Goal: Task Accomplishment & Management: Manage account settings

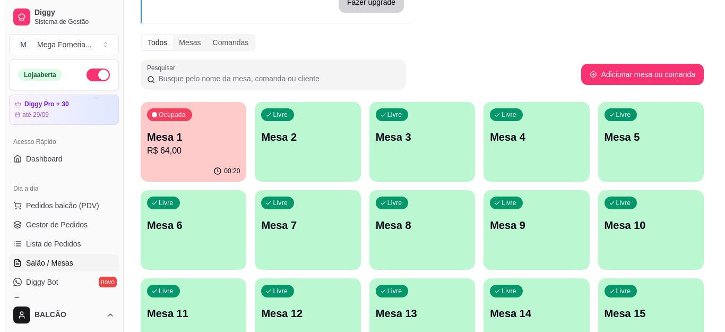
scroll to position [53, 0]
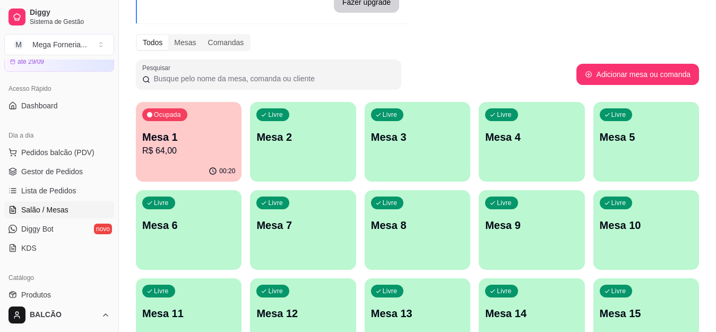
click at [521, 222] on p "Mesa 9" at bounding box center [531, 225] width 93 height 15
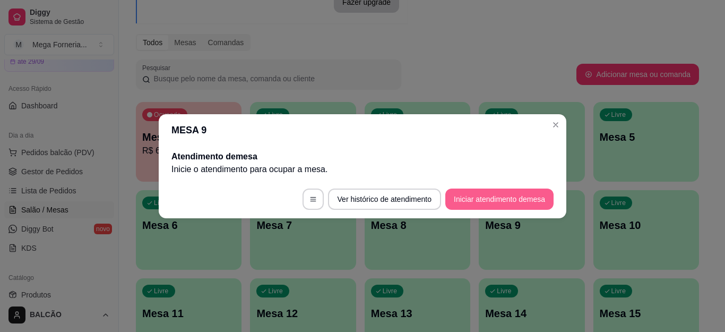
click at [477, 206] on button "Iniciar atendimento de mesa" at bounding box center [499, 198] width 108 height 21
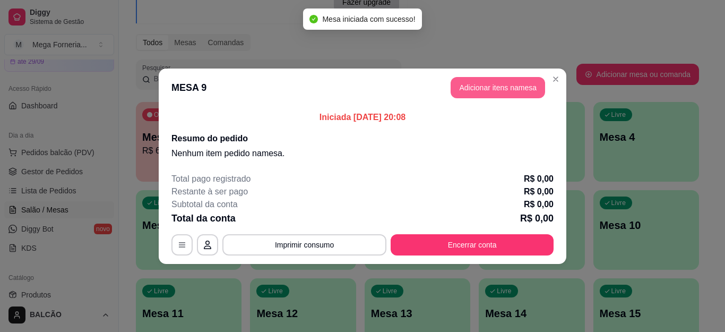
click at [486, 92] on button "Adicionar itens na mesa" at bounding box center [498, 87] width 94 height 21
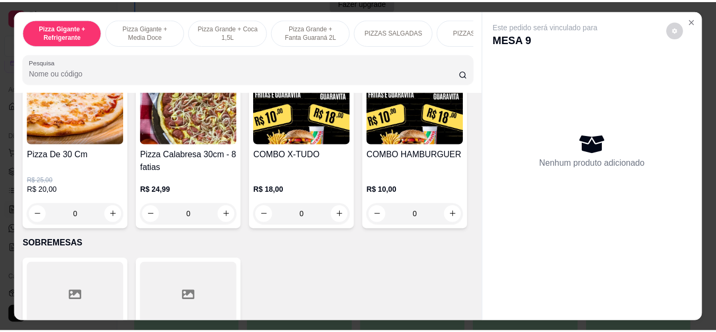
scroll to position [1168, 0]
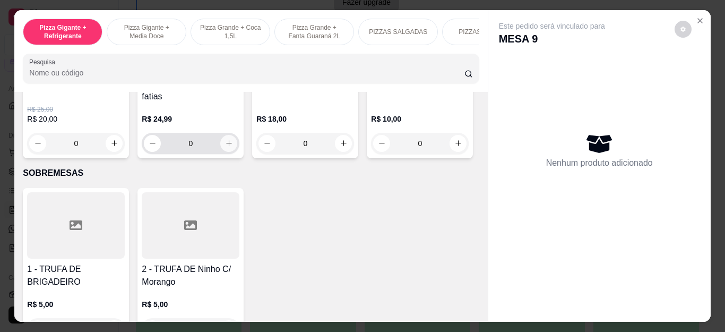
click at [230, 152] on button "increase-product-quantity" at bounding box center [228, 143] width 17 height 17
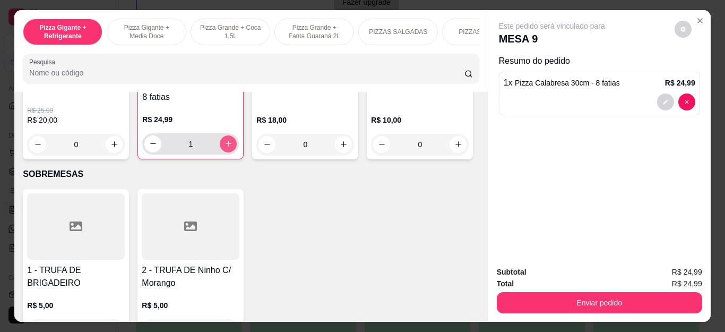
type input "1"
click at [651, 96] on div at bounding box center [600, 101] width 192 height 17
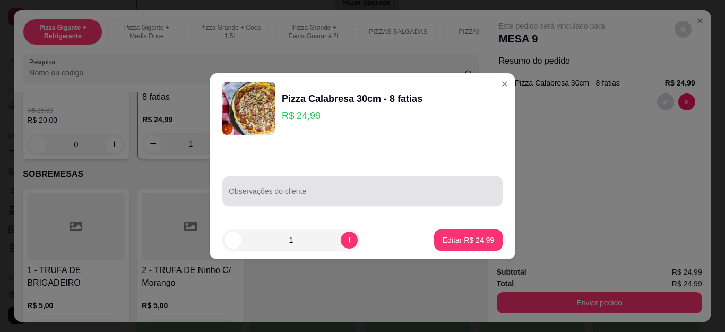
click at [347, 179] on div "Observações do cliente" at bounding box center [362, 191] width 280 height 30
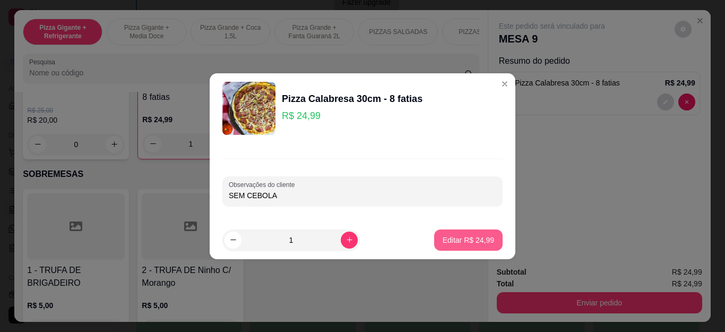
type input "SEM CEBOLA"
click at [472, 245] on button "Editar R$ 24,99" at bounding box center [468, 239] width 68 height 21
type input "0"
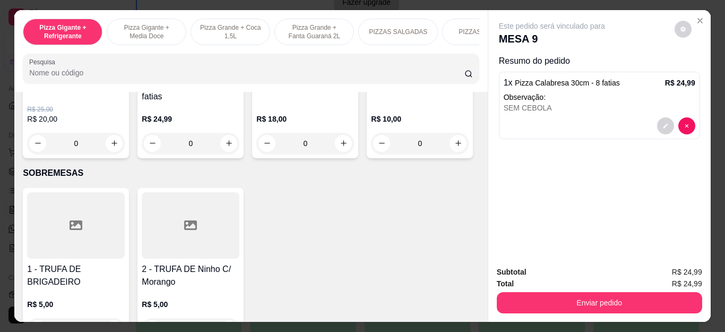
click at [518, 282] on div "Total R$ 24,99" at bounding box center [599, 284] width 205 height 12
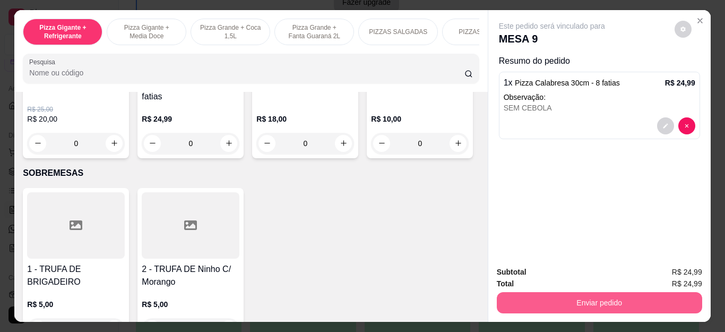
click at [523, 294] on button "Enviar pedido" at bounding box center [599, 302] width 205 height 21
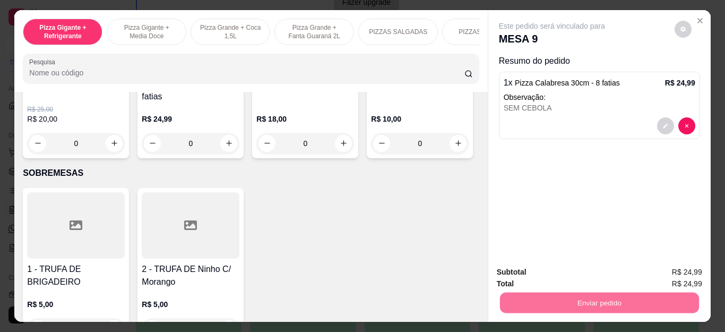
click at [516, 268] on button "Não registrar e enviar pedido" at bounding box center [564, 272] width 110 height 20
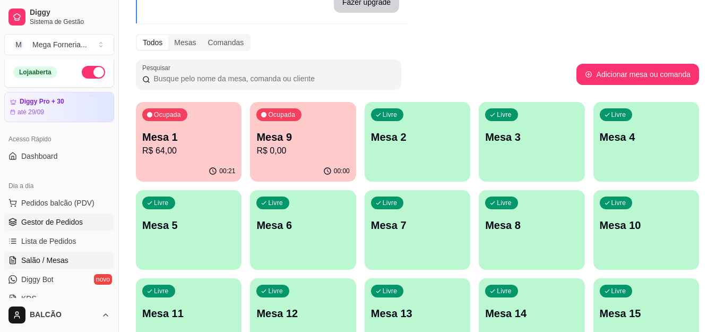
scroll to position [0, 0]
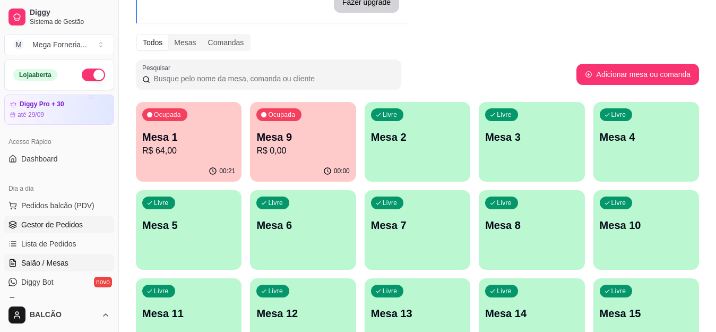
click at [74, 226] on span "Gestor de Pedidos" at bounding box center [52, 224] width 62 height 11
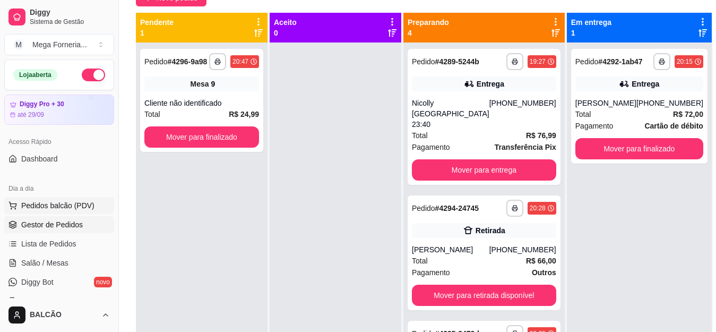
scroll to position [53, 0]
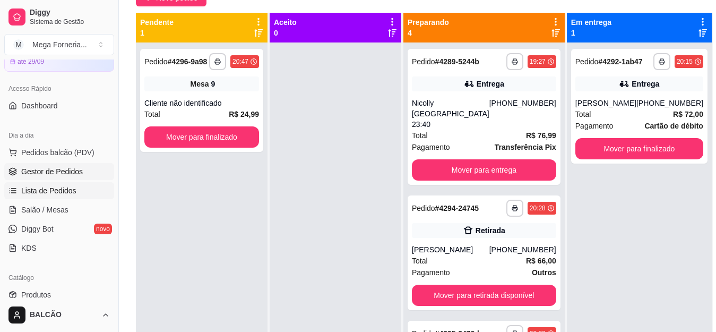
click at [54, 188] on span "Lista de Pedidos" at bounding box center [48, 190] width 55 height 11
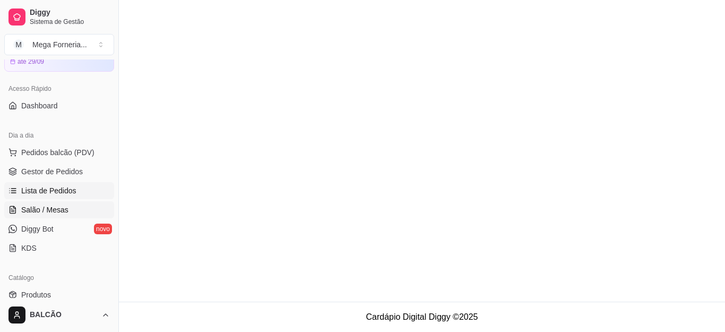
click at [41, 213] on span "Salão / Mesas" at bounding box center [44, 209] width 47 height 11
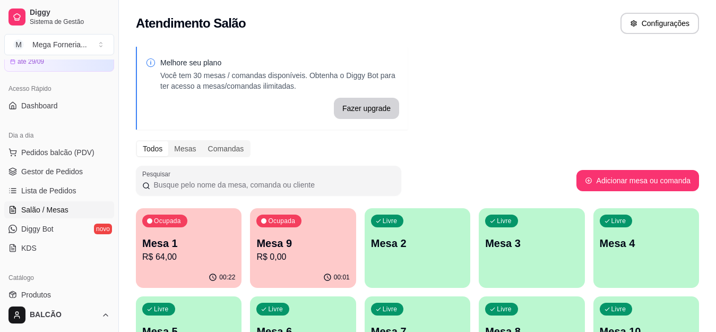
click at [41, 213] on span "Salão / Mesas" at bounding box center [44, 209] width 47 height 11
click at [297, 252] on p "R$ 24,99" at bounding box center [302, 257] width 93 height 13
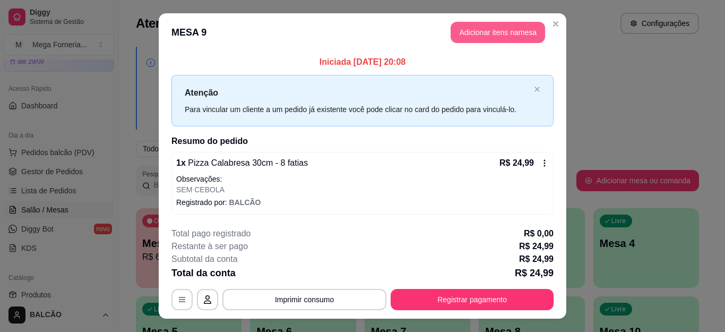
click at [488, 35] on button "Adicionar itens na mesa" at bounding box center [498, 32] width 94 height 21
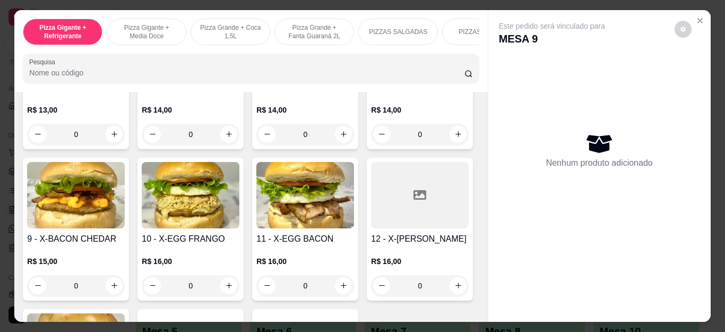
scroll to position [1752, 0]
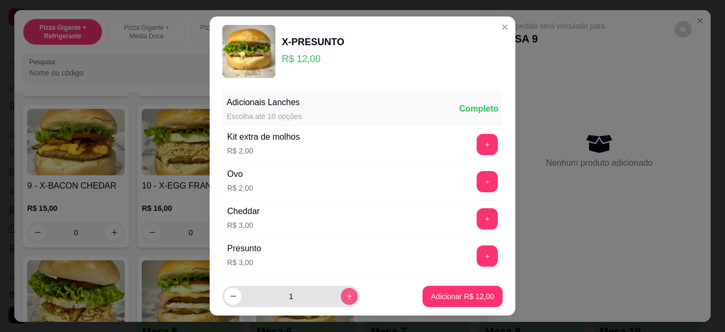
click at [341, 297] on button "increase-product-quantity" at bounding box center [349, 296] width 17 height 17
type input "2"
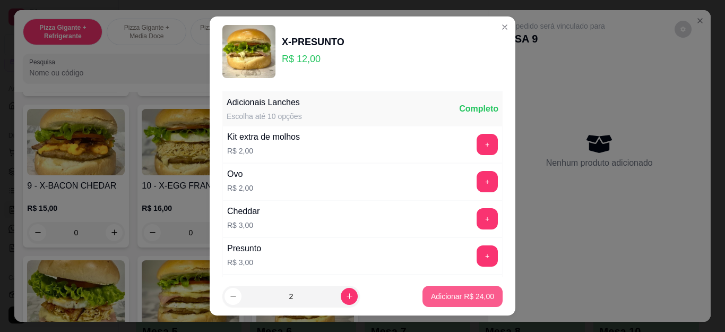
click at [441, 292] on p "Adicionar R$ 24,00" at bounding box center [462, 296] width 63 height 11
type input "2"
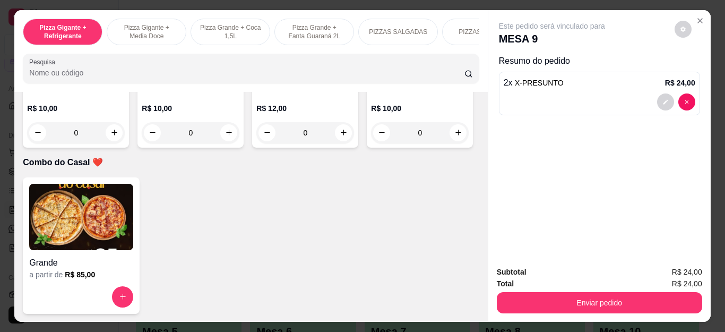
scroll to position [2866, 0]
type input "1"
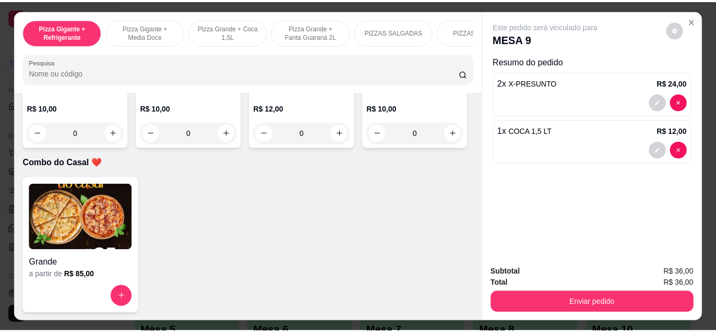
scroll to position [2867, 0]
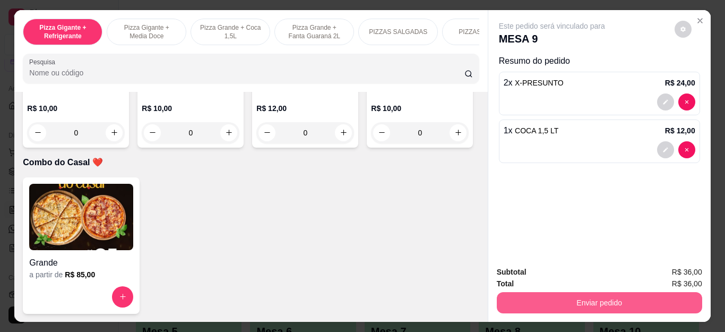
click at [519, 300] on button "Enviar pedido" at bounding box center [599, 302] width 205 height 21
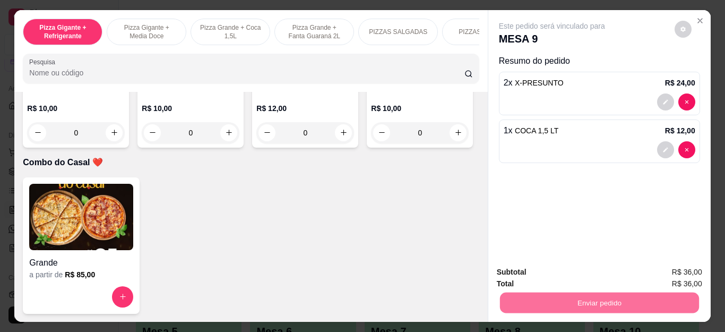
click at [538, 276] on button "Não registrar e enviar pedido" at bounding box center [564, 272] width 110 height 20
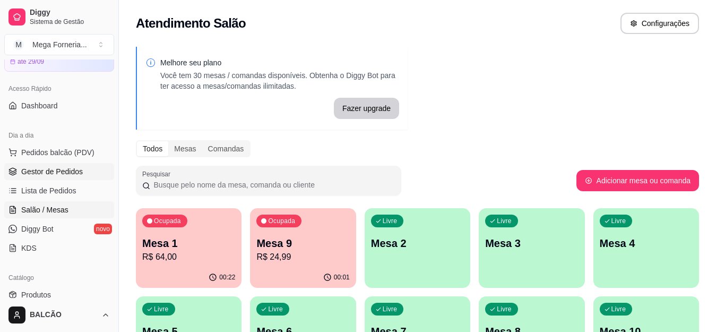
click at [49, 171] on span "Gestor de Pedidos" at bounding box center [52, 171] width 62 height 11
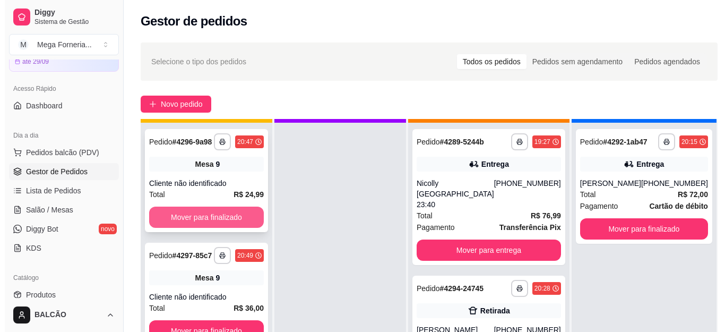
scroll to position [30, 0]
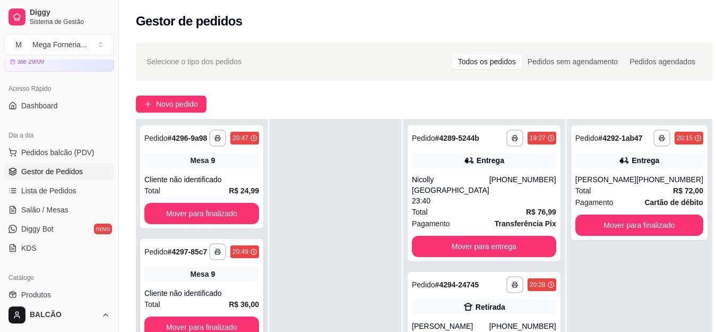
click at [208, 280] on div "Mesa 9" at bounding box center [201, 273] width 115 height 15
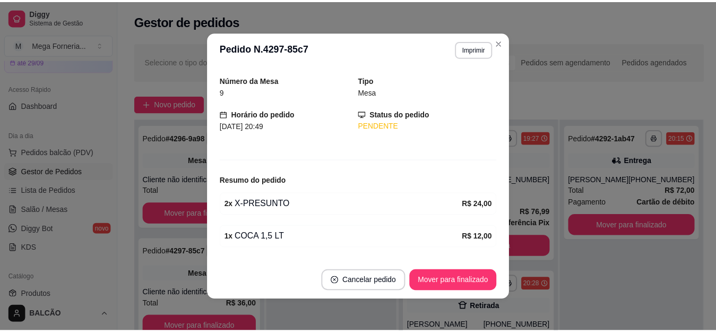
scroll to position [63, 0]
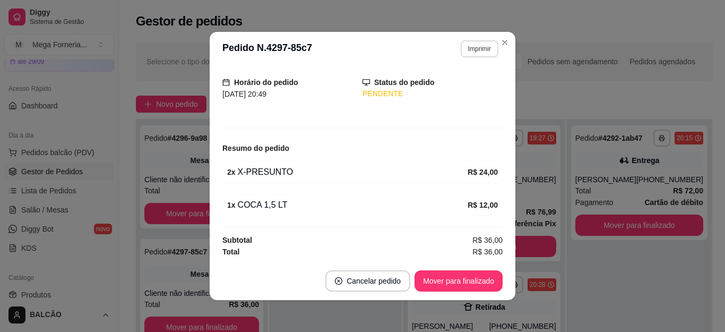
click at [484, 46] on button "Imprimir" at bounding box center [480, 48] width 38 height 17
click at [452, 86] on button "IMPRESSORA" at bounding box center [456, 85] width 74 height 16
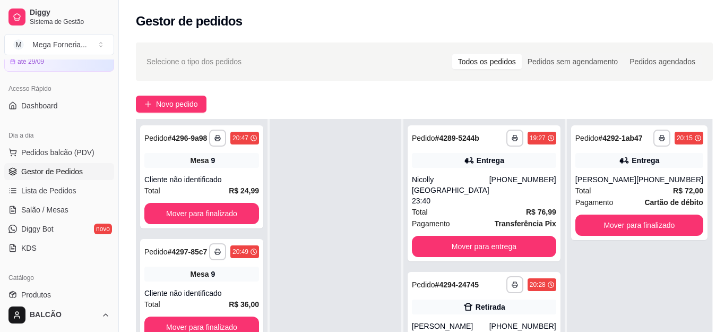
scroll to position [159, 0]
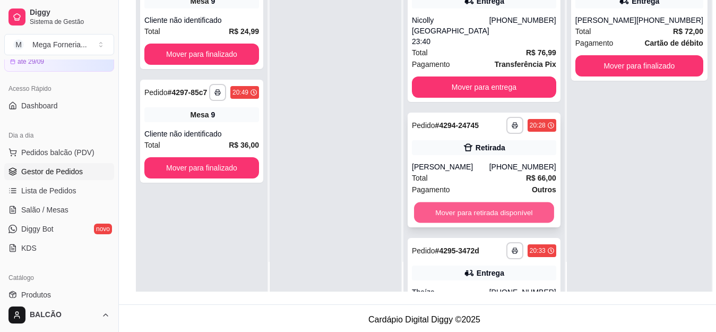
click at [429, 216] on button "Mover para retirada disponível" at bounding box center [484, 212] width 140 height 21
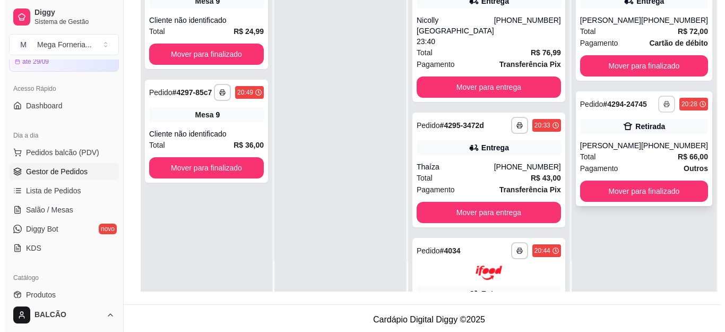
scroll to position [0, 0]
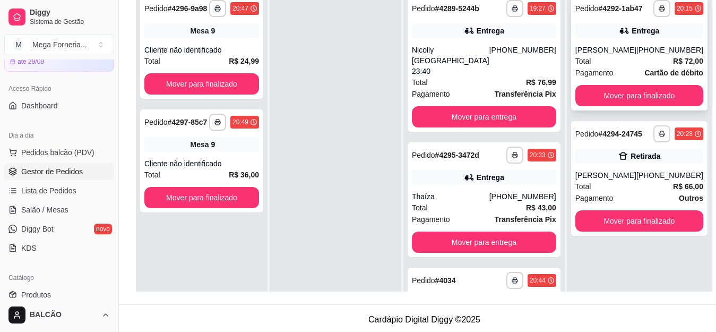
click at [673, 57] on strong "R$ 72,00" at bounding box center [688, 61] width 30 height 8
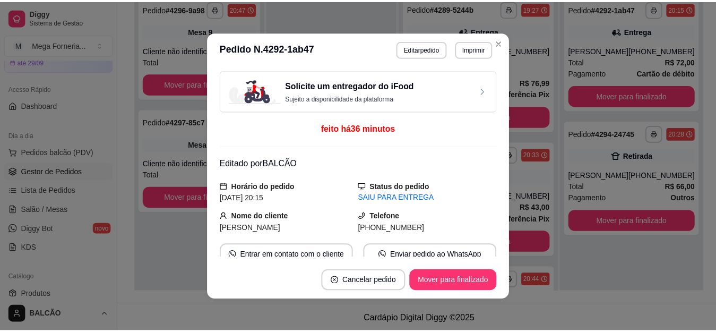
scroll to position [2, 0]
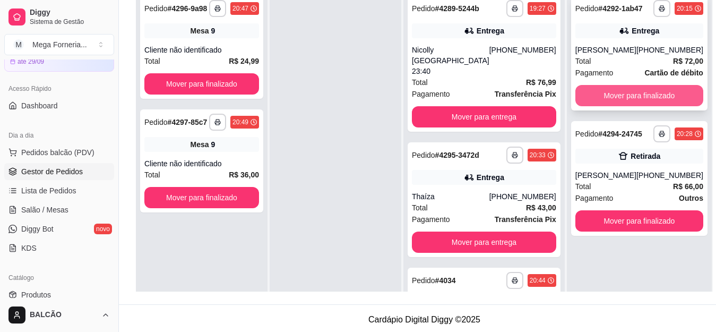
click at [662, 89] on button "Mover para finalizado" at bounding box center [639, 95] width 128 height 21
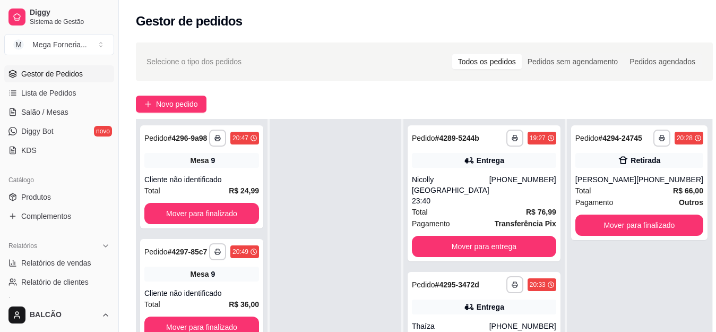
scroll to position [159, 0]
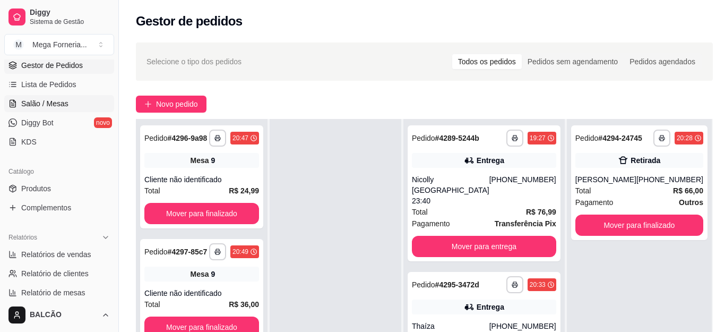
click at [46, 106] on span "Salão / Mesas" at bounding box center [44, 103] width 47 height 11
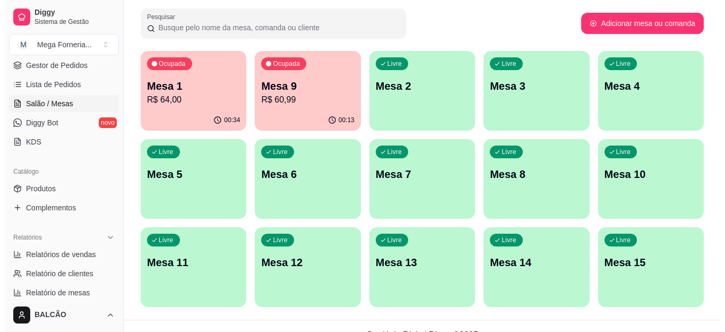
scroll to position [159, 0]
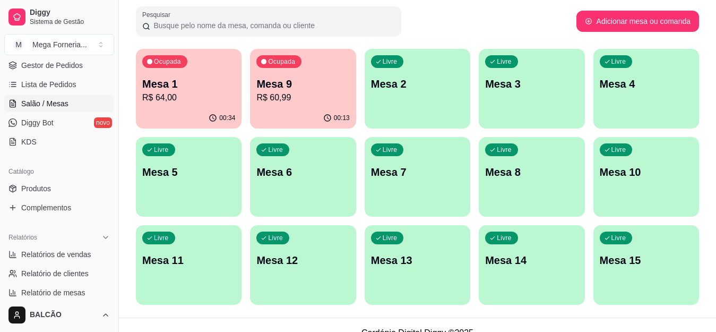
click at [521, 99] on div "Livre Mesa 3" at bounding box center [532, 82] width 106 height 67
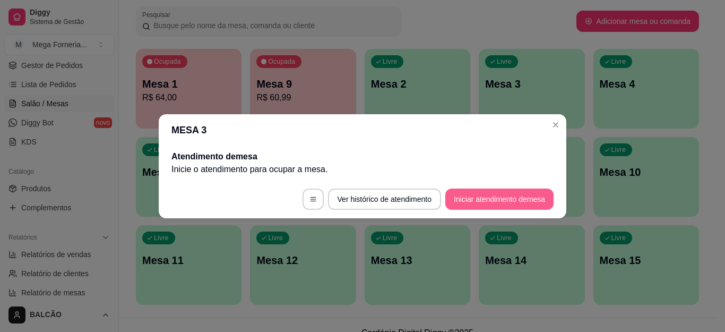
click at [493, 190] on button "Iniciar atendimento de mesa" at bounding box center [499, 198] width 108 height 21
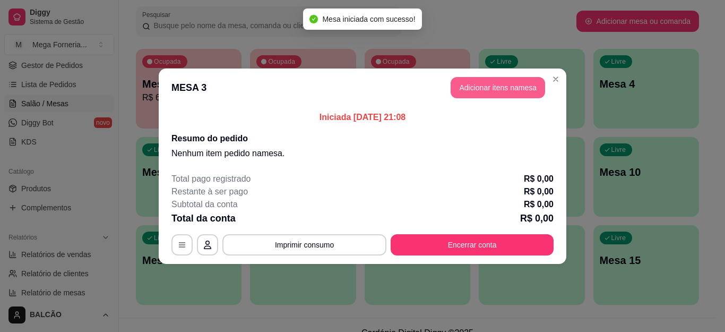
click at [490, 87] on button "Adicionar itens na mesa" at bounding box center [498, 87] width 94 height 21
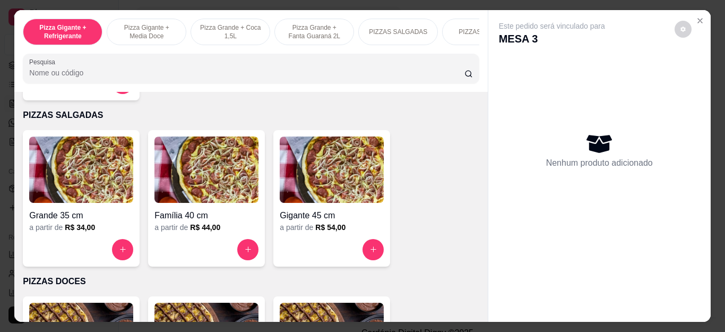
scroll to position [690, 0]
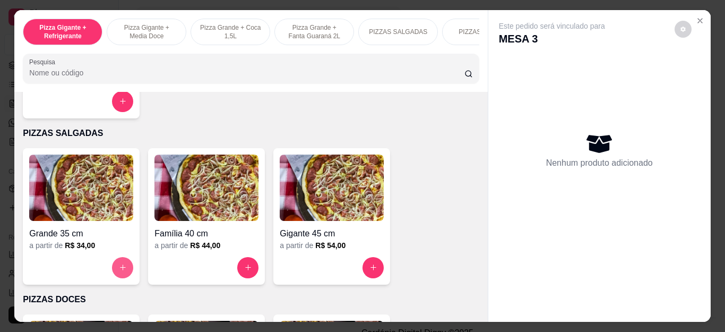
click at [118, 266] on button "increase-product-quantity" at bounding box center [122, 267] width 21 height 21
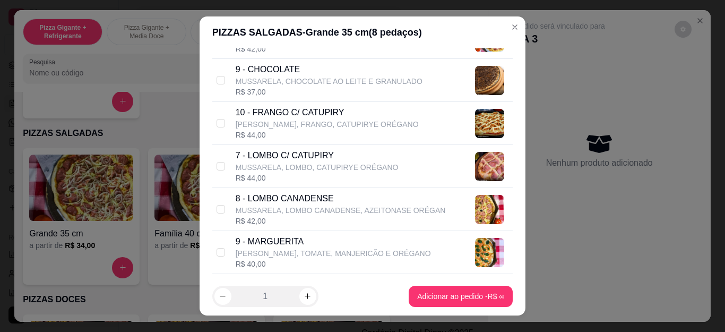
scroll to position [372, 0]
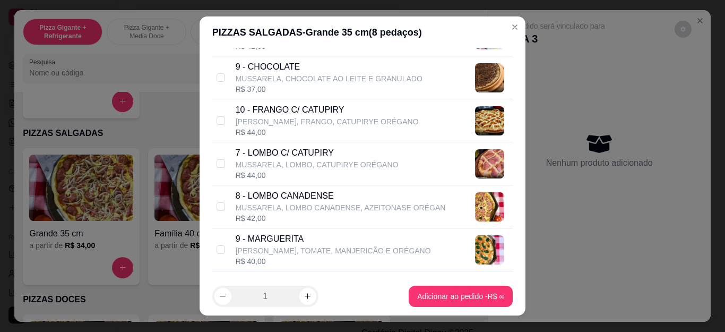
click at [334, 129] on div "R$ 44,00" at bounding box center [327, 132] width 183 height 11
checkbox input "true"
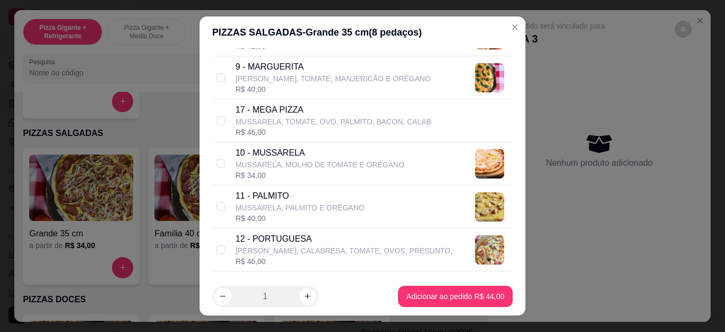
scroll to position [584, 0]
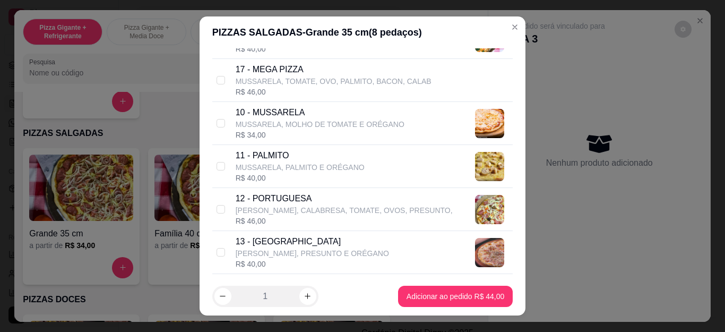
click at [294, 204] on p "12 - PORTUGUESA" at bounding box center [344, 198] width 217 height 13
checkbox input "true"
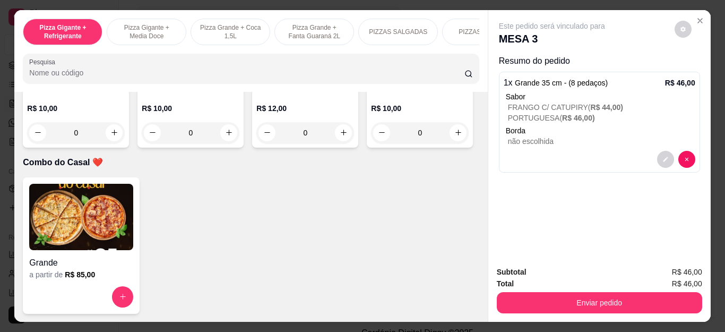
scroll to position [2866, 0]
type input "1"
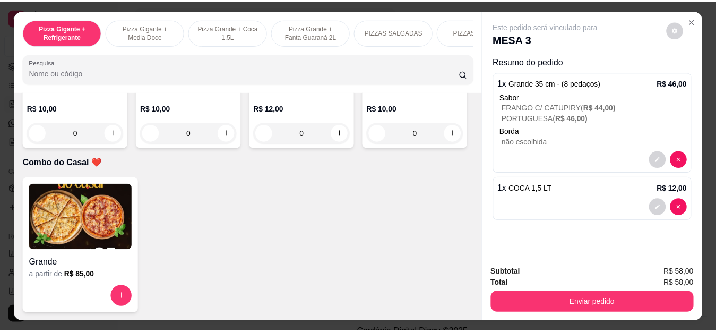
scroll to position [2867, 0]
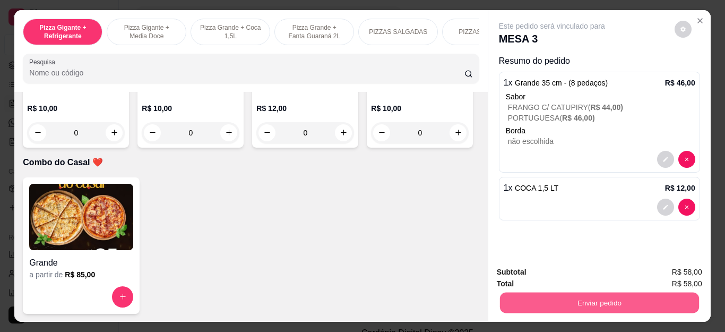
click at [539, 306] on button "Enviar pedido" at bounding box center [598, 302] width 199 height 21
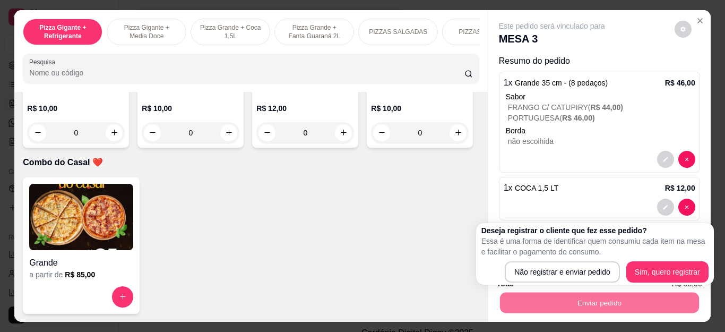
click at [531, 260] on div "Deseja registrar o cliente que fez esse pedido? Essa é uma forma de identificar…" at bounding box center [594, 253] width 227 height 57
click at [542, 284] on div "Deseja registrar o cliente que fez esse pedido? Essa é uma forma de identificar…" at bounding box center [595, 254] width 238 height 62
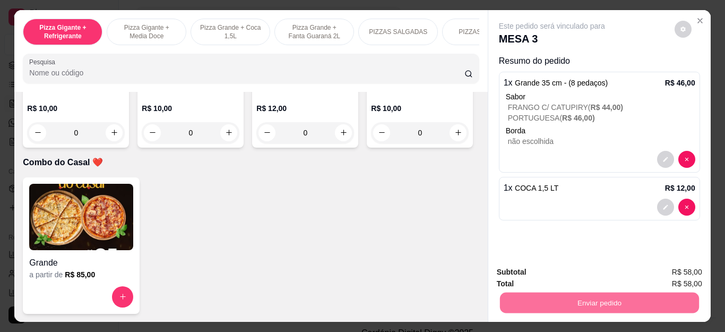
click at [539, 273] on button "Não registrar e enviar pedido" at bounding box center [563, 272] width 107 height 20
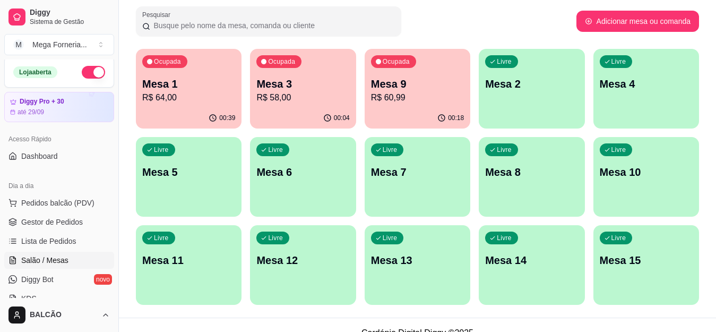
scroll to position [0, 0]
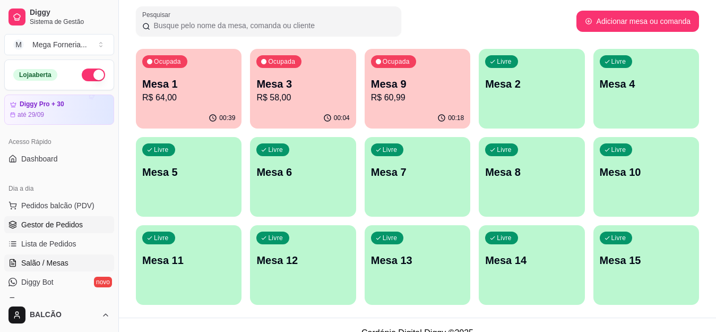
click at [58, 226] on span "Gestor de Pedidos" at bounding box center [52, 224] width 62 height 11
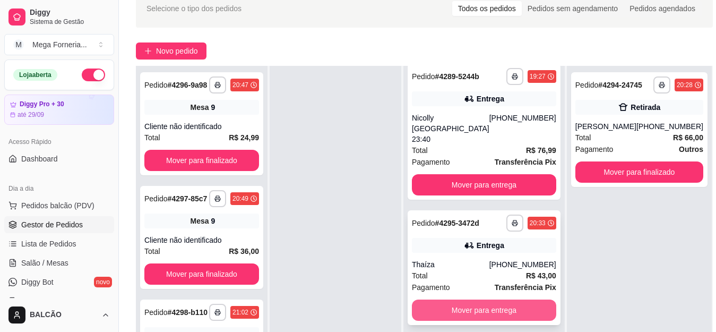
scroll to position [115, 0]
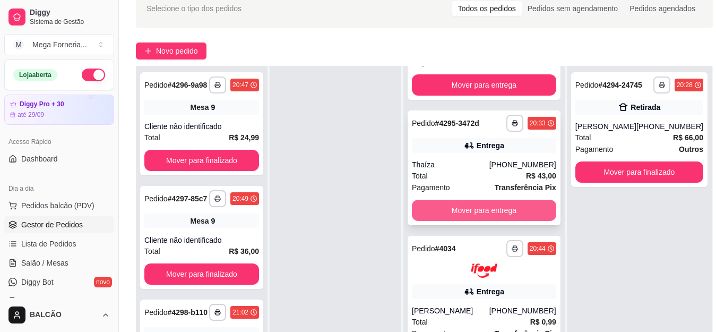
click at [500, 212] on button "Mover para entrega" at bounding box center [484, 210] width 144 height 21
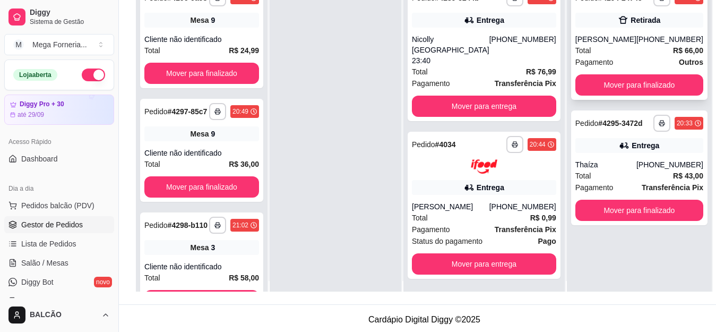
scroll to position [0, 0]
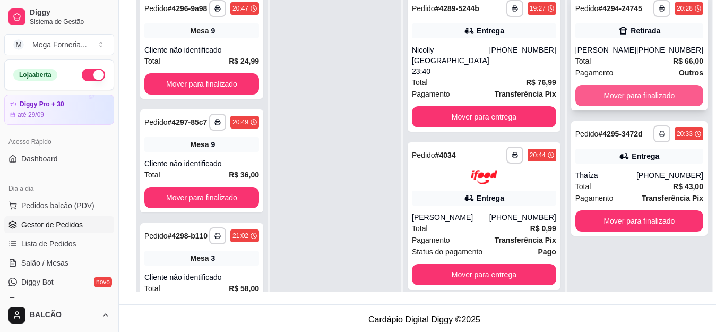
click at [575, 89] on button "Mover para finalizado" at bounding box center [639, 95] width 128 height 21
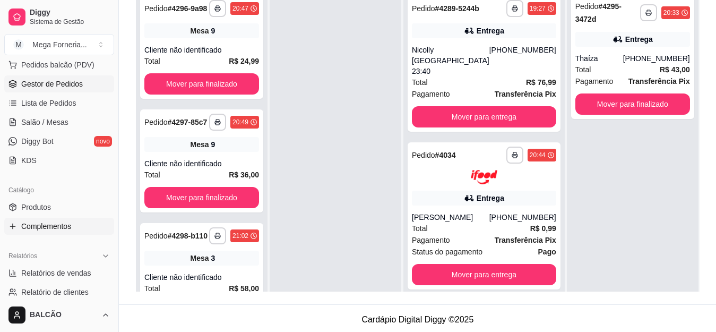
scroll to position [159, 0]
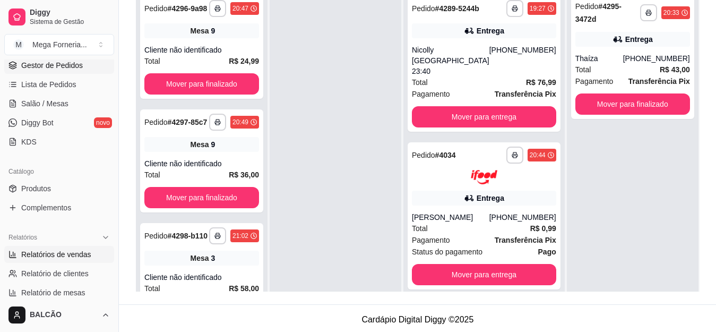
click at [40, 248] on link "Relatórios de vendas" at bounding box center [59, 254] width 110 height 17
select select "ALL"
select select "0"
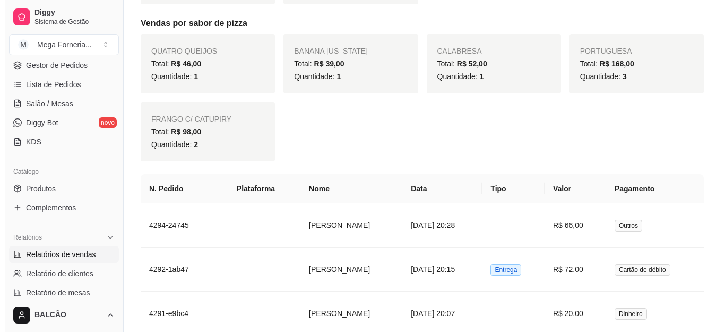
scroll to position [743, 0]
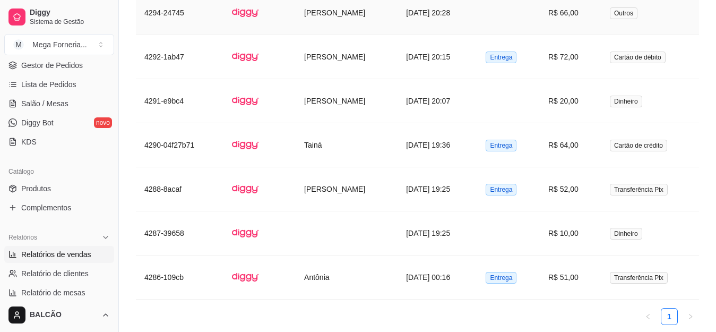
click at [421, 5] on td "[DATE] 20:28" at bounding box center [438, 13] width 80 height 44
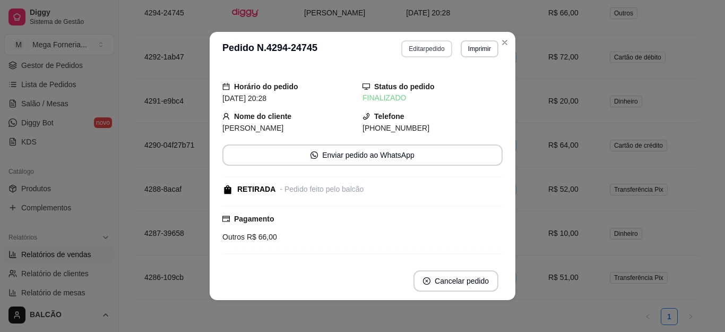
click at [404, 44] on button "Editar pedido" at bounding box center [426, 48] width 50 height 17
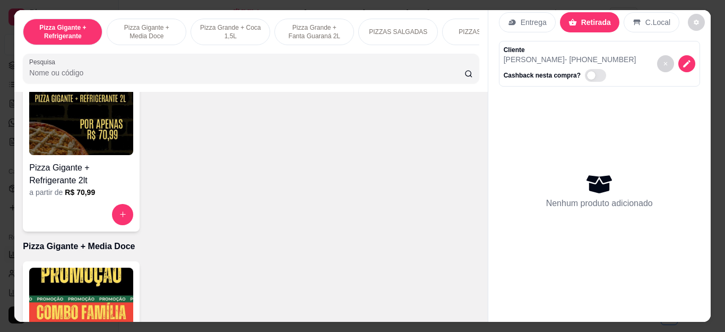
scroll to position [53, 0]
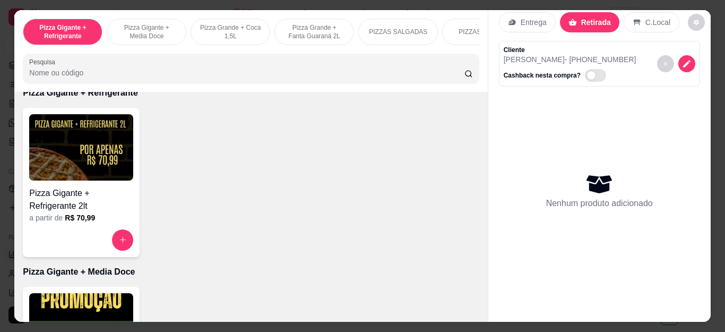
click at [112, 243] on button "increase-product-quantity" at bounding box center [122, 239] width 21 height 21
click at [255, 128] on input "text" at bounding box center [363, 126] width 288 height 17
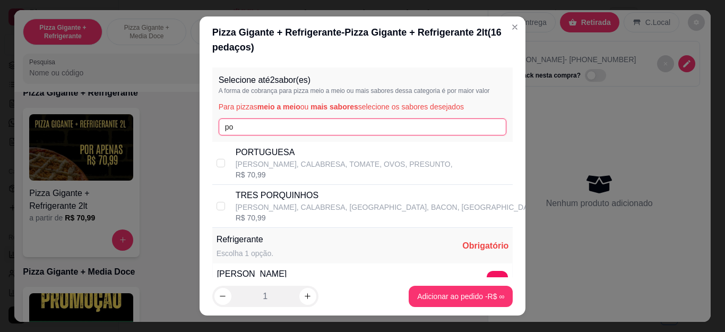
type input "po"
click at [260, 158] on p "PORTUGUESA" at bounding box center [344, 152] width 217 height 13
checkbox input "true"
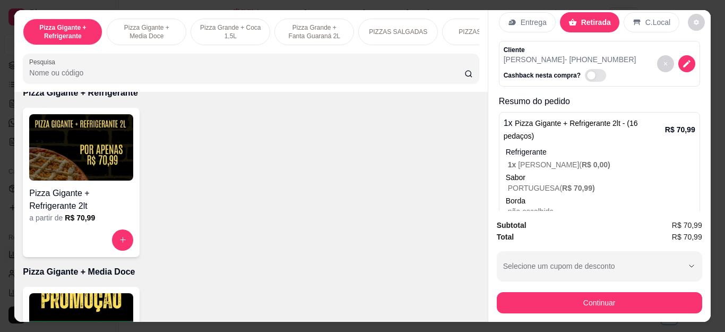
scroll to position [51, 0]
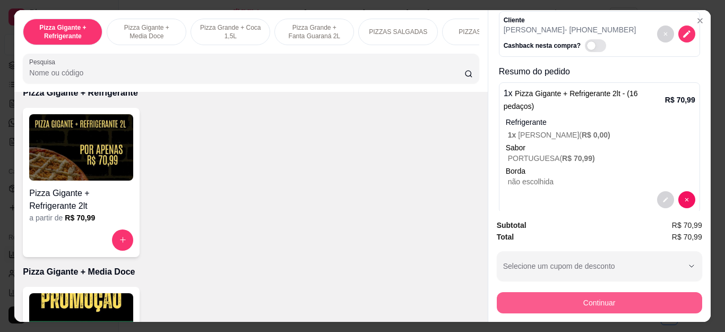
click at [650, 297] on button "Continuar" at bounding box center [599, 302] width 205 height 21
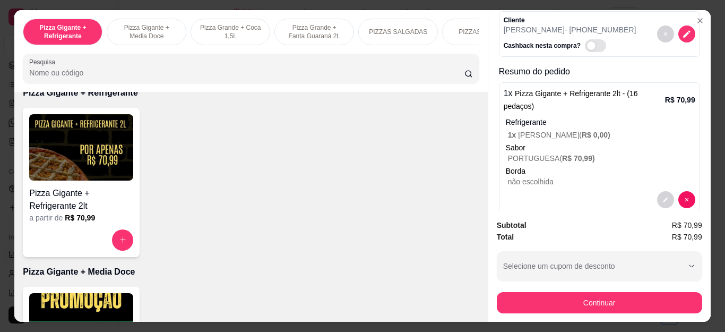
click at [284, 198] on icon at bounding box center [290, 194] width 13 height 13
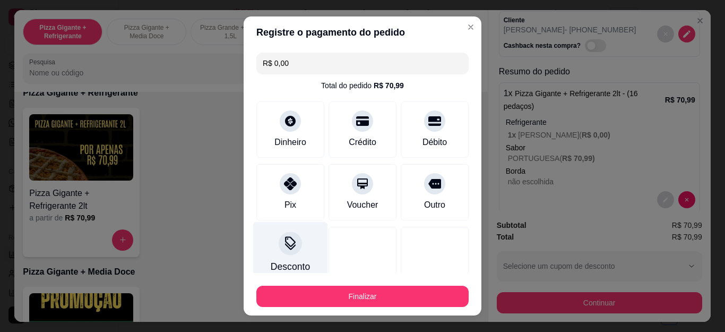
type input "R$ 0,00"
click at [293, 283] on div "Finalizar" at bounding box center [362, 293] width 212 height 25
click at [296, 286] on div "Finalizar" at bounding box center [362, 296] width 212 height 21
click at [301, 291] on button "Finalizar" at bounding box center [362, 296] width 212 height 21
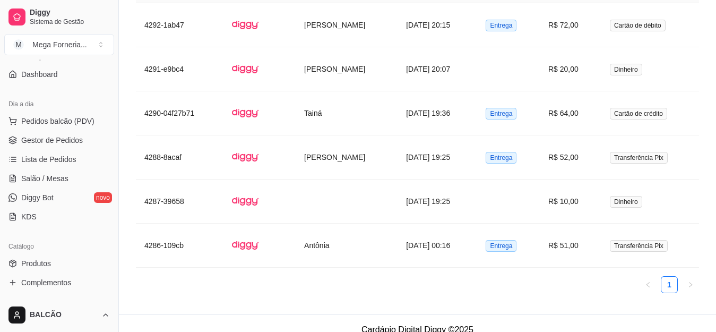
scroll to position [0, 0]
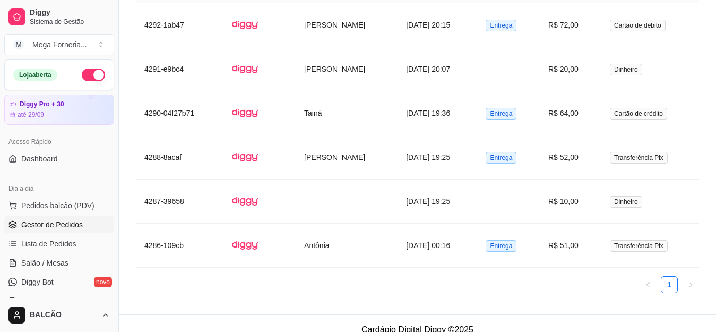
click at [28, 216] on link "Gestor de Pedidos" at bounding box center [59, 224] width 110 height 17
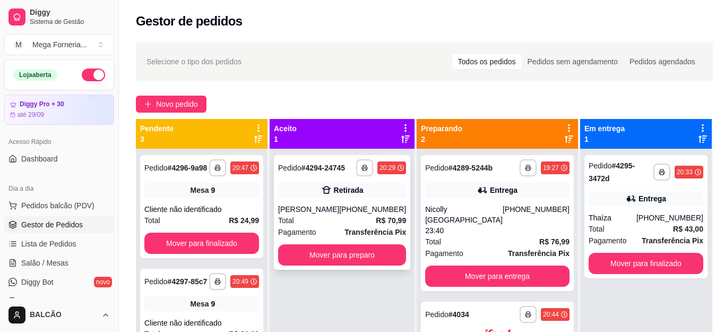
scroll to position [30, 0]
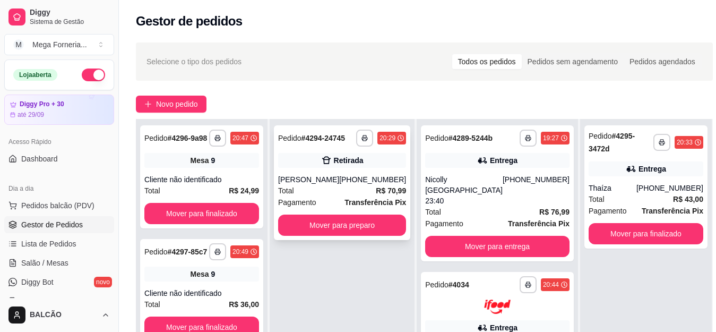
click at [321, 170] on div "**********" at bounding box center [342, 182] width 136 height 115
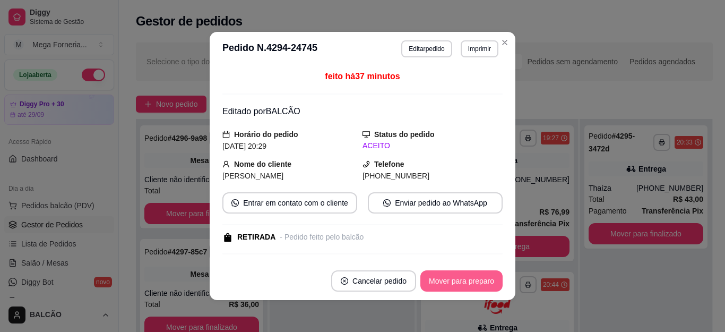
click at [444, 275] on button "Mover para preparo" at bounding box center [461, 280] width 82 height 21
click at [444, 275] on div "Mover para preparo" at bounding box center [454, 280] width 97 height 21
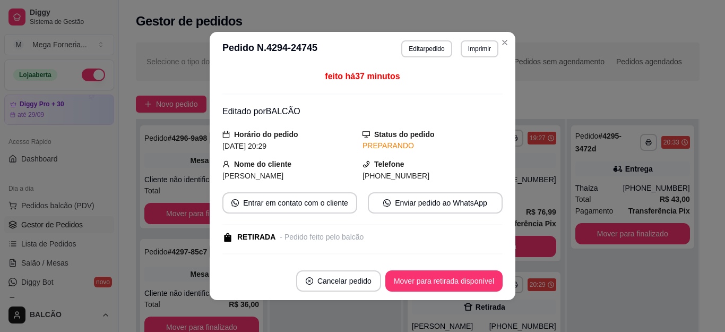
click at [444, 275] on button "Mover para retirada disponível" at bounding box center [443, 280] width 117 height 21
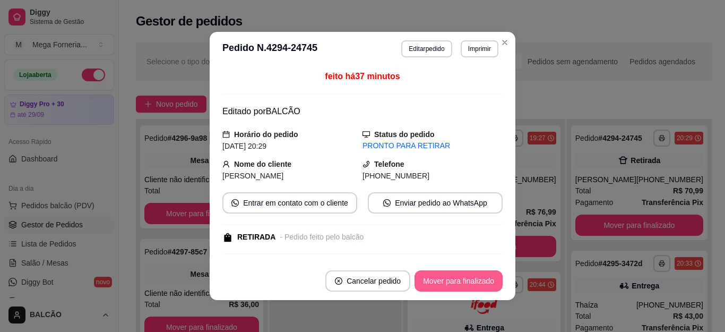
click at [444, 275] on button "Mover para finalizado" at bounding box center [459, 280] width 88 height 21
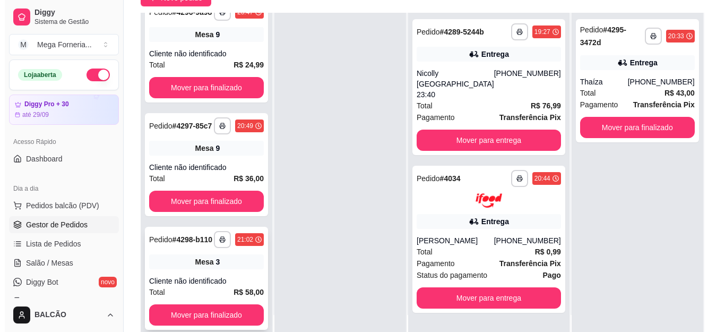
scroll to position [45, 0]
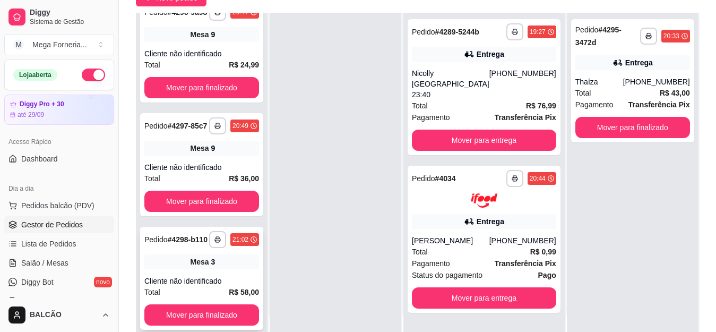
click at [219, 263] on div "Mesa 3" at bounding box center [201, 261] width 115 height 15
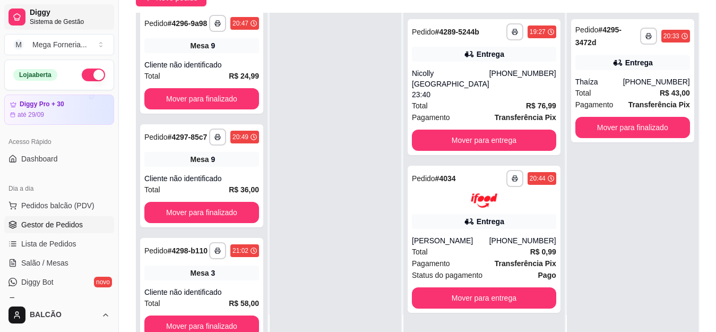
scroll to position [0, 0]
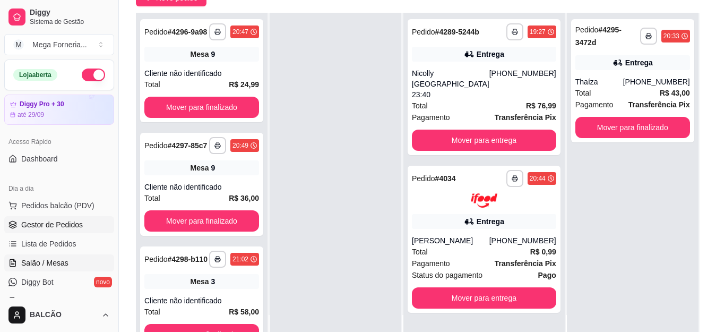
click at [45, 259] on span "Salão / Mesas" at bounding box center [44, 262] width 47 height 11
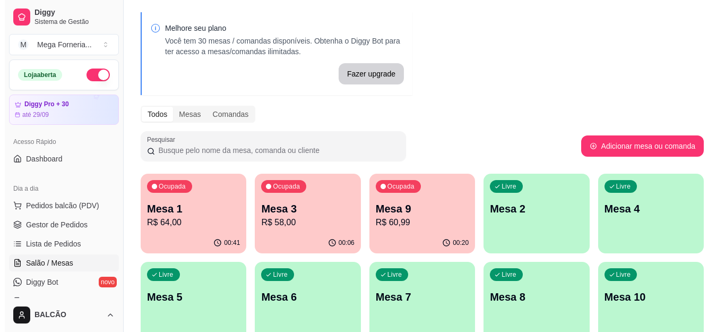
scroll to position [53, 0]
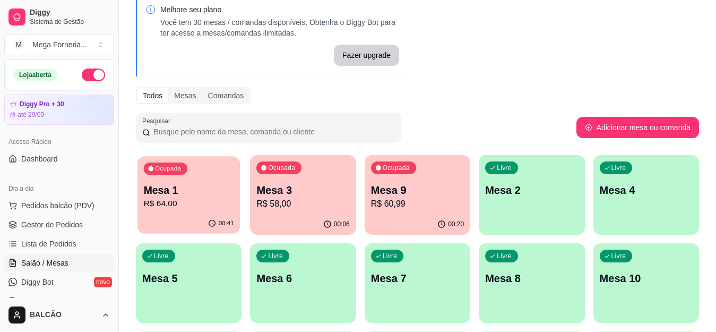
click at [156, 200] on p "R$ 64,00" at bounding box center [189, 203] width 90 height 12
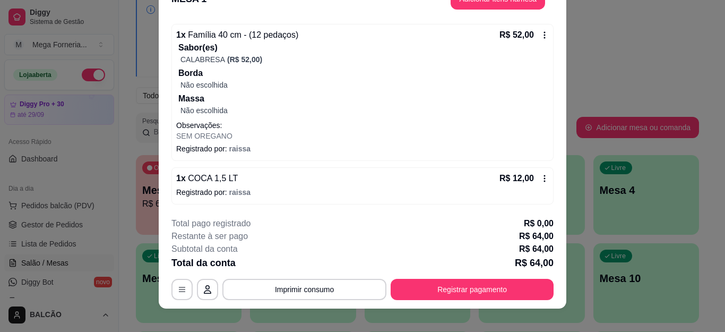
scroll to position [32, 0]
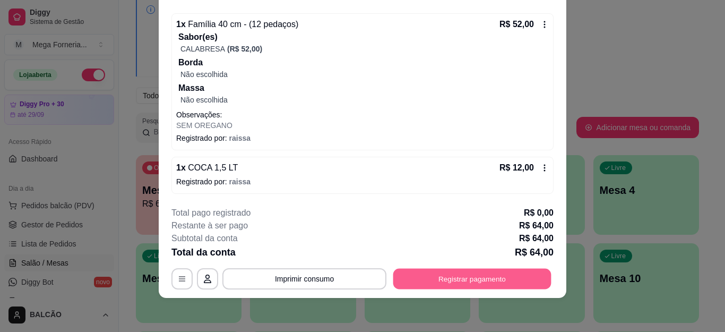
click at [444, 278] on button "Registrar pagamento" at bounding box center [472, 278] width 158 height 21
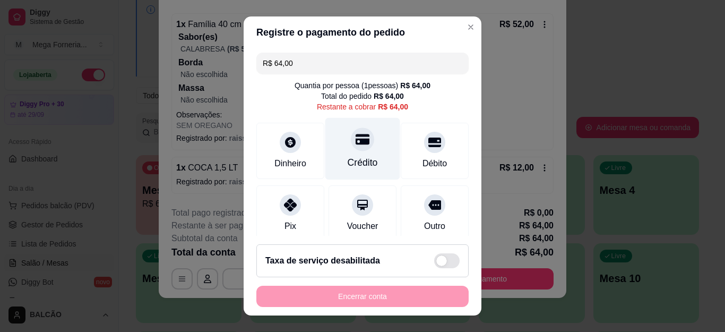
click at [356, 139] on icon at bounding box center [363, 139] width 14 height 11
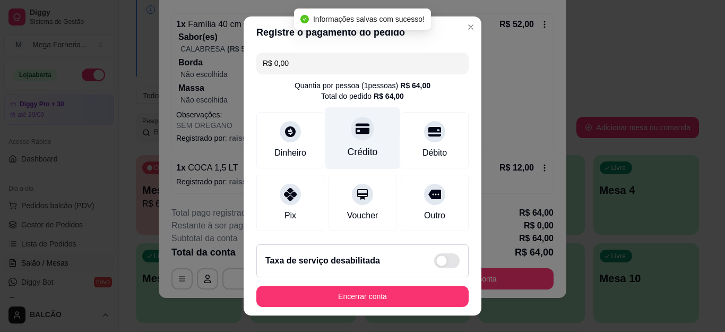
type input "R$ 0,00"
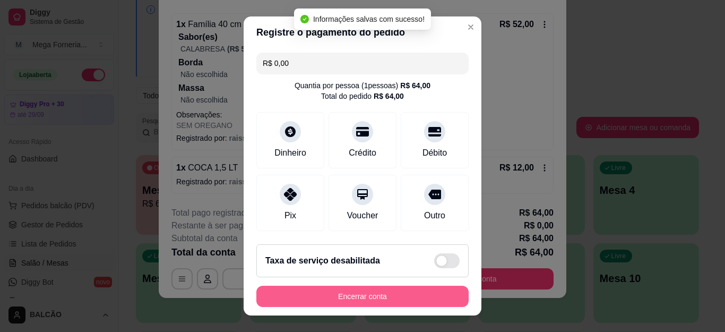
click at [404, 299] on button "Encerrar conta" at bounding box center [362, 296] width 212 height 21
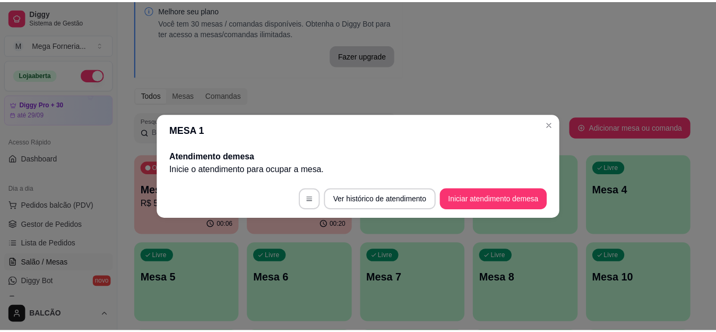
scroll to position [0, 0]
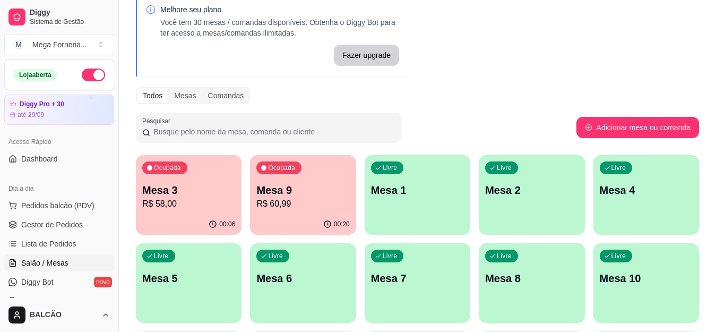
click at [454, 132] on div "Pesquisar" at bounding box center [356, 128] width 441 height 30
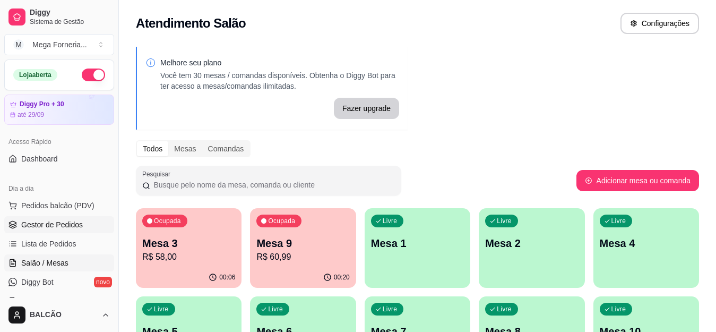
click at [40, 225] on span "Gestor de Pedidos" at bounding box center [52, 224] width 62 height 11
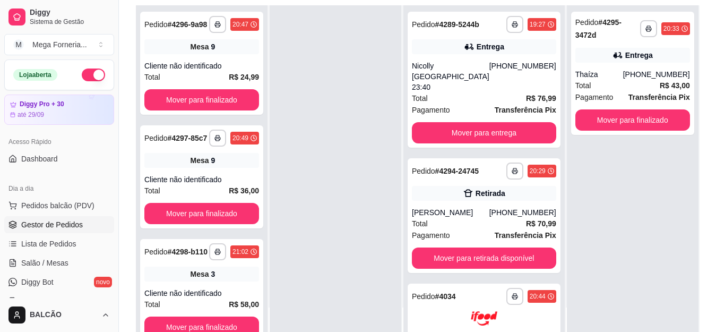
scroll to position [159, 0]
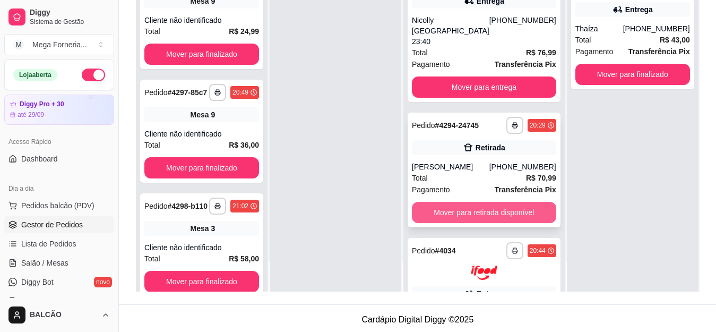
click at [430, 223] on button "Mover para retirada disponível" at bounding box center [484, 212] width 144 height 21
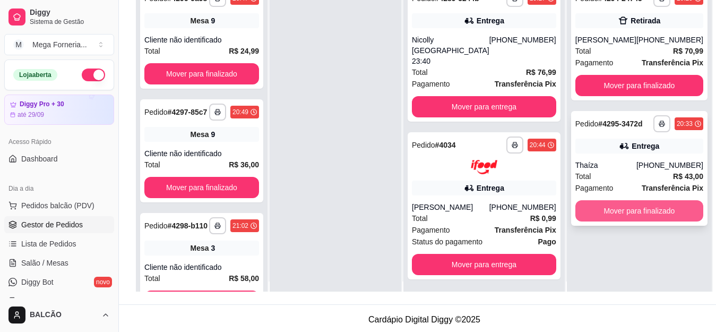
scroll to position [0, 0]
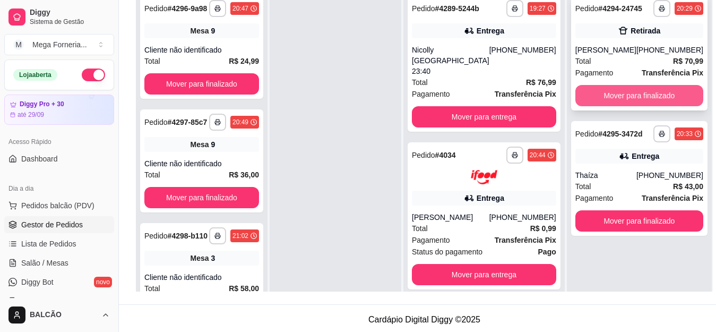
click at [575, 97] on button "Mover para finalizado" at bounding box center [639, 95] width 128 height 21
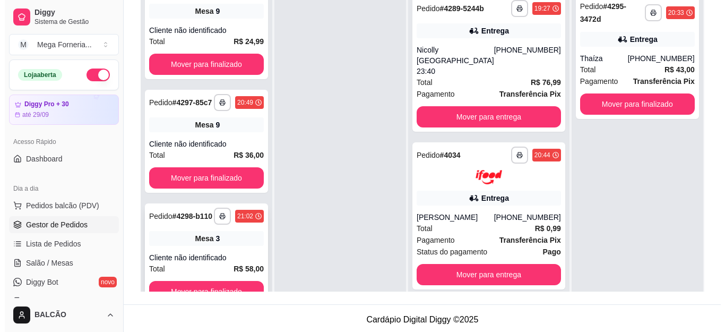
scroll to position [30, 0]
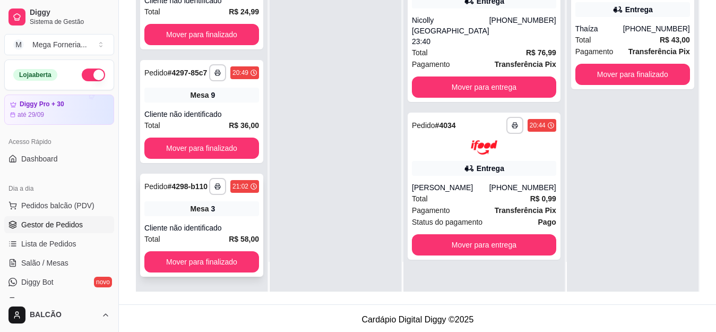
click at [220, 216] on div "Mesa 3" at bounding box center [201, 208] width 115 height 15
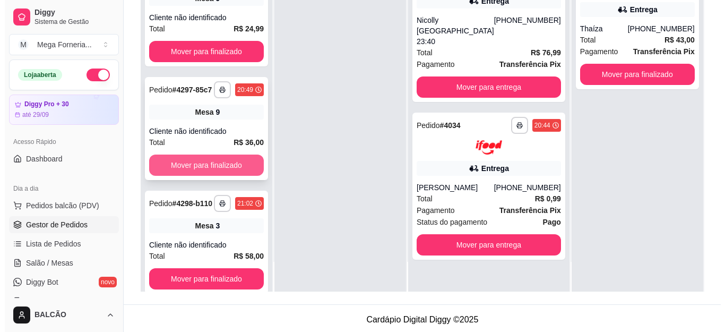
scroll to position [0, 0]
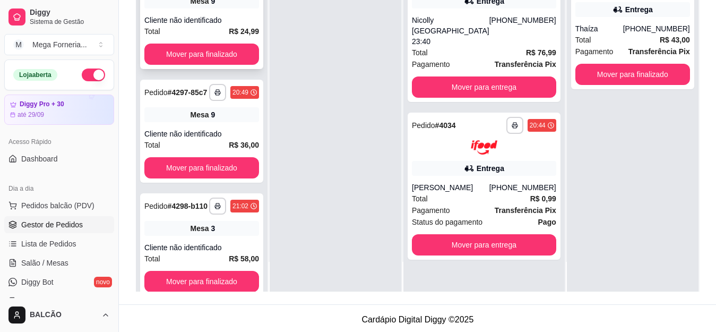
click at [220, 37] on div "Total R$ 24,99" at bounding box center [201, 31] width 115 height 12
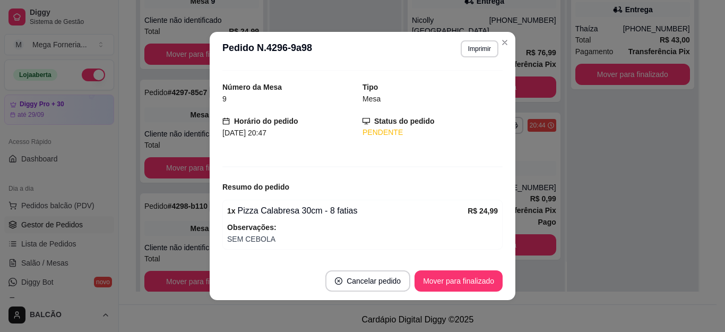
scroll to position [57, 0]
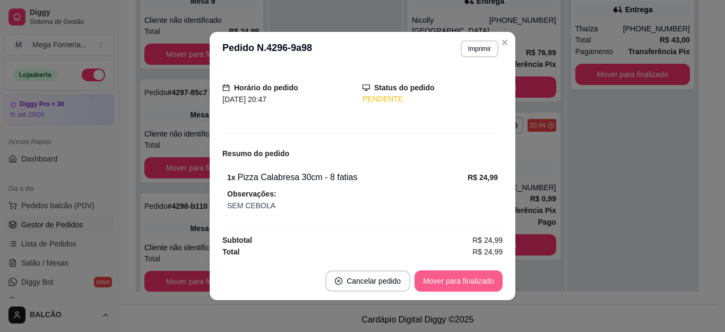
click at [479, 275] on button "Mover para finalizado" at bounding box center [459, 280] width 88 height 21
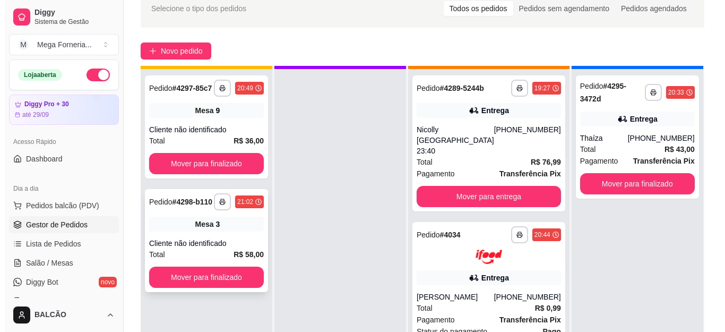
scroll to position [30, 0]
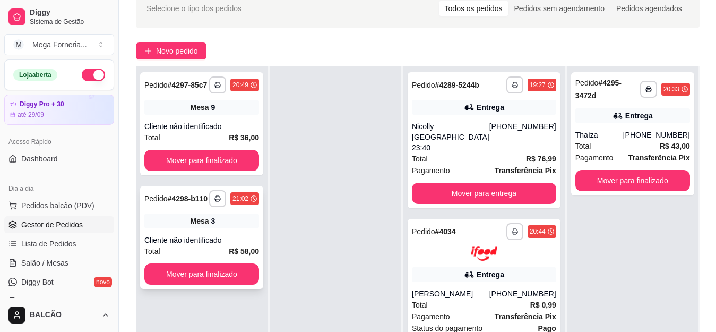
click at [227, 129] on div "Cliente não identificado" at bounding box center [201, 126] width 115 height 11
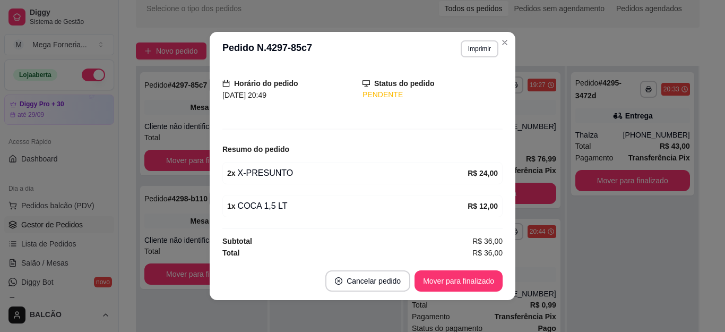
scroll to position [63, 0]
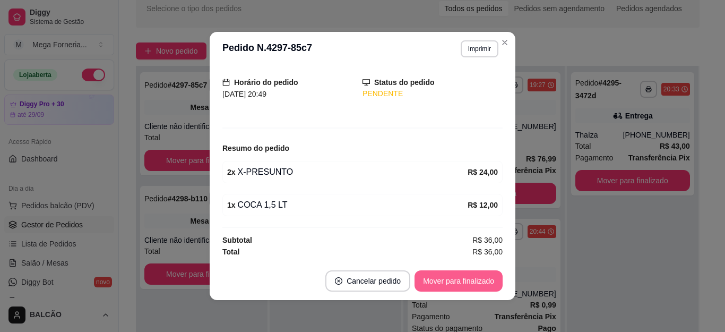
click at [473, 280] on button "Mover para finalizado" at bounding box center [459, 280] width 88 height 21
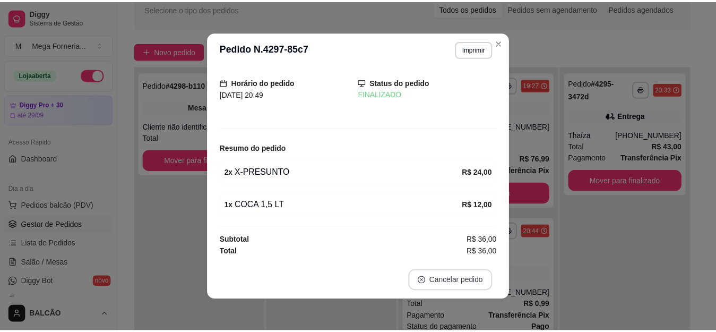
scroll to position [28, 0]
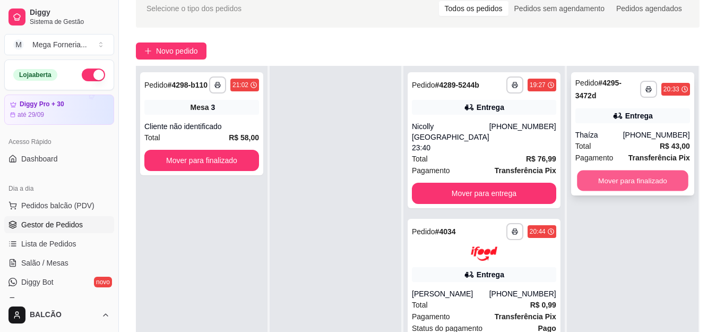
click at [632, 178] on button "Mover para finalizado" at bounding box center [632, 180] width 111 height 21
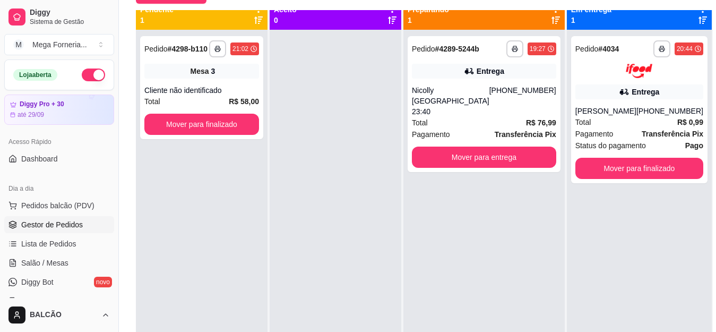
scroll to position [0, 0]
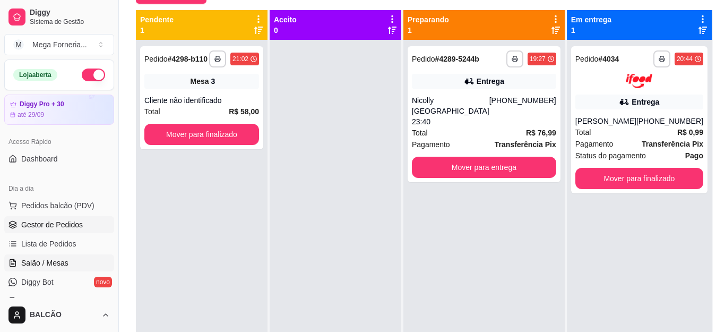
click at [59, 270] on link "Salão / Mesas" at bounding box center [59, 262] width 110 height 17
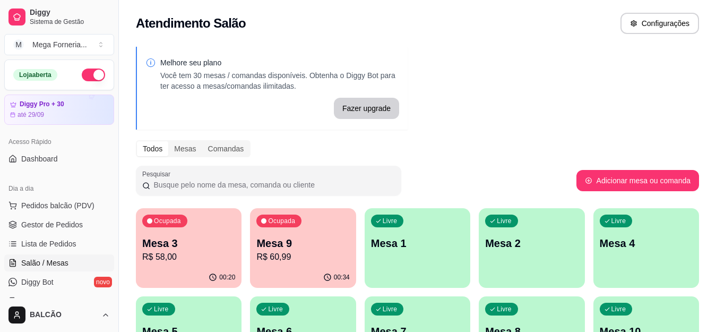
scroll to position [27, 0]
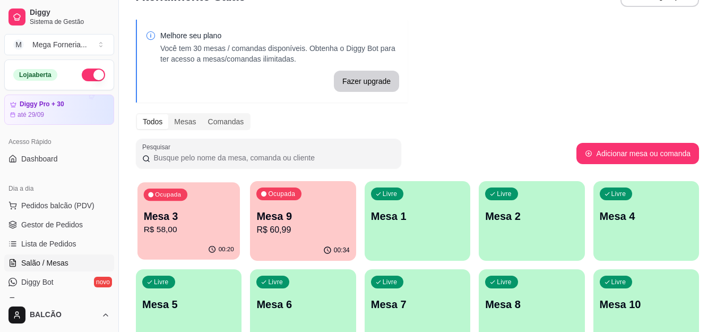
click at [156, 210] on p "Mesa 3" at bounding box center [189, 216] width 90 height 14
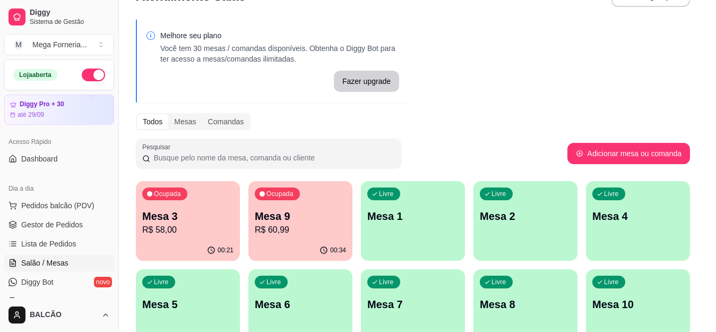
click at [305, 233] on footer "**********" at bounding box center [358, 283] width 420 height 103
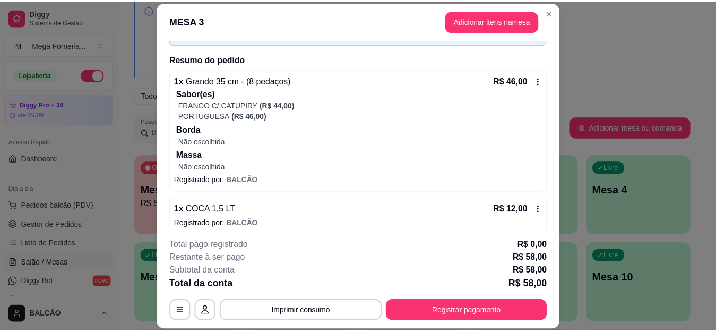
scroll to position [80, 0]
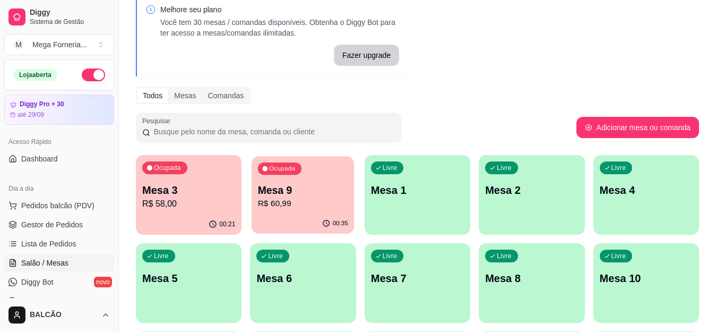
click at [277, 210] on p "R$ 60,99" at bounding box center [303, 203] width 90 height 12
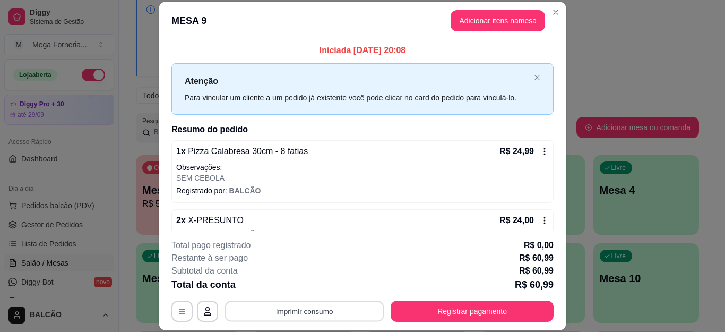
click at [330, 310] on button "Imprimir consumo" at bounding box center [304, 310] width 159 height 21
click at [324, 278] on div "Escolha a impressora IMPRESSORA" at bounding box center [304, 279] width 88 height 36
click at [328, 289] on button "IMPRESSORA" at bounding box center [303, 286] width 77 height 17
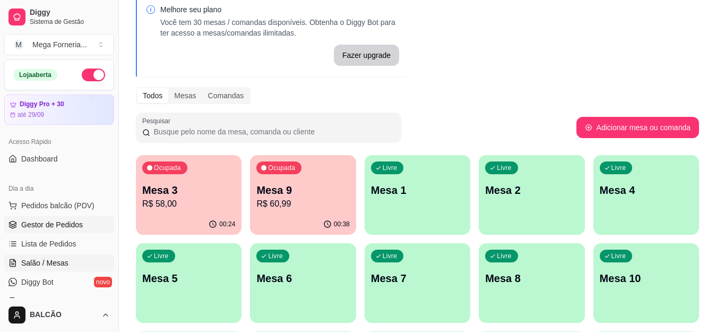
click at [47, 228] on span "Gestor de Pedidos" at bounding box center [52, 224] width 62 height 11
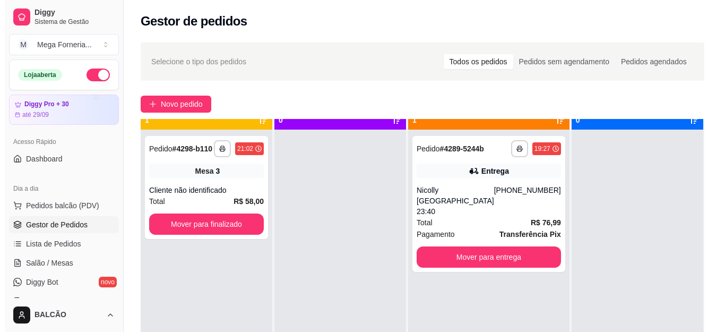
scroll to position [30, 0]
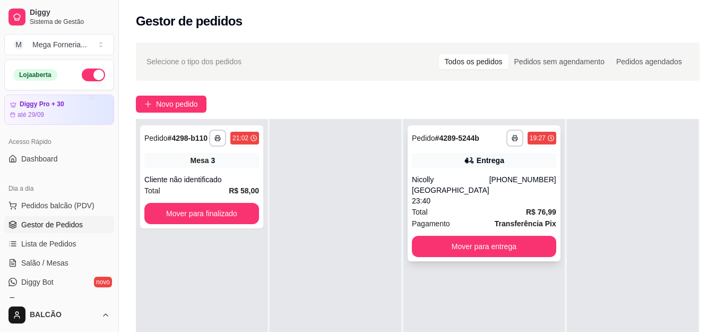
click at [475, 176] on div "Nicolly [GEOGRAPHIC_DATA] 23:40" at bounding box center [450, 190] width 77 height 32
click at [469, 182] on div "Nicolly [GEOGRAPHIC_DATA] 23:40" at bounding box center [450, 190] width 77 height 32
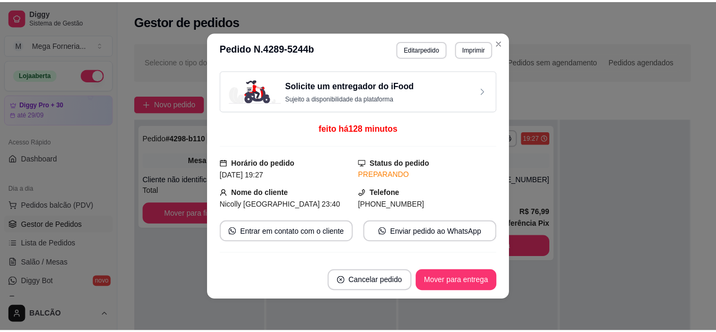
scroll to position [407, 0]
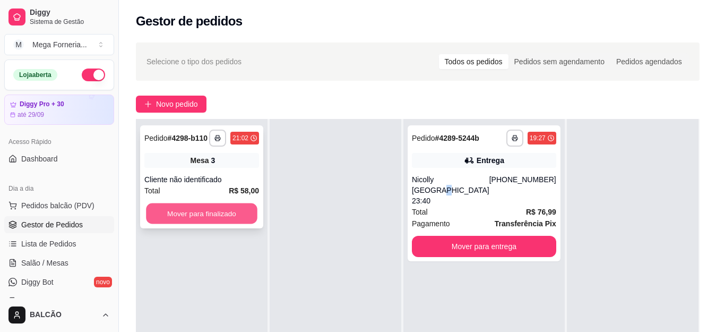
click at [255, 212] on button "Mover para finalizado" at bounding box center [201, 213] width 111 height 21
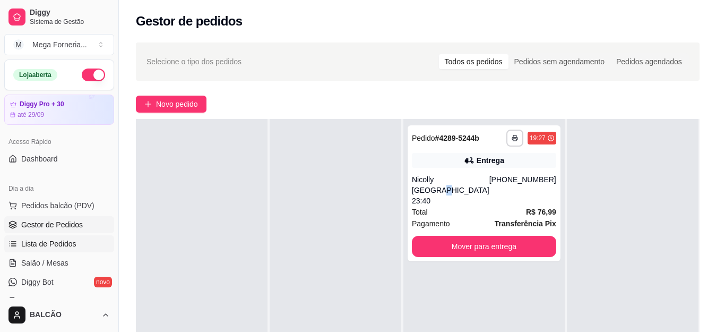
click at [49, 247] on span "Lista de Pedidos" at bounding box center [48, 243] width 55 height 11
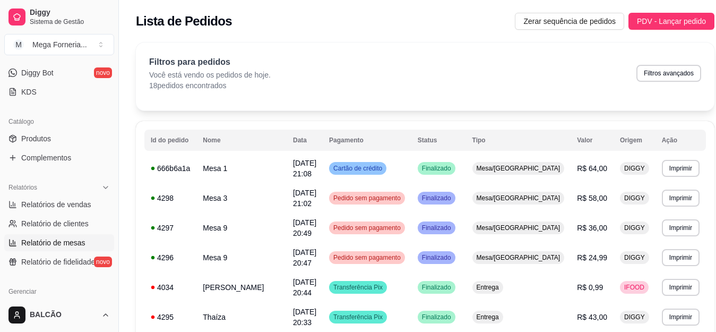
scroll to position [212, 0]
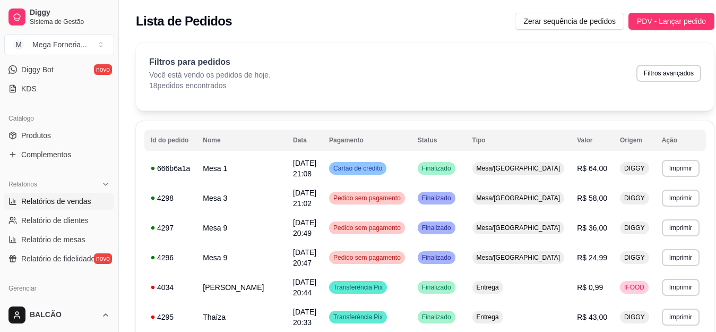
click at [34, 198] on span "Relatórios de vendas" at bounding box center [56, 201] width 70 height 11
select select "ALL"
select select "0"
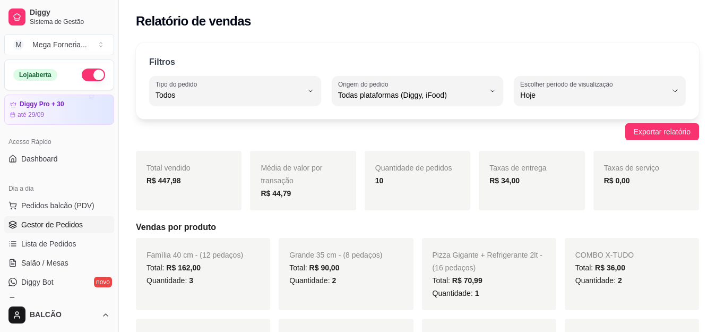
click at [51, 229] on span "Gestor de Pedidos" at bounding box center [52, 224] width 62 height 11
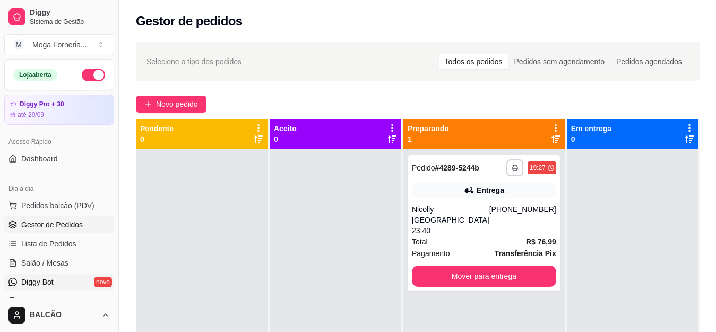
scroll to position [159, 0]
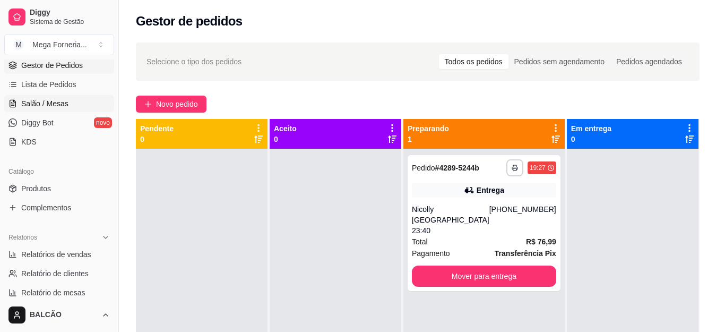
click at [53, 99] on span "Salão / Mesas" at bounding box center [44, 103] width 47 height 11
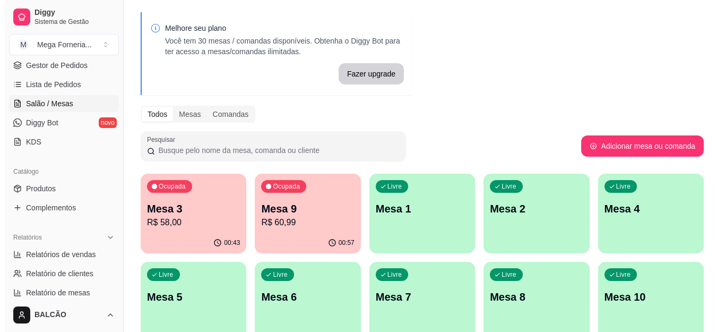
scroll to position [53, 0]
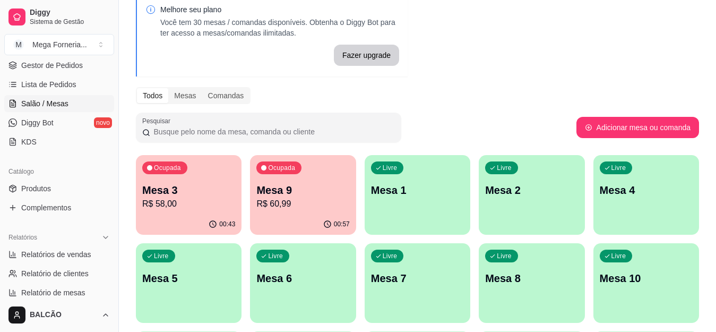
click at [609, 195] on p "Mesa 4" at bounding box center [646, 190] width 93 height 15
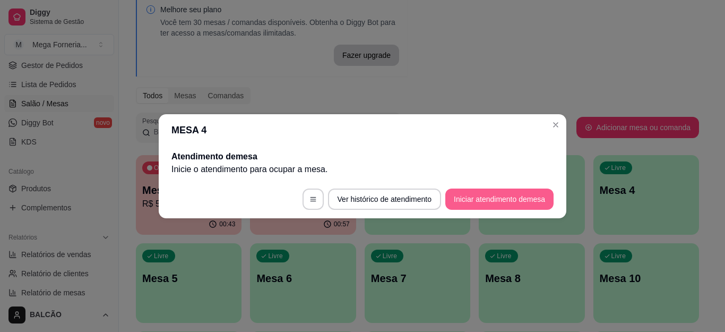
click at [475, 205] on button "Iniciar atendimento de mesa" at bounding box center [499, 198] width 108 height 21
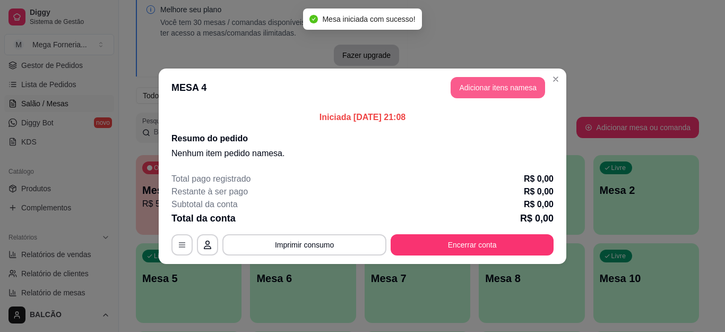
click at [490, 89] on button "Adicionar itens na mesa" at bounding box center [498, 87] width 94 height 21
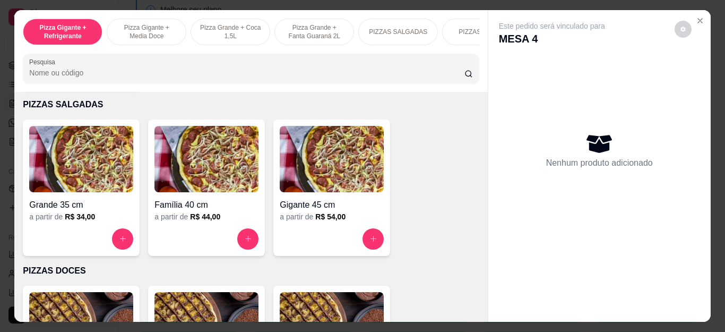
scroll to position [743, 0]
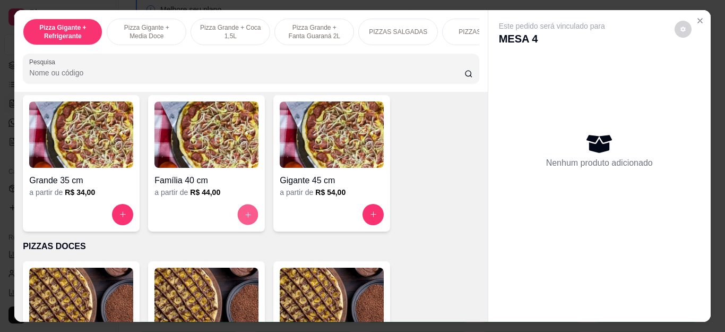
click at [244, 214] on icon "increase-product-quantity" at bounding box center [248, 214] width 8 height 8
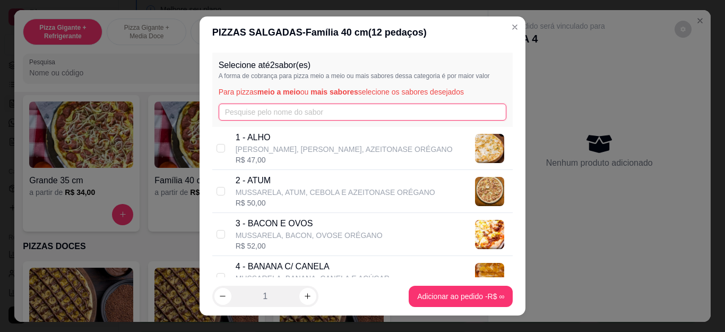
click at [283, 107] on input "text" at bounding box center [363, 112] width 288 height 17
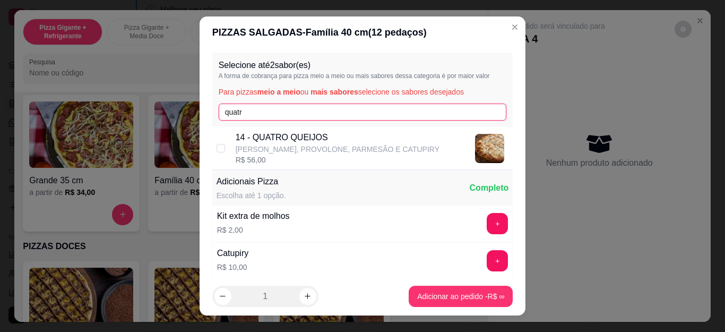
type input "quatr"
click at [278, 132] on p "14 - QUATRO QUEIJOS" at bounding box center [338, 137] width 204 height 13
checkbox input "true"
click at [269, 118] on input "quatr" at bounding box center [363, 112] width 288 height 17
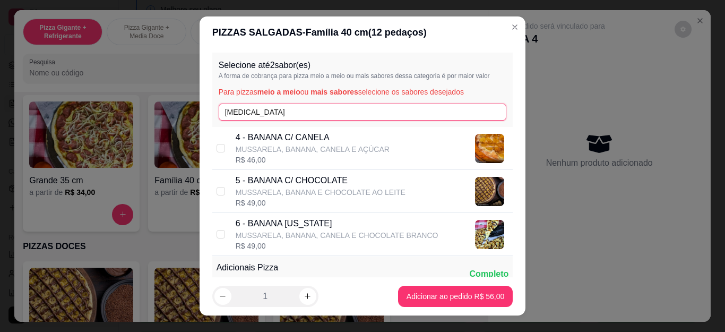
type input "[MEDICAL_DATA]"
click at [273, 196] on p "MUSSARELA, BANANA E CHOCOLATE AO LEITE" at bounding box center [321, 192] width 170 height 11
checkbox input "true"
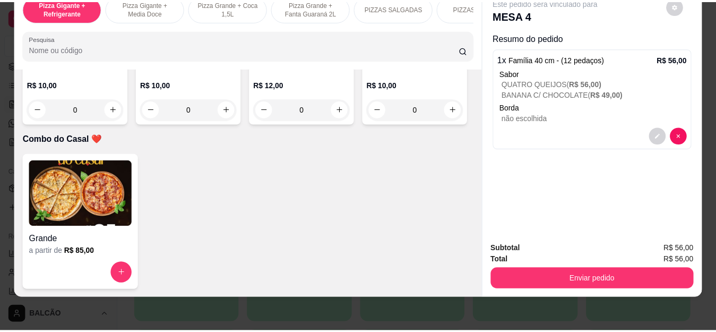
scroll to position [2813, 0]
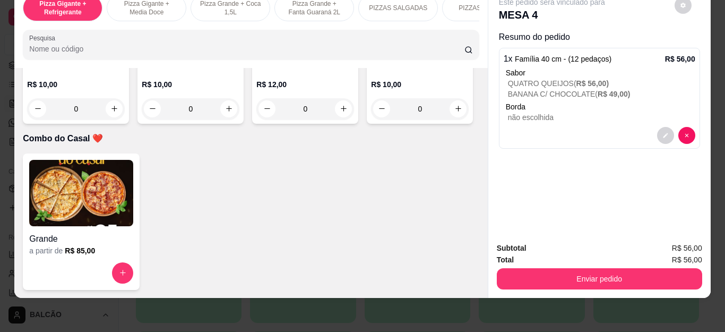
type input "1"
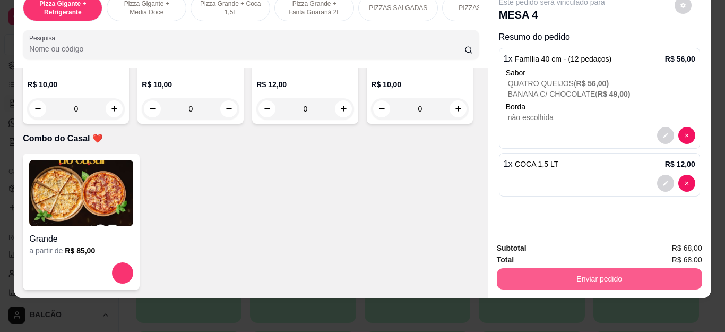
click at [501, 268] on button "Enviar pedido" at bounding box center [599, 278] width 205 height 21
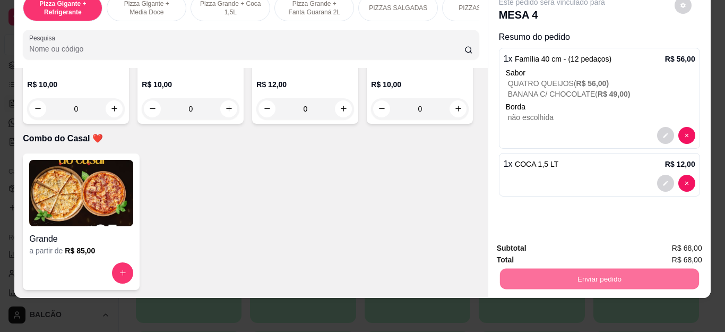
click at [547, 246] on button "Não registrar e enviar pedido" at bounding box center [563, 244] width 107 height 20
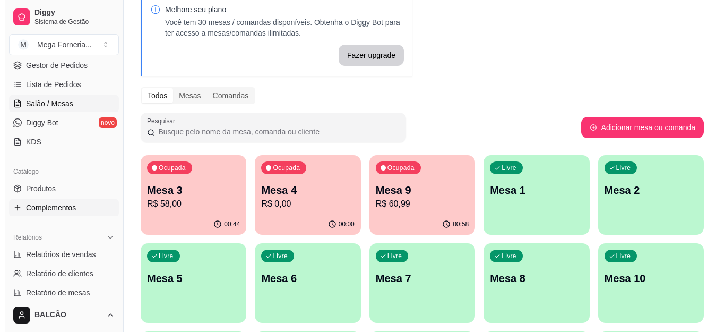
scroll to position [0, 0]
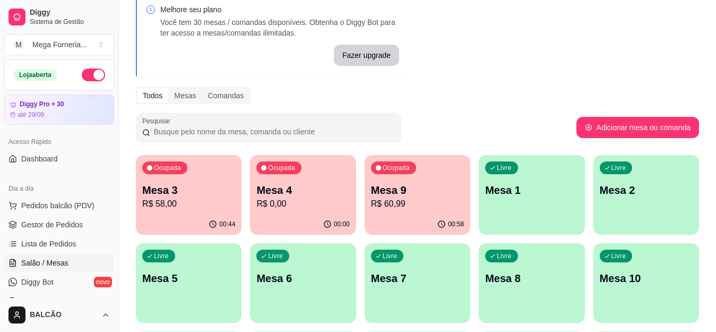
click at [157, 196] on p "Mesa 3" at bounding box center [188, 190] width 93 height 15
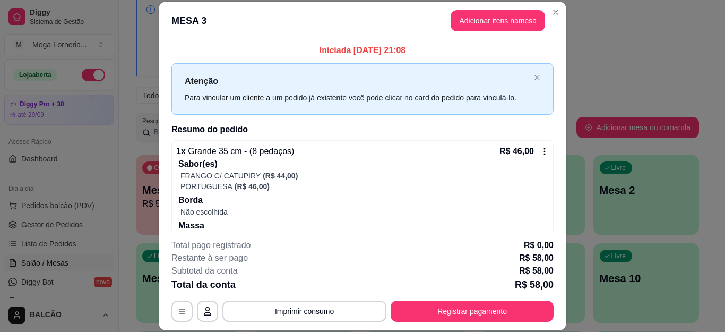
click at [559, 16] on header "MESA 3 Adicionar itens na mesa" at bounding box center [363, 21] width 408 height 38
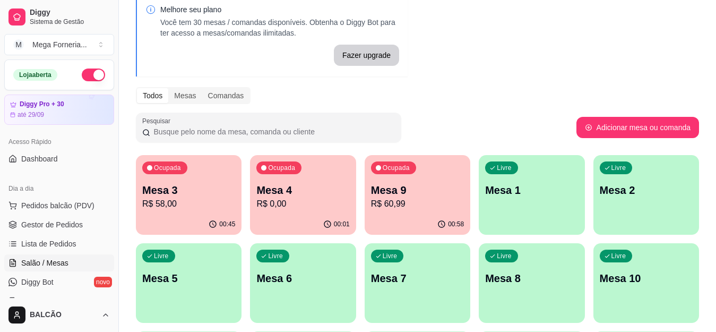
click at [403, 221] on div "00:58" at bounding box center [418, 224] width 106 height 21
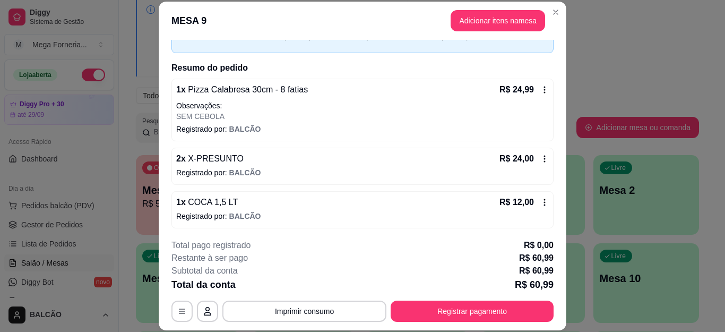
scroll to position [64, 0]
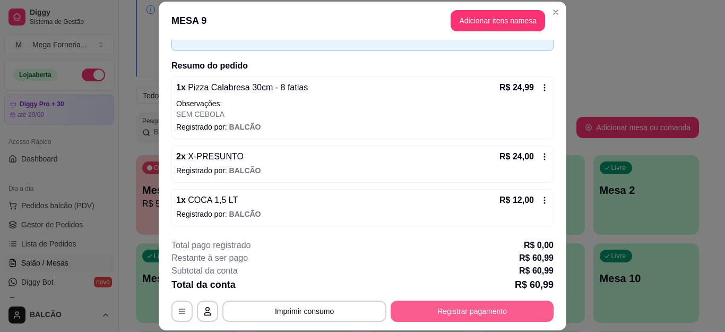
click at [418, 317] on button "Registrar pagamento" at bounding box center [472, 310] width 163 height 21
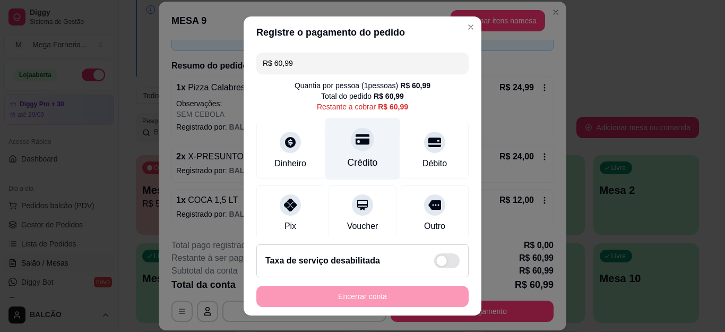
click at [364, 154] on div "Crédito" at bounding box center [362, 149] width 75 height 62
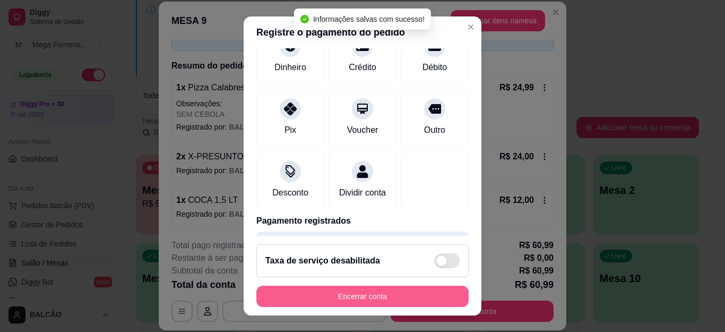
type input "R$ 0,00"
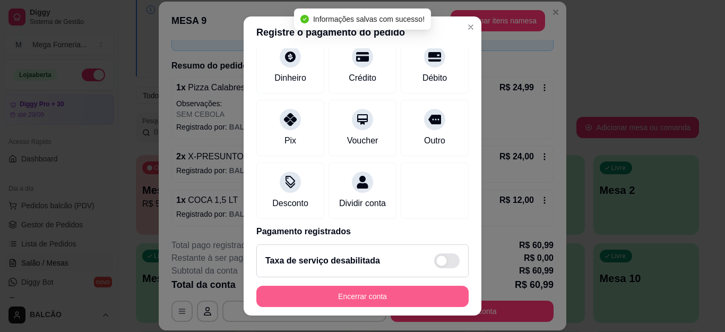
click at [412, 291] on button "Encerrar conta" at bounding box center [362, 296] width 212 height 21
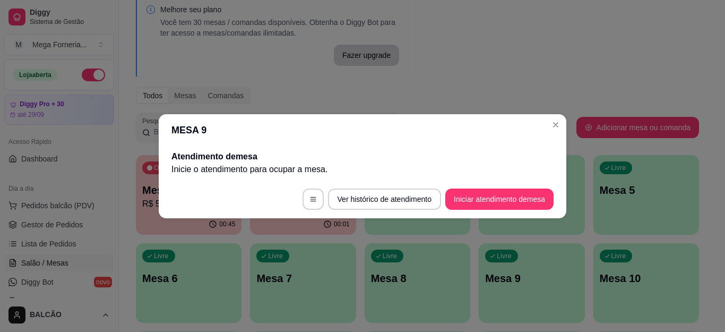
scroll to position [0, 0]
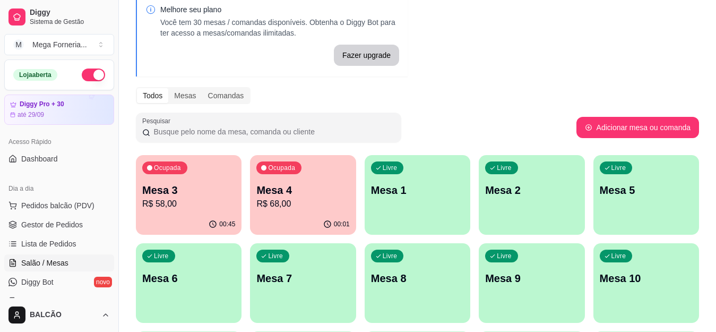
click at [174, 208] on p "R$ 58,00" at bounding box center [188, 203] width 93 height 13
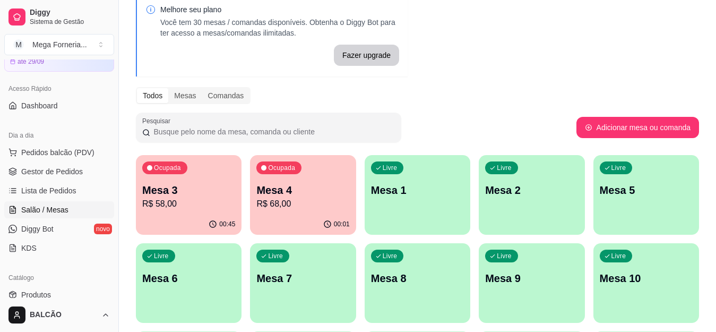
scroll to position [159, 0]
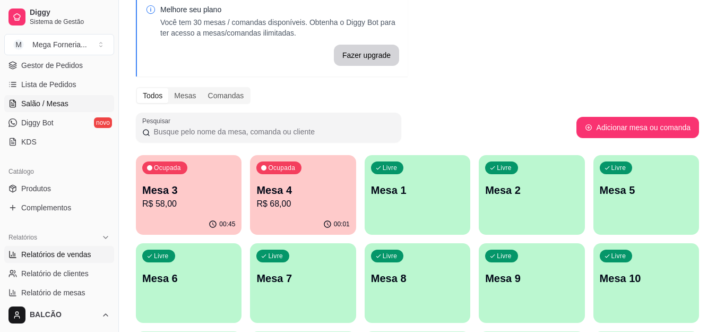
click at [54, 253] on span "Relatórios de vendas" at bounding box center [56, 254] width 70 height 11
select select "ALL"
select select "0"
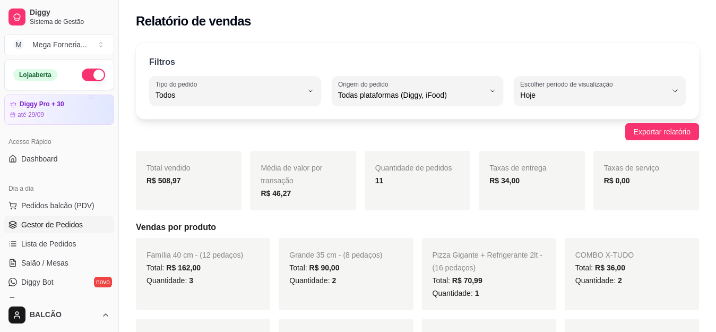
click at [62, 228] on span "Gestor de Pedidos" at bounding box center [52, 224] width 62 height 11
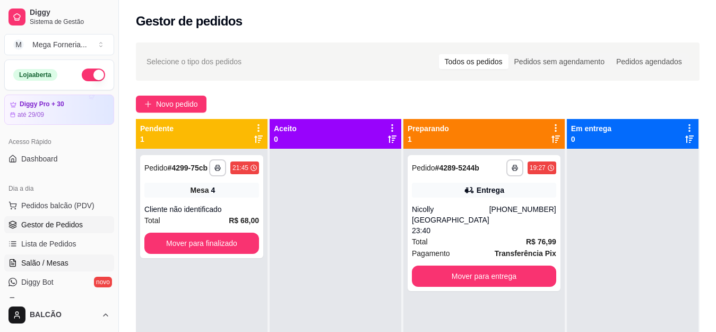
click at [54, 258] on span "Salão / Mesas" at bounding box center [44, 262] width 47 height 11
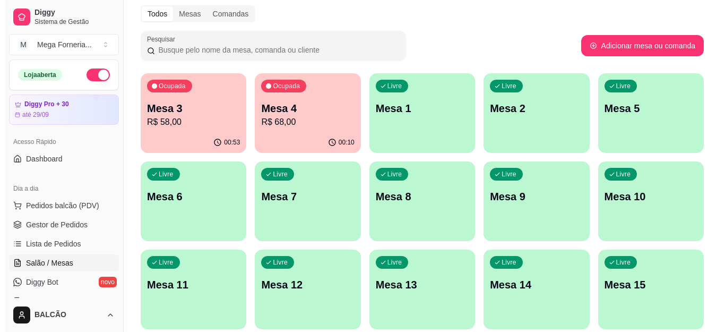
scroll to position [159, 0]
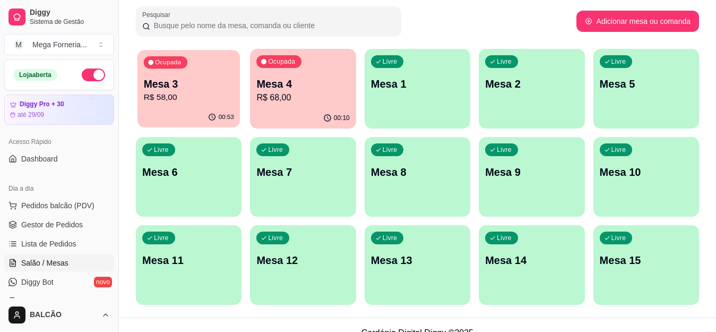
click at [170, 105] on div "Ocupada Mesa 3 R$ 58,00" at bounding box center [188, 78] width 102 height 57
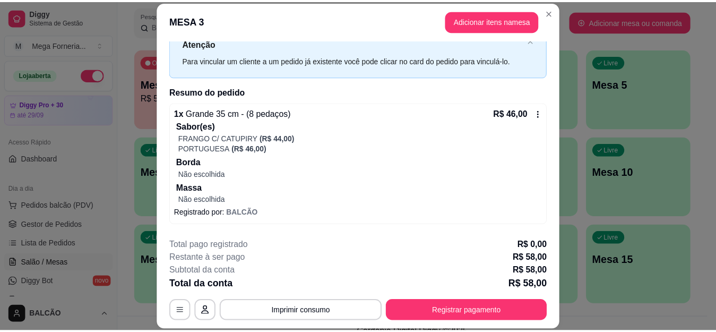
scroll to position [80, 0]
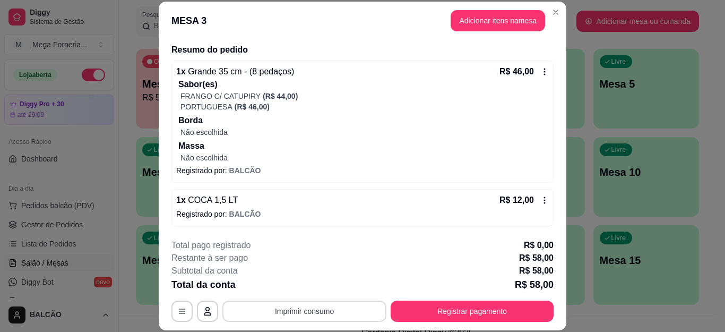
click at [313, 312] on button "Imprimir consumo" at bounding box center [304, 310] width 164 height 21
click at [307, 282] on button "IMPRESSORA" at bounding box center [303, 286] width 74 height 16
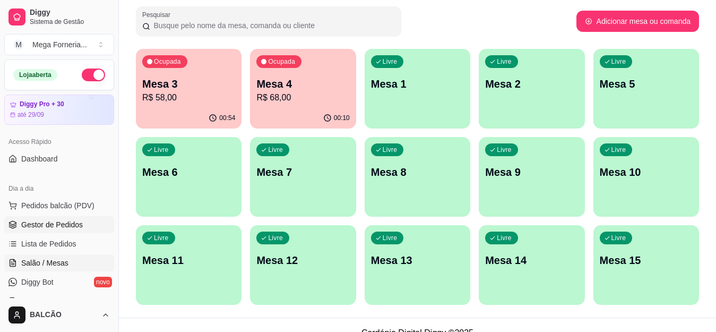
click at [63, 220] on span "Gestor de Pedidos" at bounding box center [52, 224] width 62 height 11
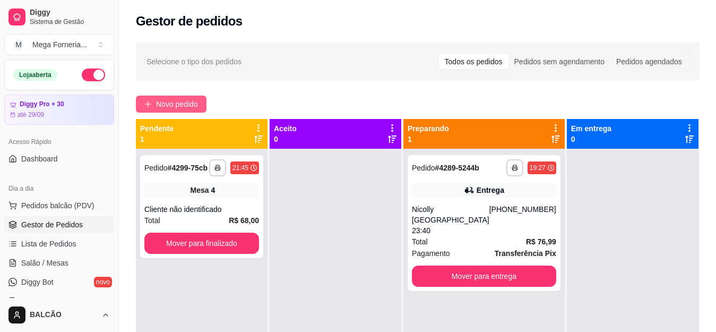
click at [154, 99] on button "Novo pedido" at bounding box center [171, 104] width 71 height 17
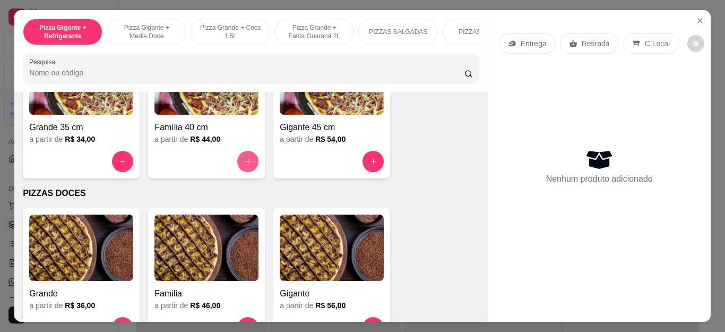
scroll to position [743, 0]
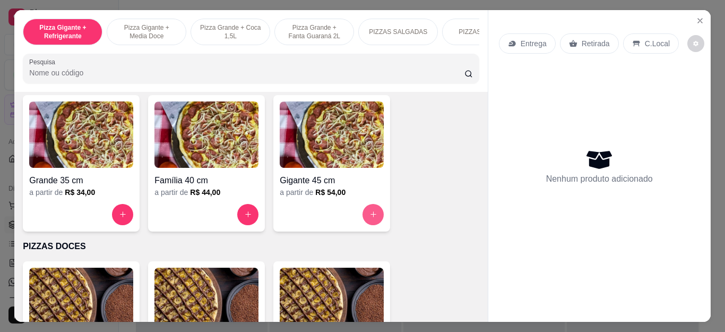
click at [372, 223] on button "increase-product-quantity" at bounding box center [373, 214] width 21 height 21
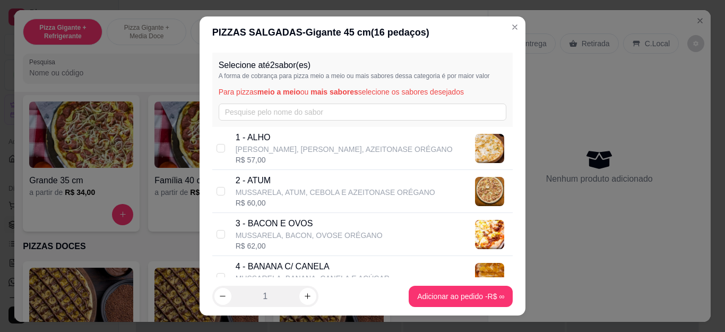
click at [249, 121] on div "Selecione até 2 sabor(es) A forma de cobrança para pizza meio a meio ou mais sa…" at bounding box center [362, 90] width 301 height 74
click at [257, 88] on span "meio a meio" at bounding box center [278, 92] width 43 height 8
click at [252, 101] on div "Selecione até 2 sabor(es) A forma de cobrança para pizza meio a meio ou mais sa…" at bounding box center [362, 90] width 301 height 74
click at [252, 107] on input "text" at bounding box center [363, 112] width 288 height 17
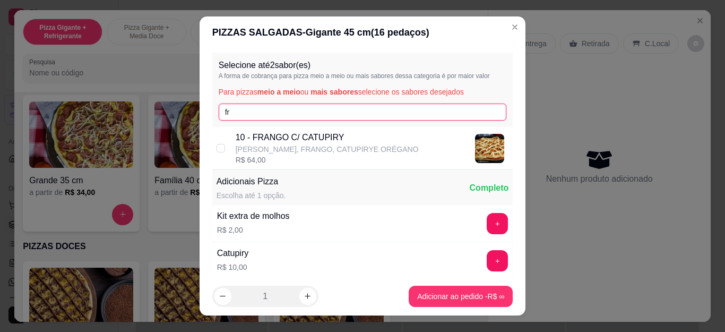
type input "fr"
click at [256, 131] on div "10 - FRANGO C/ CATUPIRY MUSSARELA, FRANGO, CATUPIRYE ORÉGANO R$ 64,00" at bounding box center [362, 148] width 301 height 43
checkbox input "true"
click at [263, 111] on input "fr" at bounding box center [363, 112] width 288 height 17
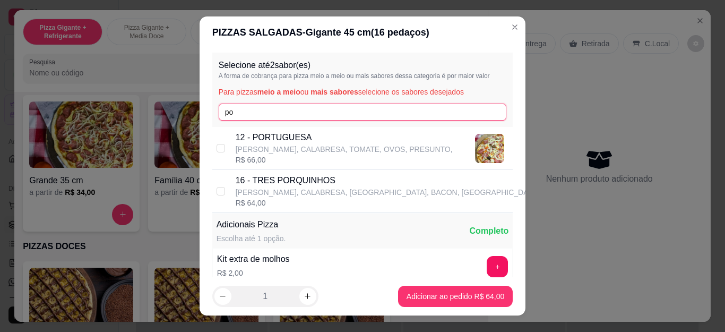
type input "po"
click at [287, 144] on p "[PERSON_NAME], CALABRESA, TOMATE, OVOS, PRESUNTO," at bounding box center [344, 149] width 217 height 11
checkbox input "true"
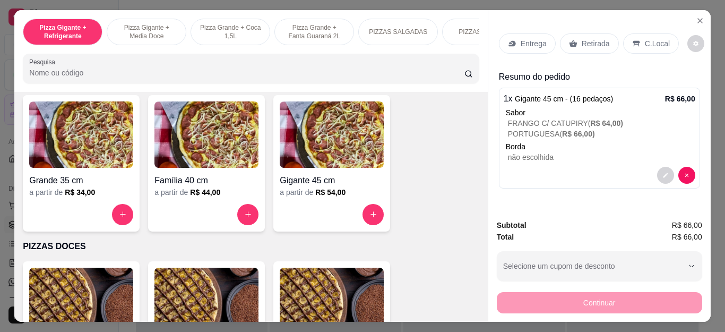
click at [570, 44] on div "Retirada" at bounding box center [589, 43] width 59 height 20
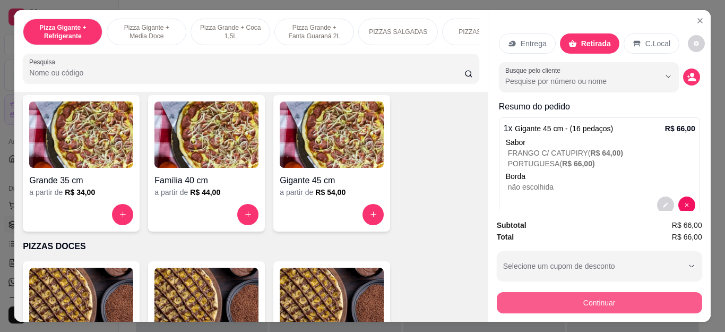
click at [581, 296] on button "Continuar" at bounding box center [599, 302] width 205 height 21
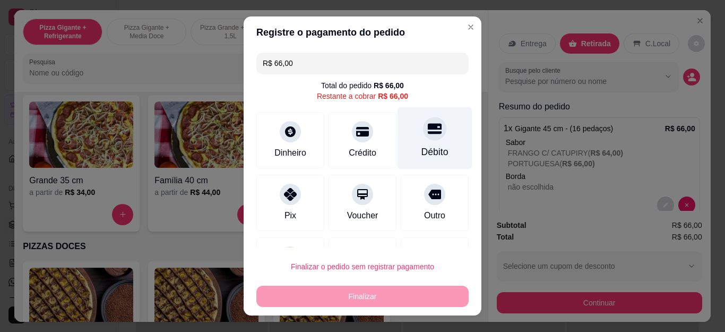
click at [407, 140] on div "Débito" at bounding box center [435, 138] width 75 height 62
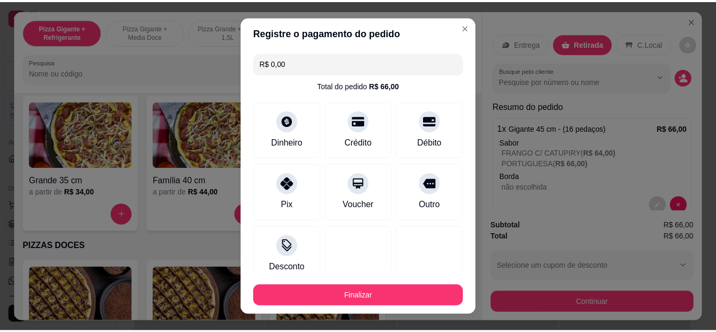
scroll to position [70, 0]
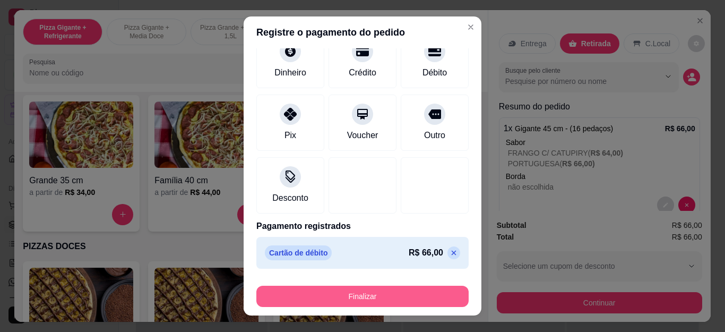
click at [356, 296] on button "Finalizar" at bounding box center [362, 296] width 212 height 21
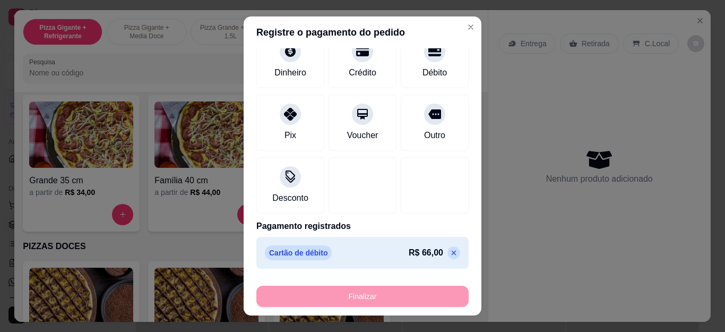
type input "-R$ 66,00"
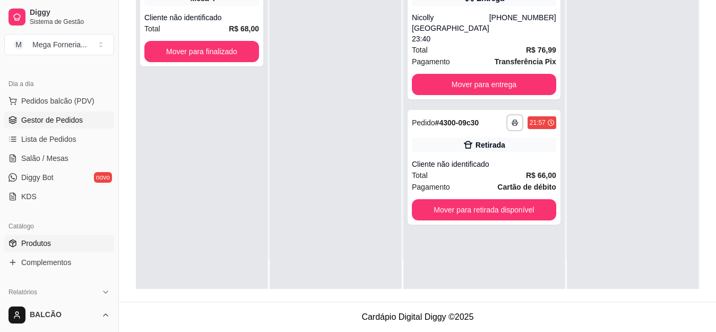
scroll to position [106, 0]
click at [42, 162] on link "Salão / Mesas" at bounding box center [59, 156] width 110 height 17
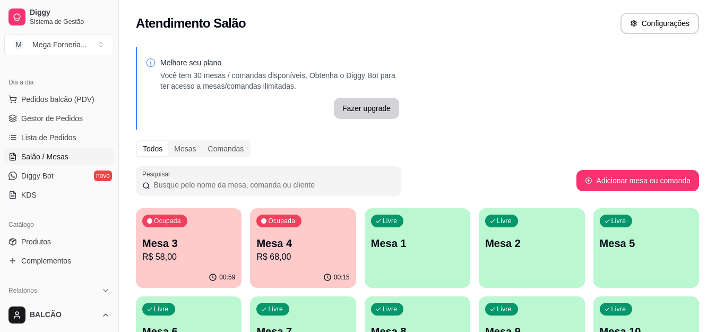
click at [204, 252] on p "R$ 58,00" at bounding box center [188, 257] width 93 height 13
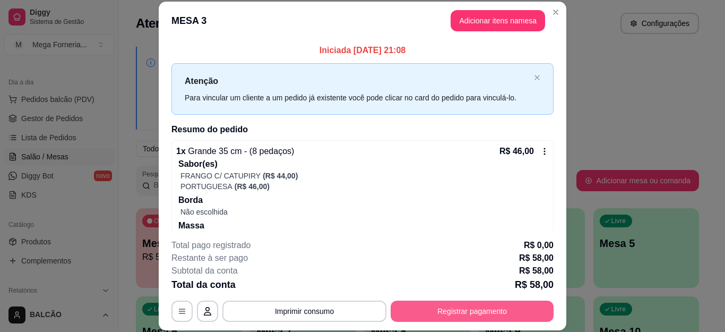
click at [447, 314] on button "Registrar pagamento" at bounding box center [472, 310] width 163 height 21
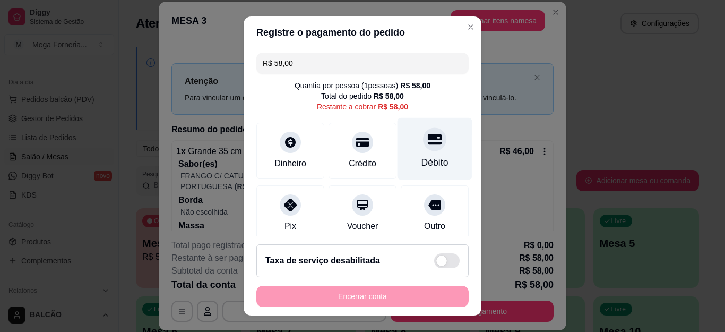
click at [428, 145] on icon at bounding box center [435, 139] width 14 height 14
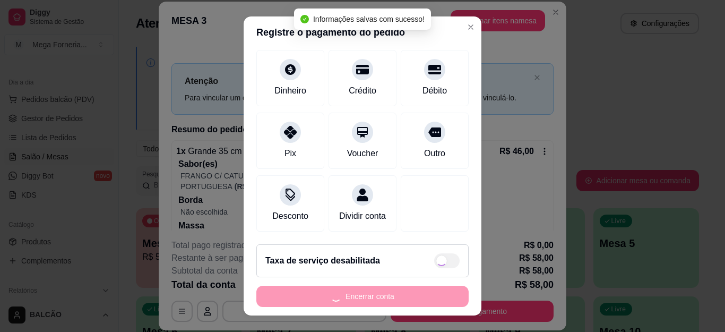
scroll to position [18, 0]
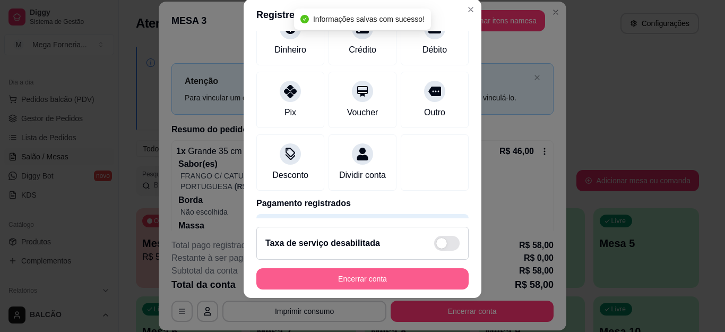
type input "R$ 0,00"
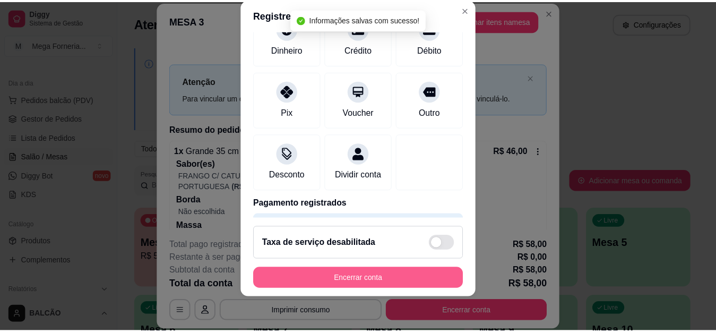
scroll to position [75, 0]
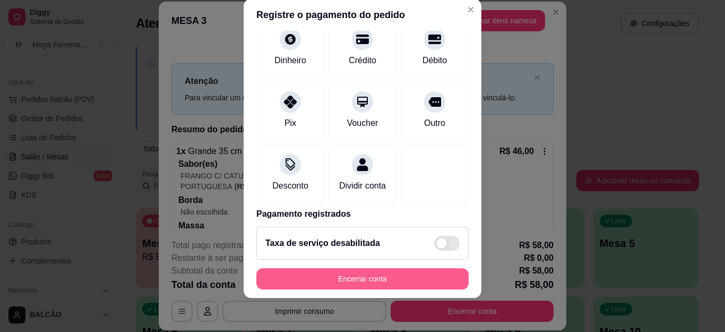
click at [339, 283] on button "Encerrar conta" at bounding box center [362, 278] width 212 height 21
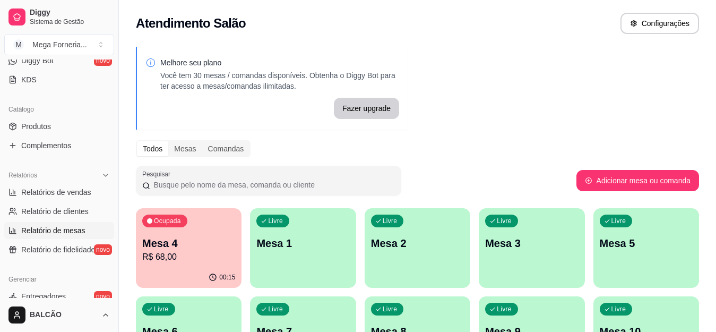
scroll to position [265, 0]
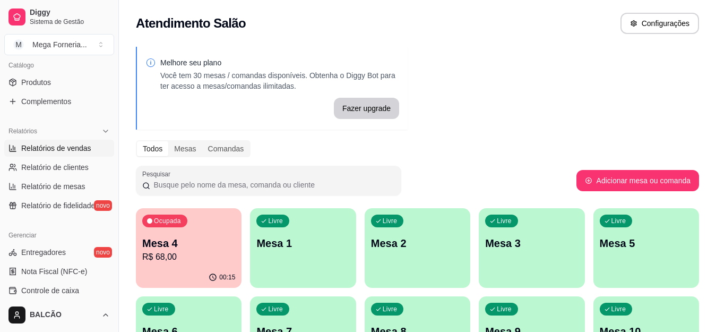
click at [46, 143] on span "Relatórios de vendas" at bounding box center [56, 148] width 70 height 11
select select "ALL"
select select "0"
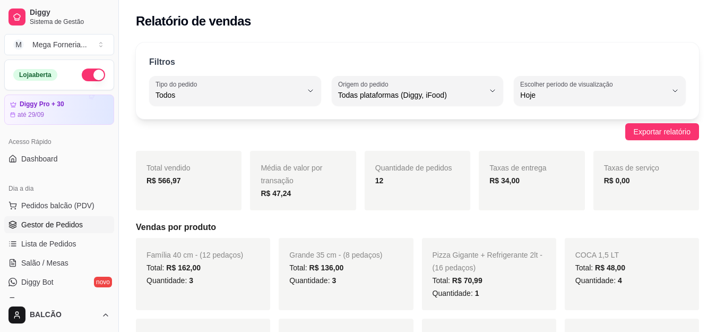
click at [35, 230] on link "Gestor de Pedidos" at bounding box center [59, 224] width 110 height 17
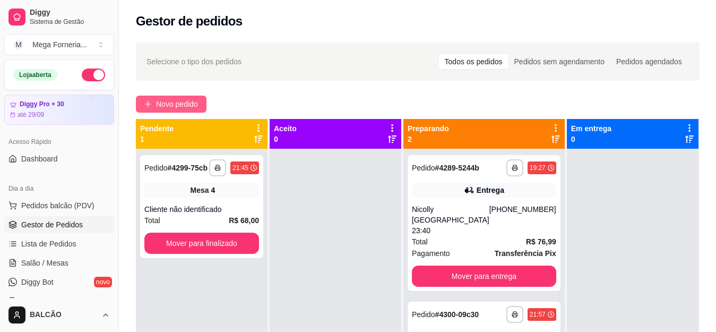
click at [184, 103] on span "Novo pedido" at bounding box center [177, 104] width 42 height 12
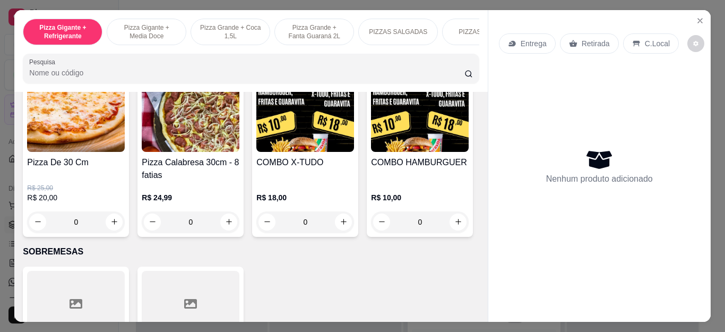
scroll to position [1115, 0]
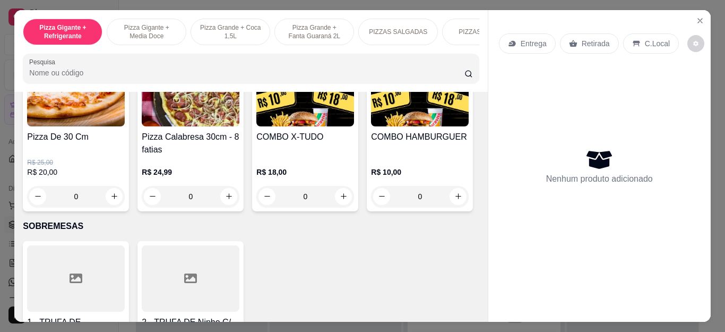
click at [108, 201] on div "0" at bounding box center [76, 196] width 98 height 21
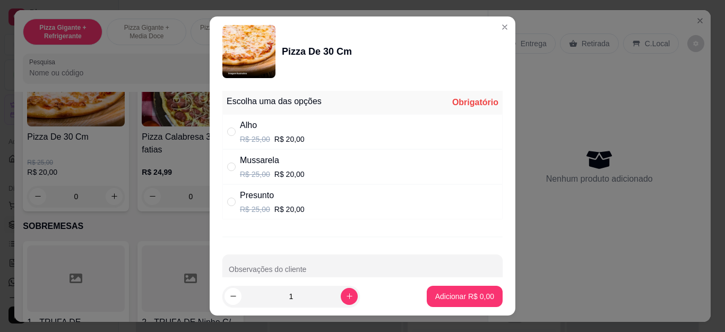
click at [240, 161] on div "Mussarela" at bounding box center [272, 160] width 65 height 13
radio input "true"
click at [452, 286] on button "Adicionar R$ 20,00" at bounding box center [463, 296] width 80 height 21
type input "1"
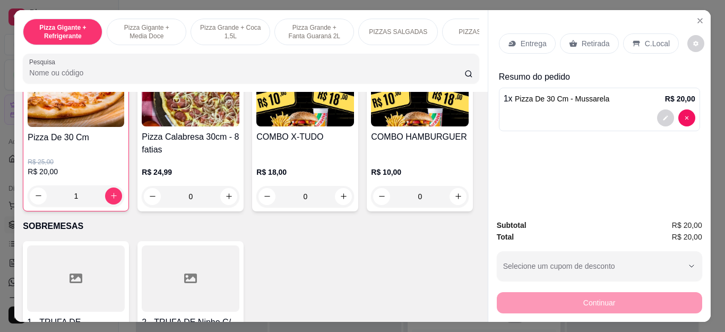
scroll to position [1115, 0]
click at [115, 203] on div "1" at bounding box center [76, 195] width 97 height 21
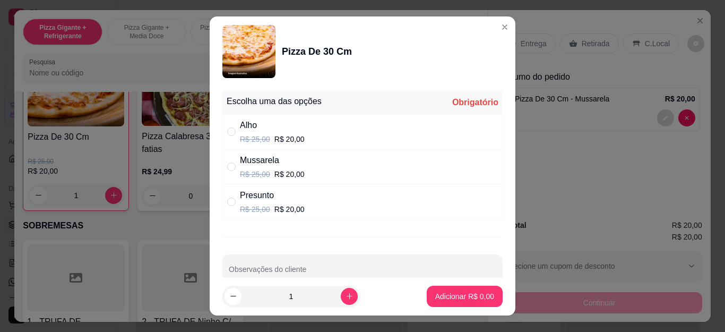
click at [240, 204] on p "R$ 25,00" at bounding box center [255, 209] width 30 height 11
radio input "true"
click at [472, 296] on p "Adicionar R$ 20,00" at bounding box center [462, 296] width 63 height 11
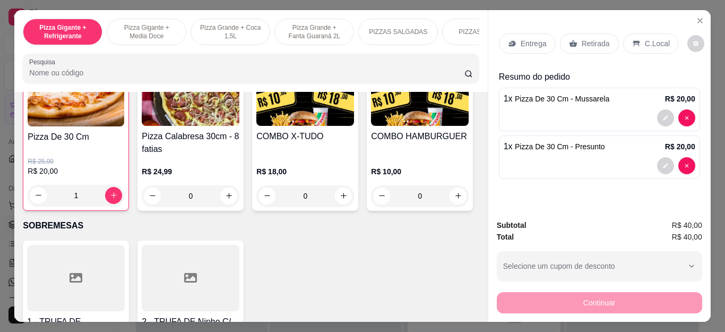
click at [593, 49] on div "Entrega Retirada C.Local" at bounding box center [599, 43] width 201 height 37
click at [592, 49] on div "Retirada" at bounding box center [589, 43] width 59 height 20
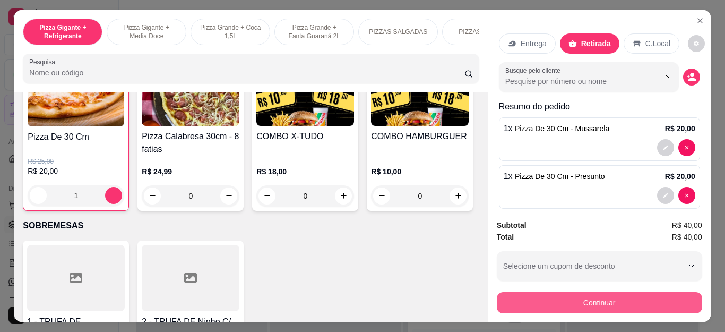
click at [574, 296] on button "Continuar" at bounding box center [599, 302] width 205 height 21
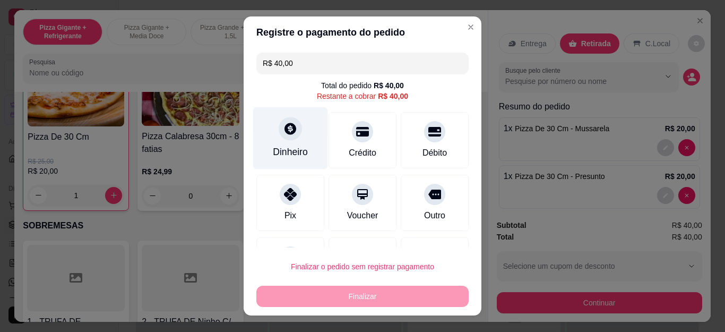
click at [285, 148] on div "Dinheiro" at bounding box center [290, 152] width 35 height 14
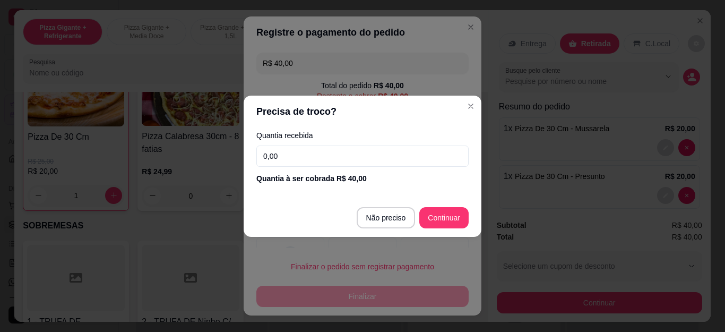
click at [319, 65] on input "R$ 40,00" at bounding box center [363, 63] width 200 height 21
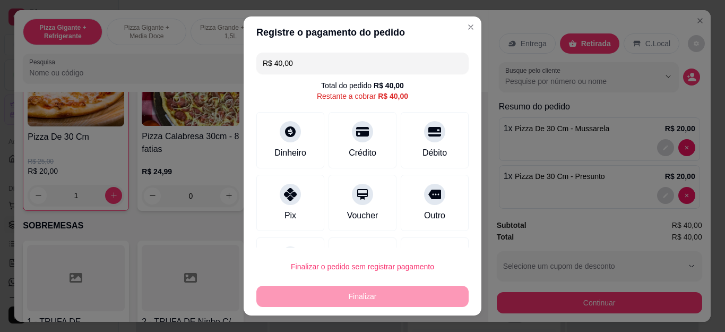
click at [319, 65] on input "R$ 40,00" at bounding box center [363, 63] width 200 height 21
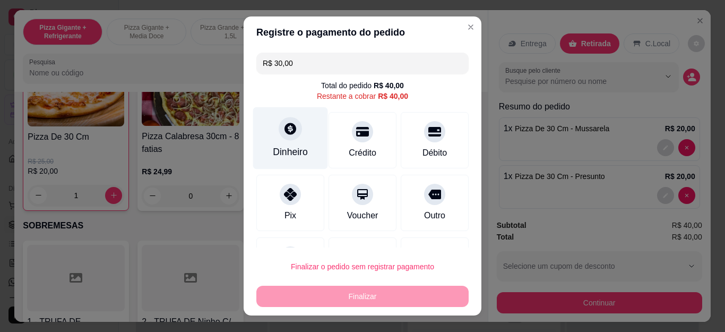
click at [291, 148] on div "Dinheiro" at bounding box center [290, 152] width 35 height 14
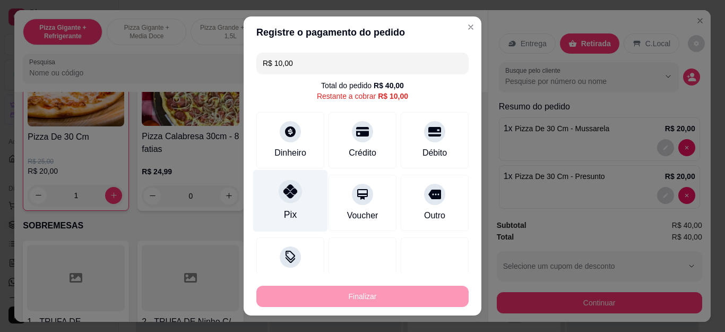
click at [276, 208] on div "Pix" at bounding box center [290, 201] width 75 height 62
type input "R$ 0,00"
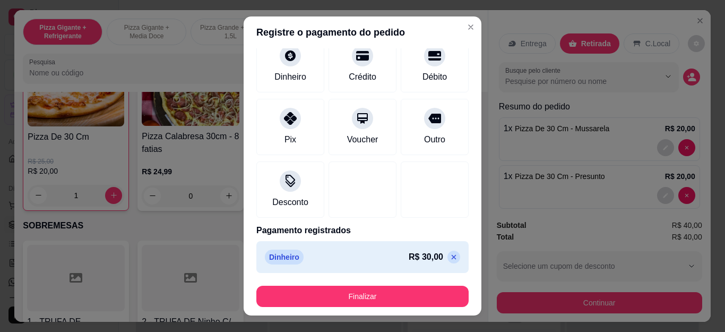
scroll to position [110, 0]
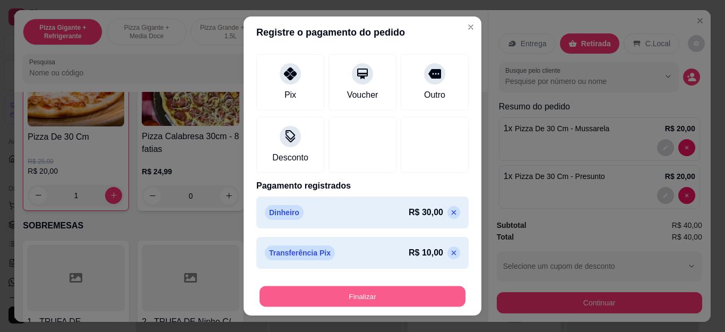
click at [356, 300] on button "Finalizar" at bounding box center [363, 296] width 206 height 21
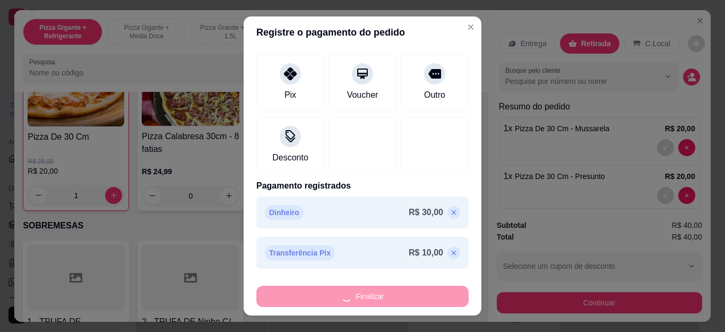
type input "0"
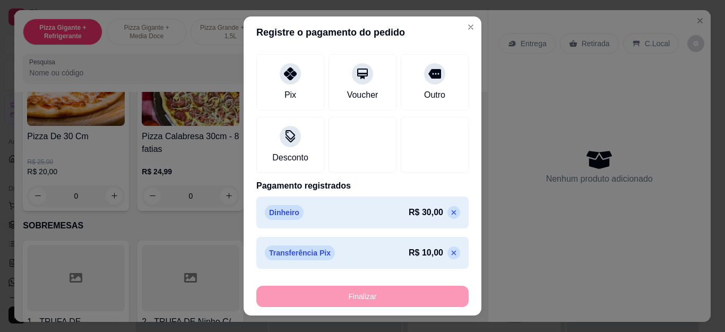
type input "-R$ 40,00"
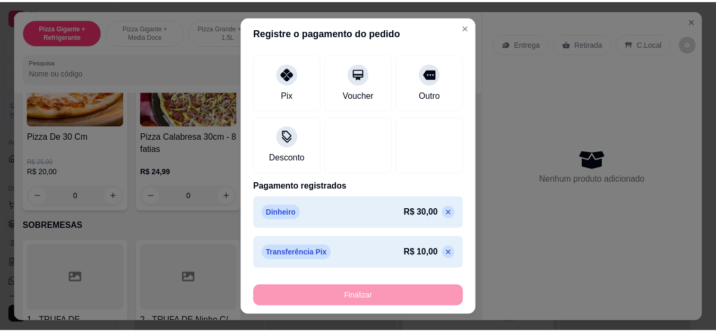
scroll to position [1115, 0]
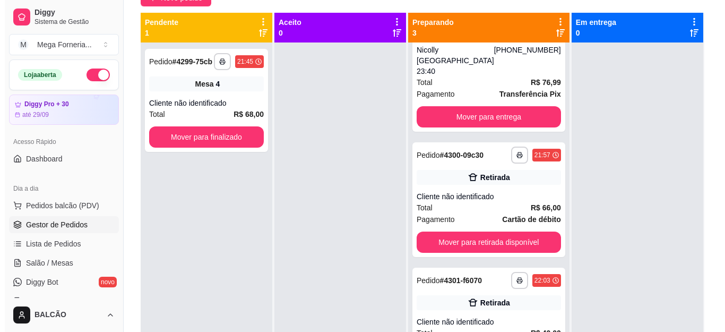
scroll to position [94, 0]
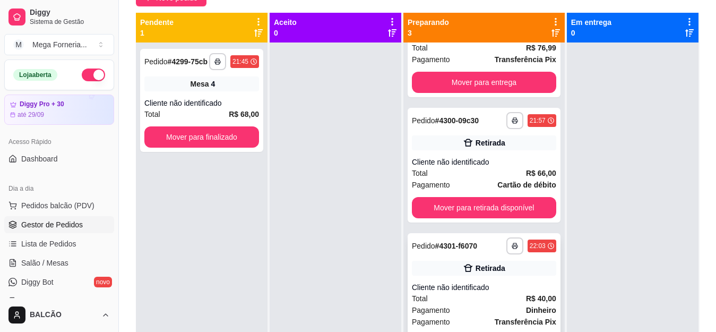
click at [478, 261] on div "Retirada" at bounding box center [484, 268] width 144 height 15
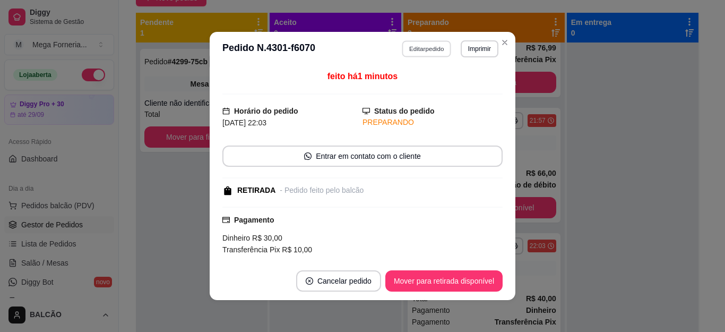
click at [438, 48] on button "Editar pedido" at bounding box center [426, 48] width 49 height 16
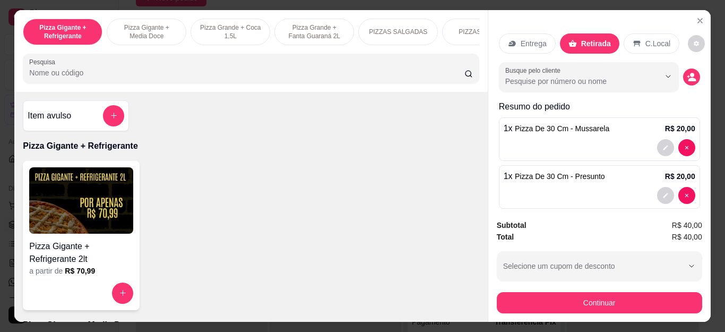
click at [675, 81] on div "Busque pelo cliente" at bounding box center [599, 77] width 201 height 30
click at [683, 77] on button "decrease-product-quantity" at bounding box center [691, 76] width 17 height 17
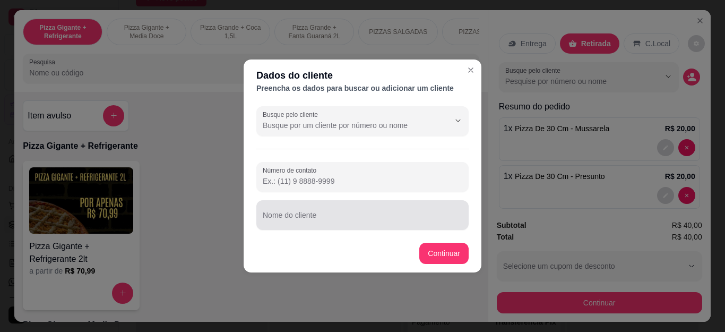
click at [303, 203] on div "Nome do cliente" at bounding box center [362, 215] width 212 height 30
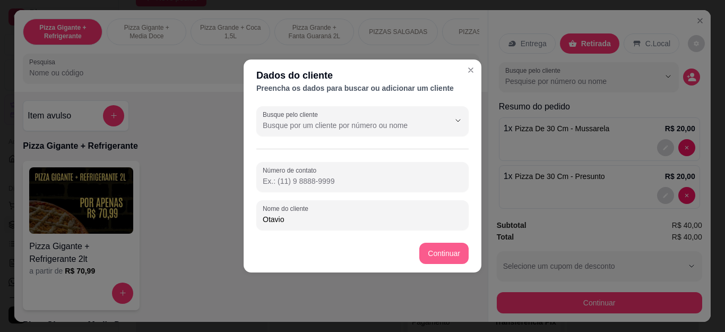
type input "Otavio"
click at [447, 242] on footer "Continuar" at bounding box center [363, 253] width 238 height 38
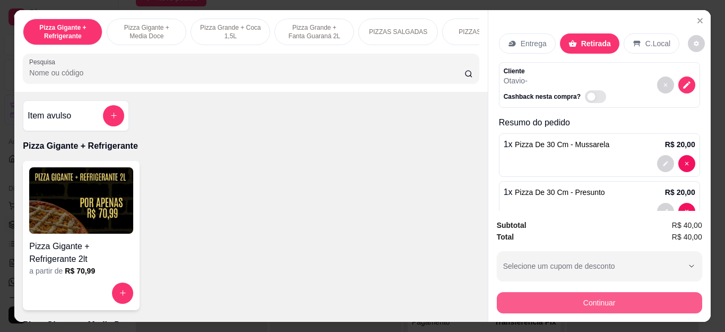
click at [530, 294] on button "Continuar" at bounding box center [599, 302] width 205 height 21
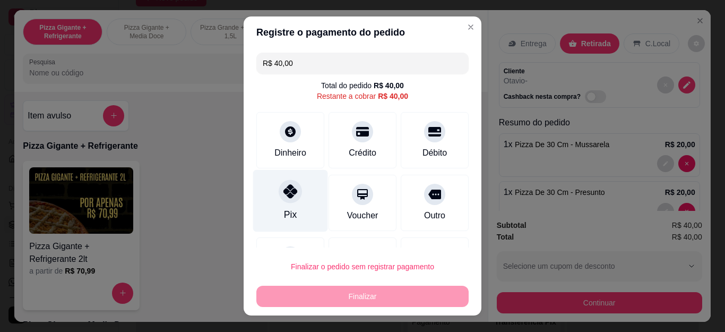
click at [286, 198] on icon at bounding box center [290, 191] width 14 height 14
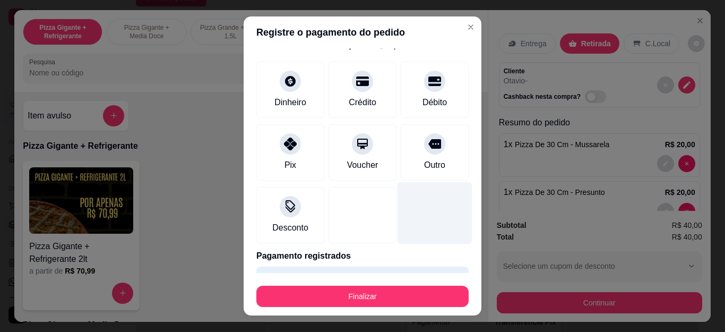
scroll to position [0, 0]
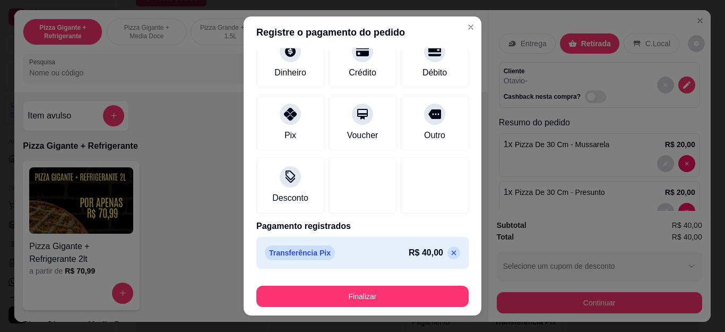
click at [450, 249] on icon at bounding box center [454, 252] width 8 height 8
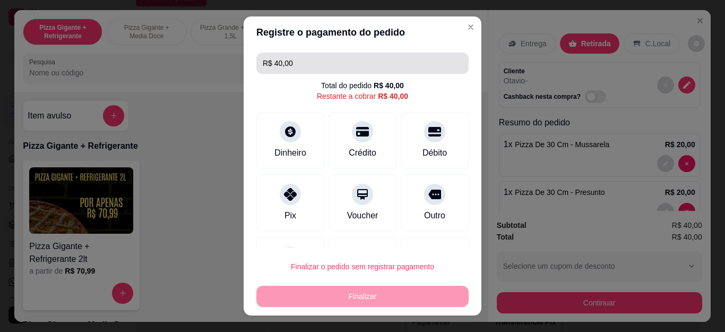
click at [316, 64] on input "R$ 40,00" at bounding box center [363, 63] width 200 height 21
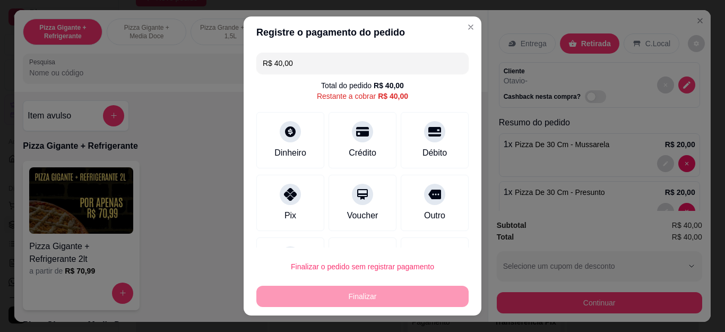
click at [316, 64] on input "R$ 40,00" at bounding box center [363, 63] width 200 height 21
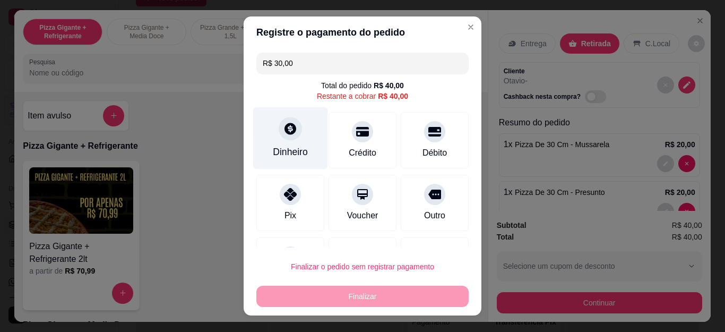
click at [301, 113] on div "Dinheiro" at bounding box center [290, 138] width 75 height 62
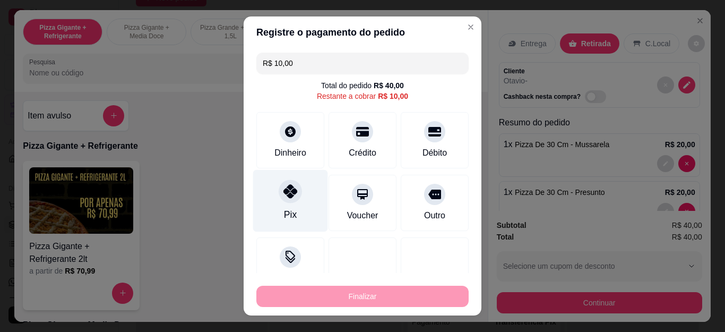
click at [290, 186] on icon at bounding box center [290, 191] width 14 height 14
type input "R$ 0,00"
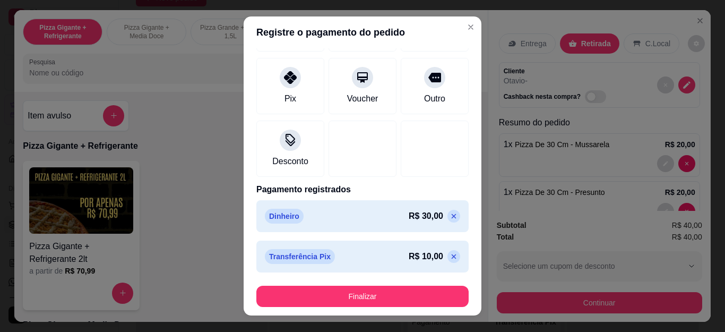
scroll to position [110, 0]
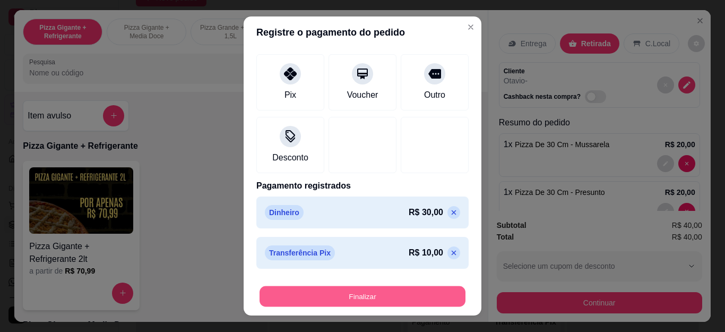
click at [348, 287] on button "Finalizar" at bounding box center [363, 296] width 206 height 21
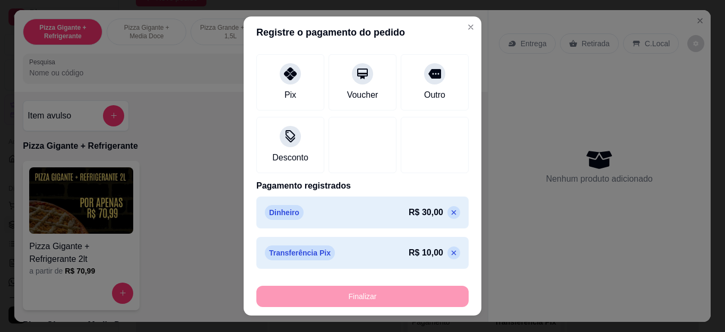
type input "0"
type input "-R$ 40,00"
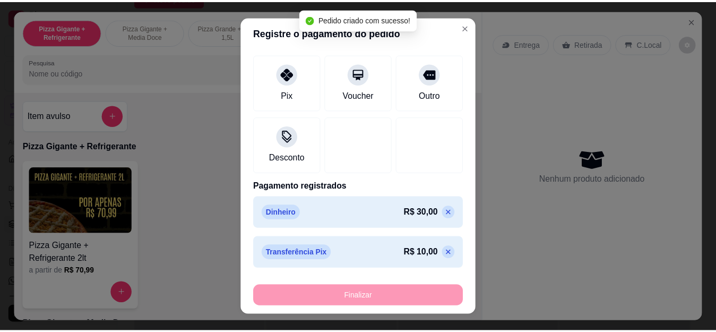
scroll to position [0, 0]
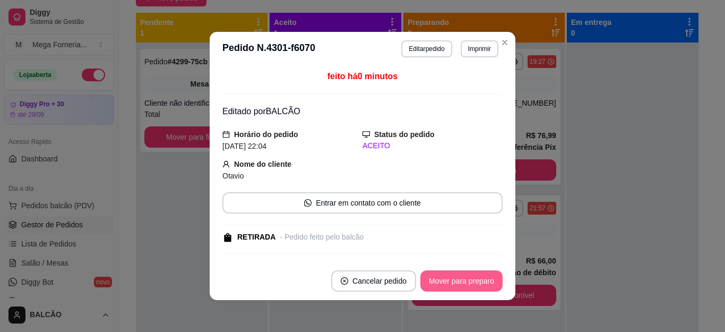
click at [440, 272] on button "Mover para preparo" at bounding box center [461, 280] width 82 height 21
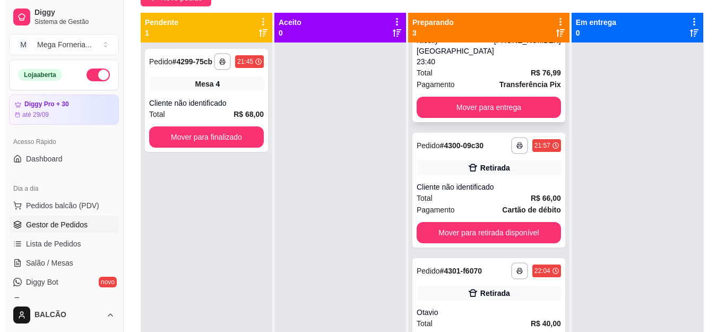
scroll to position [94, 0]
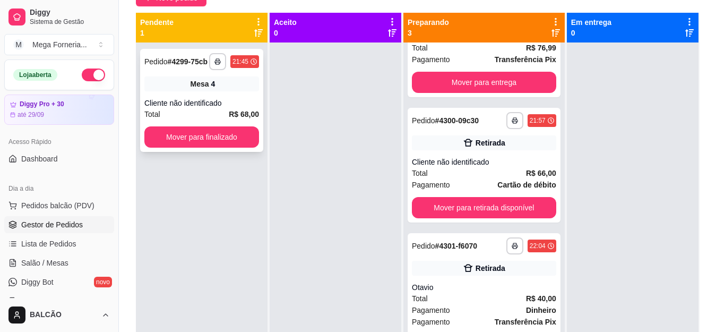
click at [186, 89] on div "Mesa 4" at bounding box center [201, 83] width 115 height 15
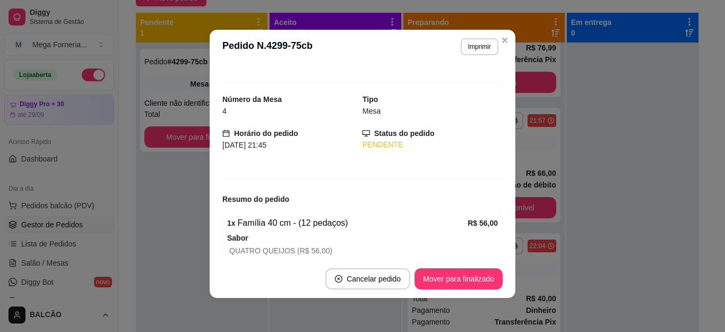
scroll to position [0, 0]
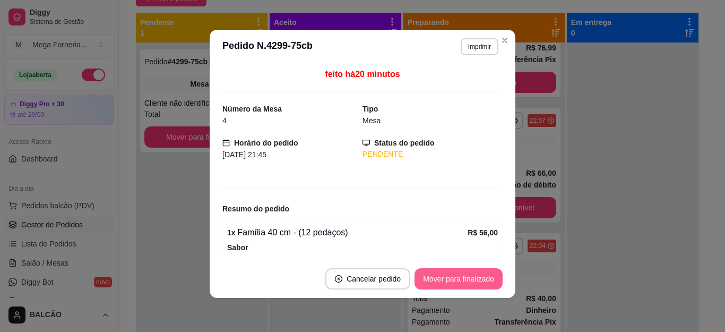
click at [489, 282] on button "Mover para finalizado" at bounding box center [459, 278] width 88 height 21
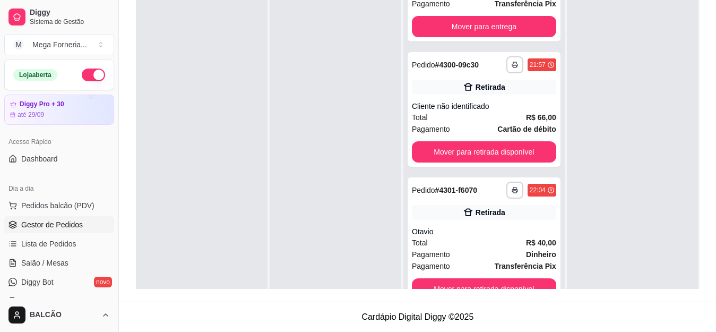
click at [263, 145] on div at bounding box center [202, 153] width 132 height 332
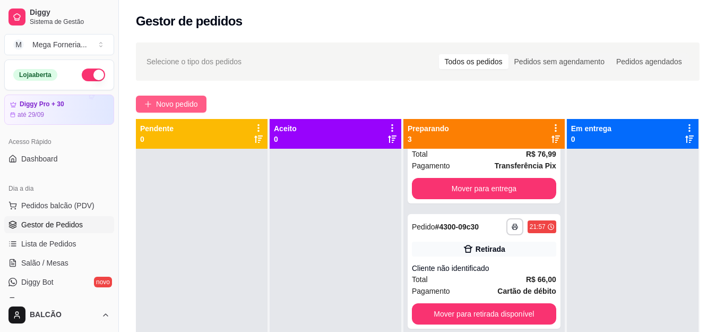
click at [172, 108] on span "Novo pedido" at bounding box center [177, 104] width 42 height 12
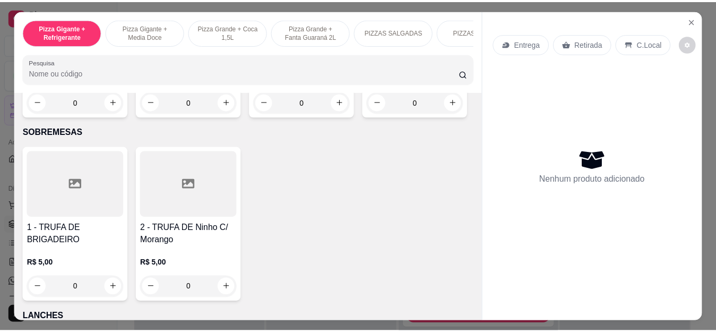
scroll to position [1221, 0]
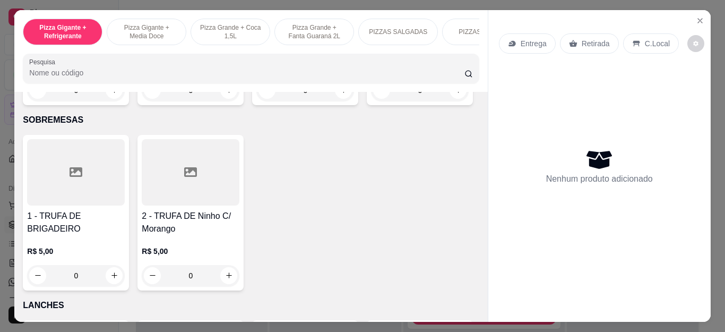
click at [371, 101] on div "0" at bounding box center [420, 90] width 98 height 21
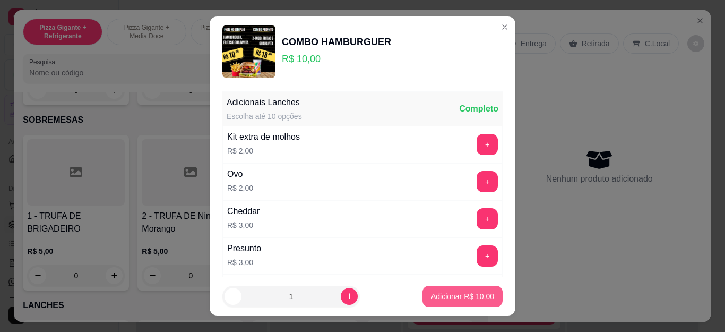
click at [437, 292] on p "Adicionar R$ 10,00" at bounding box center [462, 296] width 63 height 11
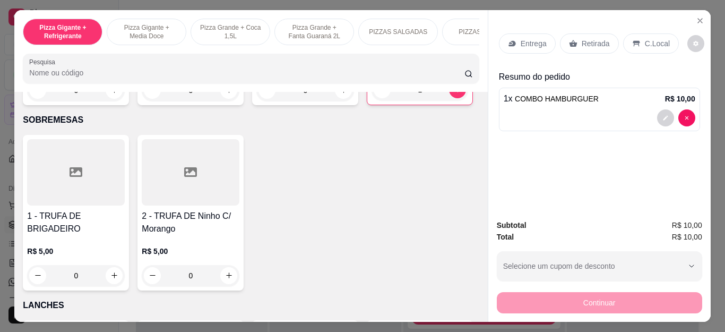
type input "1"
drag, startPoint x: 579, startPoint y: 18, endPoint x: 581, endPoint y: 25, distance: 7.2
click at [580, 20] on div "Entrega Retirada C.Local Resumo do pedido 1 x COMBO HAMBURGUER R$ 10,00" at bounding box center [599, 110] width 222 height 201
click at [589, 39] on p "Retirada" at bounding box center [596, 43] width 28 height 11
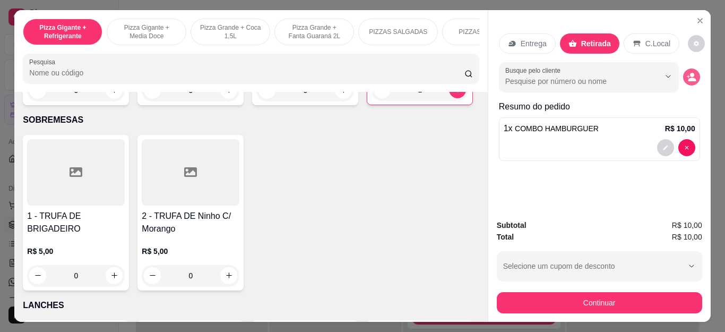
click at [690, 76] on icon "decrease-product-quantity" at bounding box center [692, 77] width 10 height 10
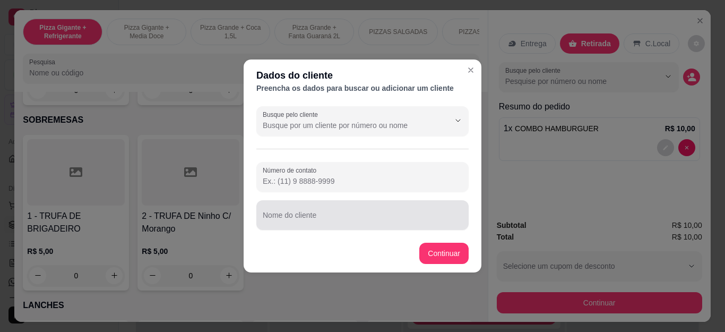
click at [411, 223] on input "Nome do cliente" at bounding box center [363, 219] width 200 height 11
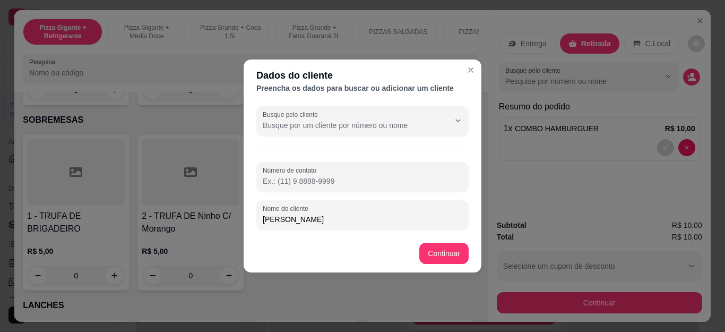
type input "[PERSON_NAME]"
click at [421, 262] on footer "Continuar" at bounding box center [363, 253] width 238 height 38
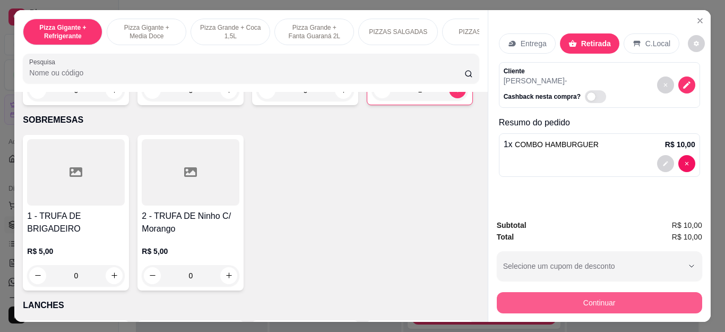
click at [581, 300] on button "Continuar" at bounding box center [599, 302] width 205 height 21
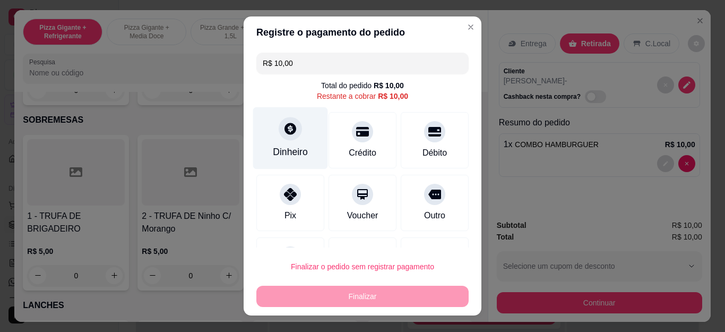
click at [286, 152] on div "Dinheiro" at bounding box center [290, 152] width 35 height 14
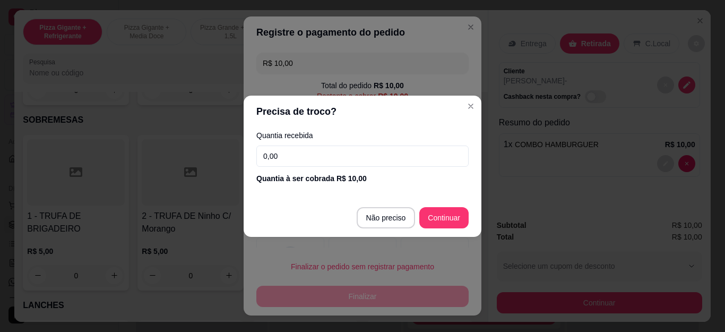
click at [327, 162] on input "0,00" at bounding box center [362, 155] width 212 height 21
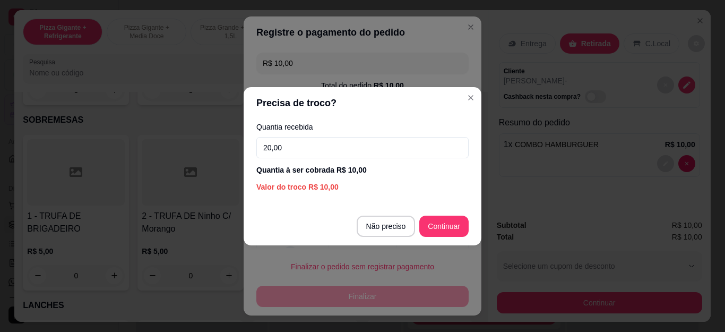
type input "20,00"
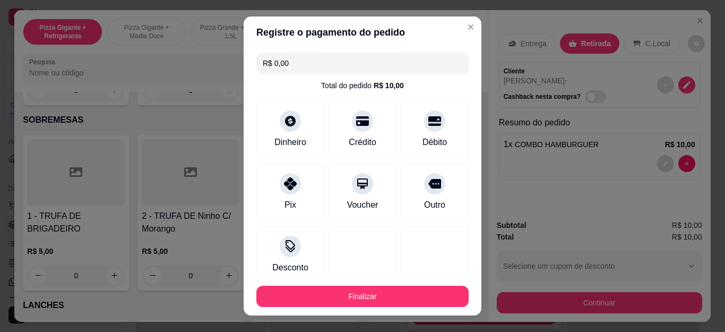
type input "R$ 0,00"
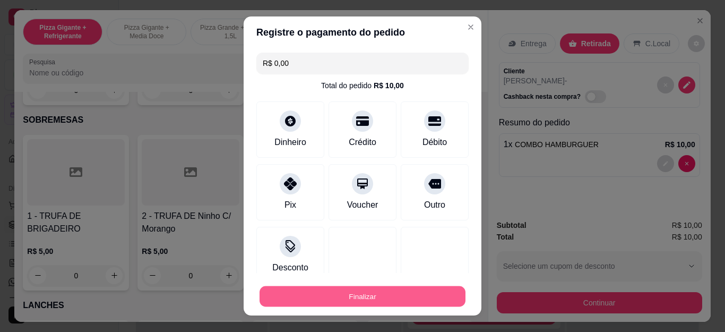
click at [368, 297] on button "Finalizar" at bounding box center [363, 296] width 206 height 21
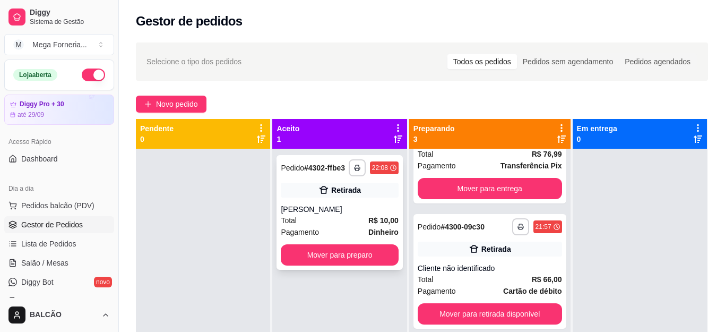
click at [324, 217] on div "Total R$ 10,00" at bounding box center [339, 220] width 117 height 12
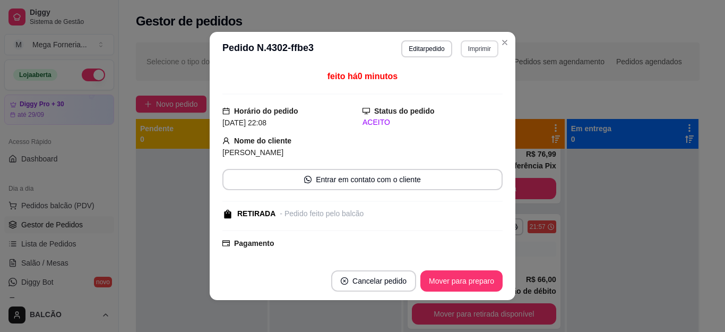
click at [476, 48] on button "Imprimir" at bounding box center [480, 48] width 38 height 17
click at [467, 83] on button "IMPRESSORA" at bounding box center [456, 85] width 77 height 17
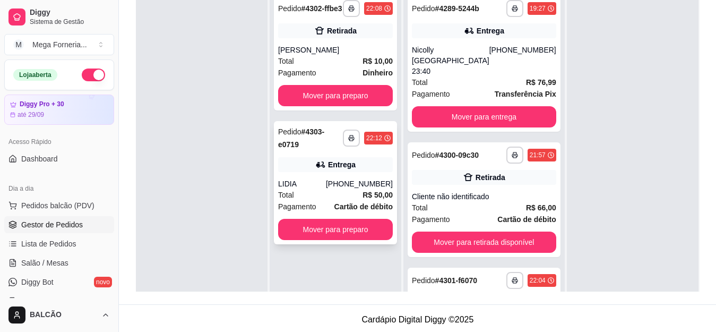
click at [354, 137] on icon "button" at bounding box center [351, 138] width 5 height 3
click at [351, 169] on button "IMPRESSORA" at bounding box center [329, 171] width 77 height 17
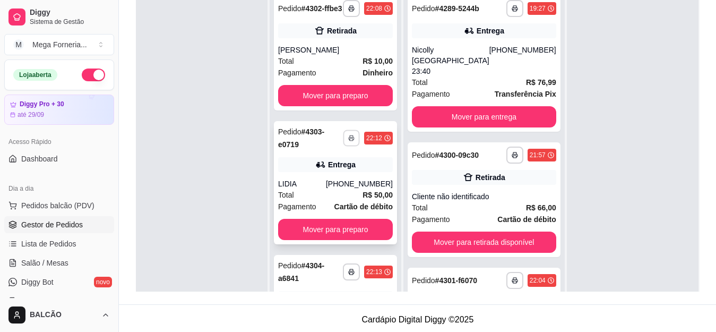
click at [349, 140] on icon "button" at bounding box center [351, 138] width 5 height 2
click at [346, 177] on button "IMPRESSORA" at bounding box center [320, 183] width 77 height 17
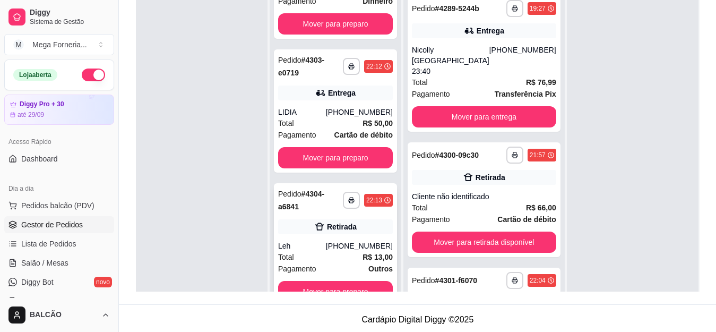
scroll to position [30, 0]
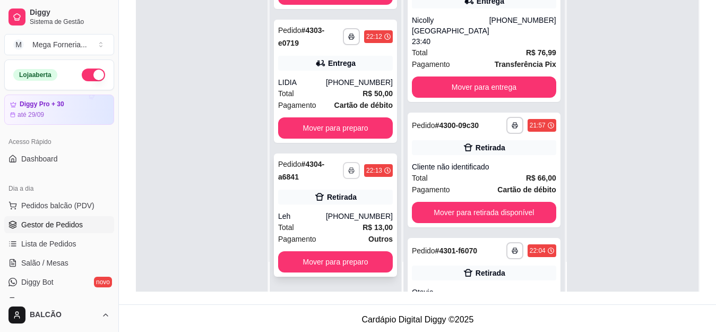
click at [349, 170] on icon "button" at bounding box center [351, 171] width 5 height 3
click at [325, 210] on button "IMPRESSORA" at bounding box center [320, 207] width 77 height 17
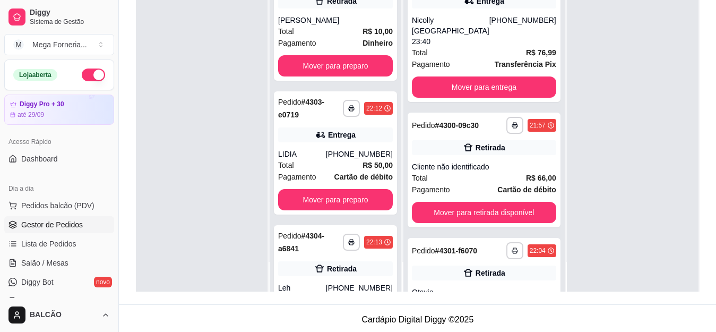
click at [343, 92] on div "**********" at bounding box center [336, 126] width 132 height 332
click at [336, 76] on button "Mover para preparo" at bounding box center [335, 66] width 111 height 21
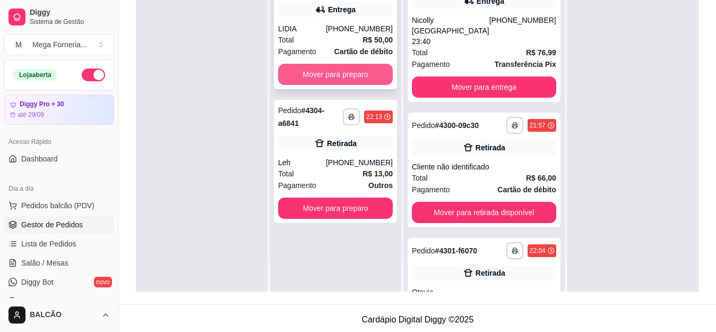
click at [342, 67] on button "Mover para preparo" at bounding box center [335, 74] width 115 height 21
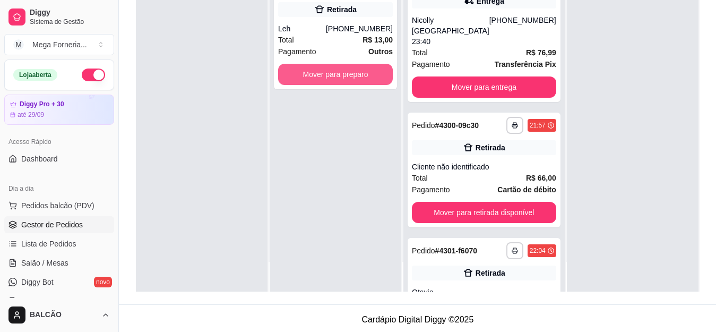
click at [342, 67] on button "Mover para preparo" at bounding box center [335, 74] width 115 height 21
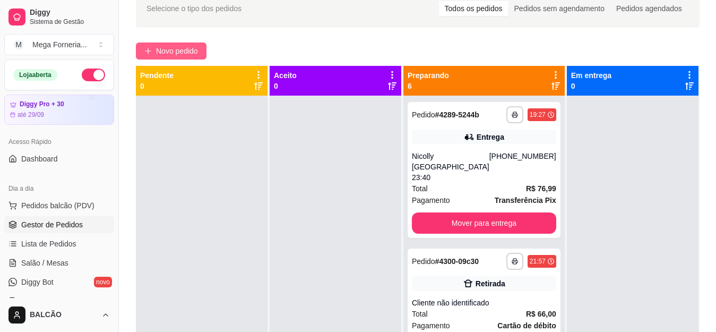
click at [161, 53] on span "Novo pedido" at bounding box center [177, 51] width 42 height 12
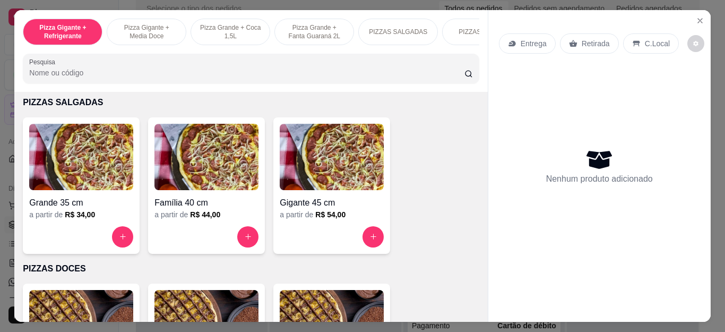
scroll to position [743, 0]
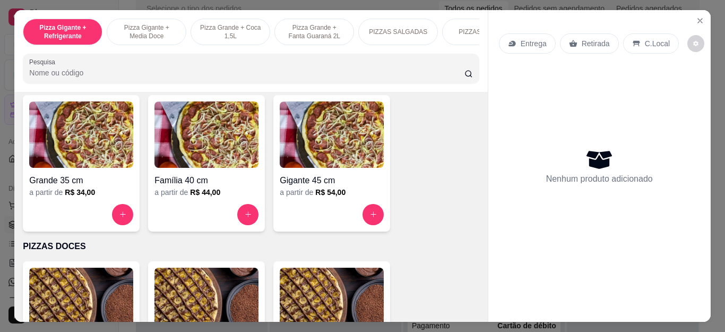
drag, startPoint x: 170, startPoint y: 268, endPoint x: 442, endPoint y: 175, distance: 287.9
click at [442, 175] on div "Grande 35 cm a partir de R$ 34,00 Família 40 cm a partir de R$ 44,00 Gigante 45…" at bounding box center [251, 163] width 456 height 136
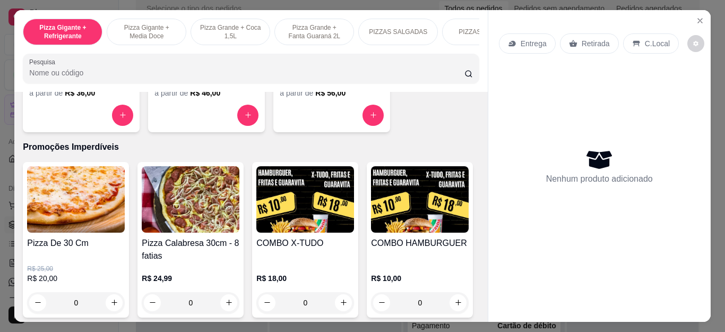
scroll to position [1062, 0]
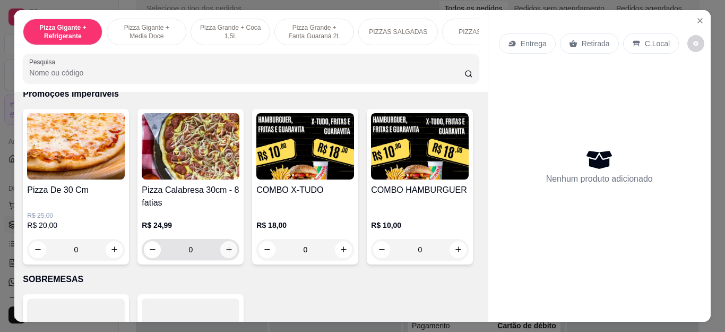
click at [225, 252] on icon "increase-product-quantity" at bounding box center [229, 249] width 8 height 8
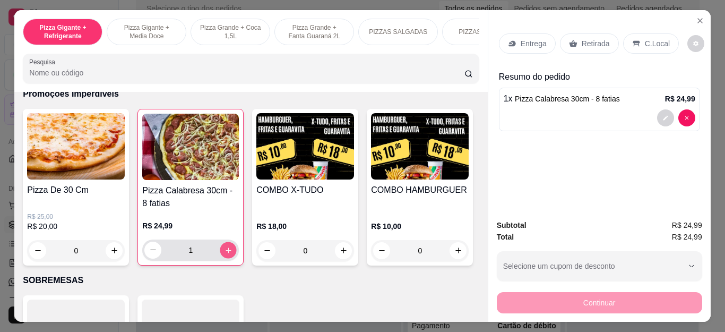
click at [225, 252] on icon "increase-product-quantity" at bounding box center [229, 250] width 8 height 8
type input "2"
click at [662, 115] on icon "decrease-product-quantity" at bounding box center [665, 118] width 6 height 6
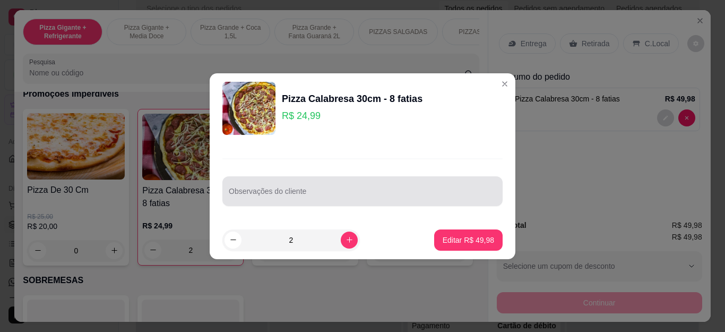
click at [361, 189] on div at bounding box center [363, 190] width 268 height 21
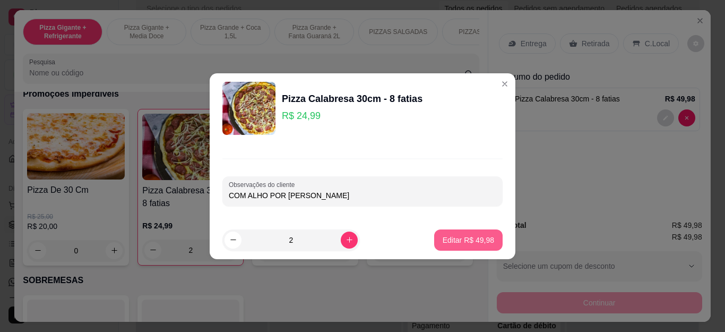
type input "COM ALHO POR [PERSON_NAME]"
click at [460, 237] on p "Editar R$ 49,98" at bounding box center [468, 240] width 51 height 11
type input "0"
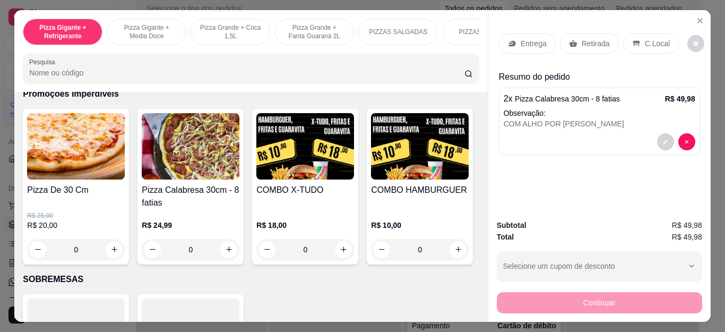
click at [596, 38] on p "Retirada" at bounding box center [596, 43] width 28 height 11
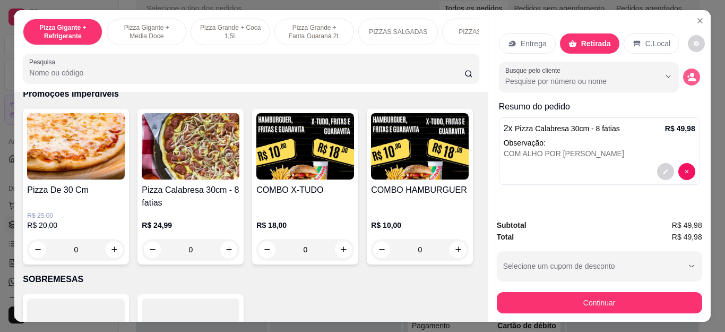
click at [690, 72] on icon "decrease-product-quantity" at bounding box center [692, 77] width 10 height 10
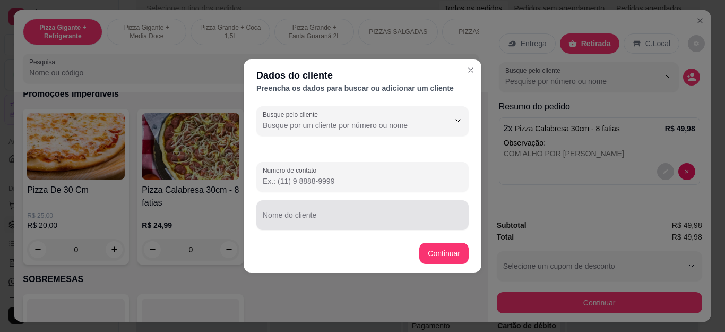
click at [265, 215] on div "Nome do cliente" at bounding box center [362, 215] width 212 height 30
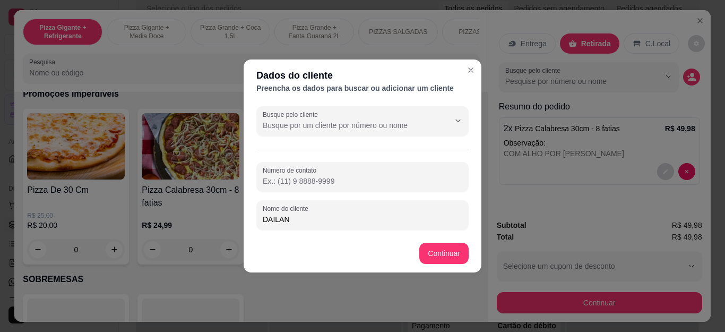
type input "DAILANE"
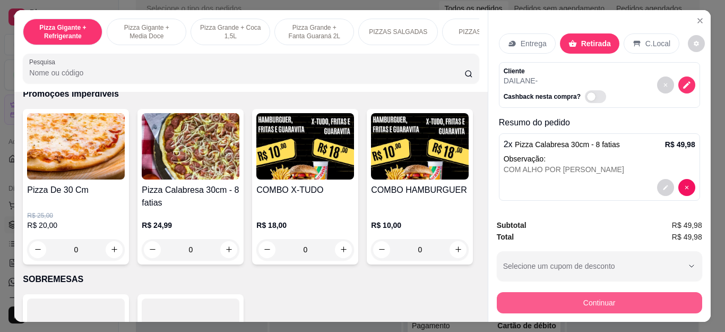
click at [583, 300] on button "Continuar" at bounding box center [599, 302] width 205 height 21
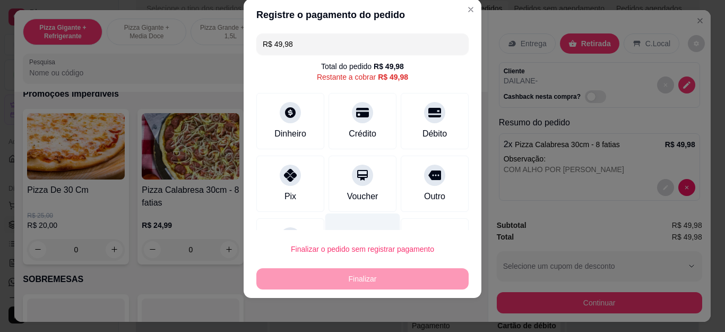
scroll to position [0, 0]
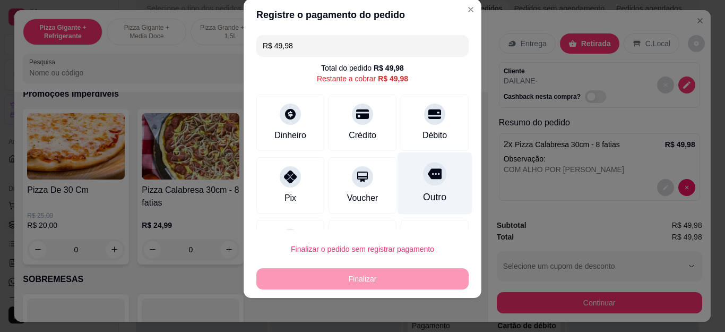
click at [426, 182] on div "Outro" at bounding box center [435, 183] width 75 height 62
type input "R$ 0,00"
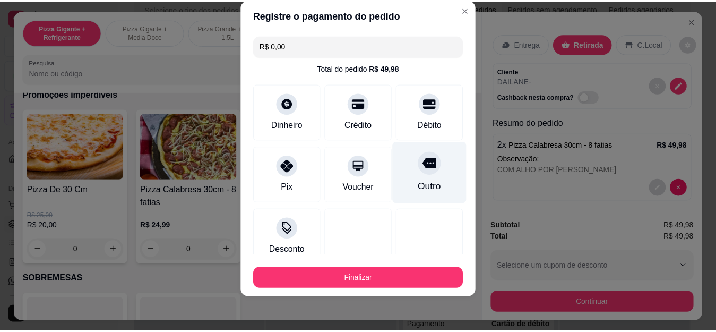
scroll to position [70, 0]
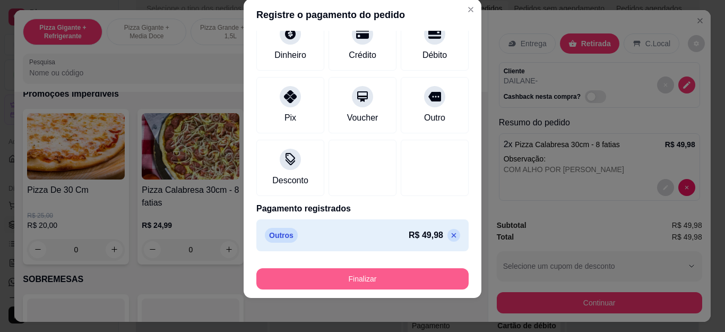
click at [408, 271] on button "Finalizar" at bounding box center [362, 278] width 212 height 21
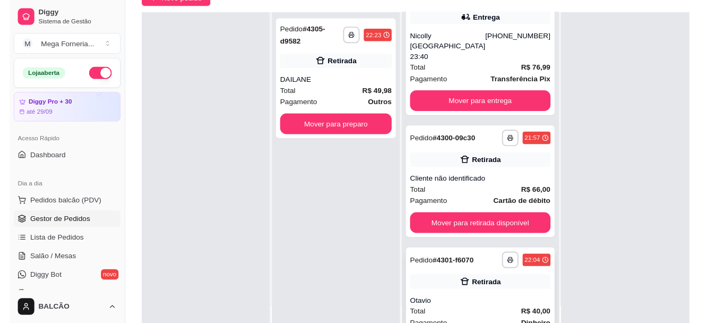
scroll to position [53, 0]
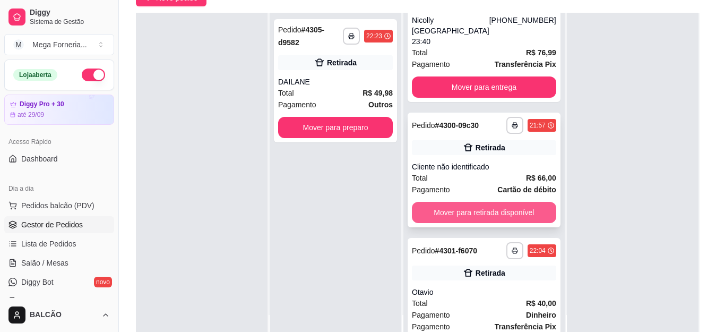
click at [452, 218] on button "Mover para retirada disponível" at bounding box center [484, 212] width 144 height 21
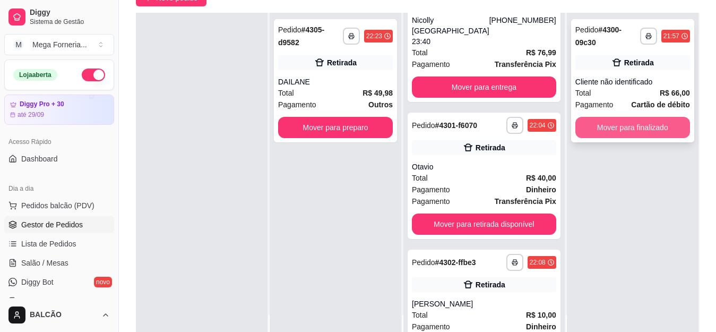
click at [610, 134] on button "Mover para finalizado" at bounding box center [632, 127] width 115 height 21
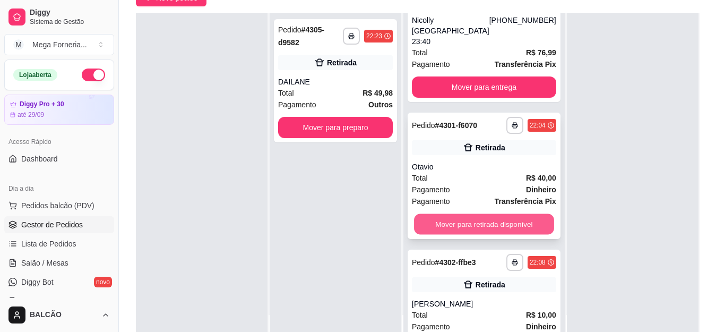
click at [492, 220] on button "Mover para retirada disponível" at bounding box center [484, 224] width 140 height 21
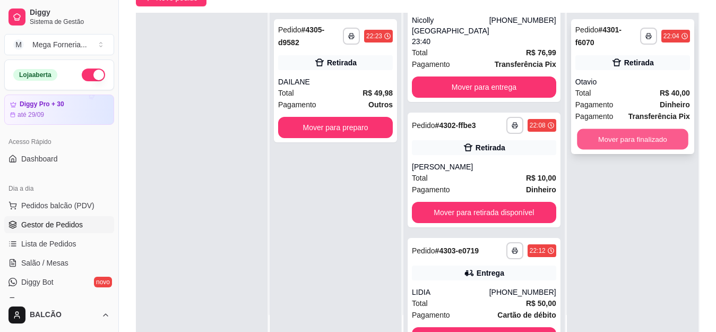
click at [602, 133] on button "Mover para finalizado" at bounding box center [632, 139] width 111 height 21
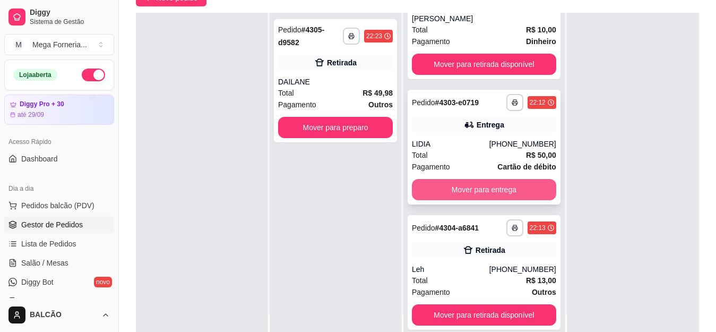
scroll to position [216, 0]
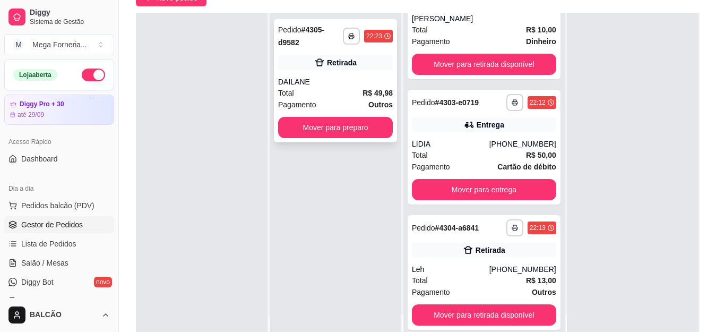
click at [298, 76] on div "**********" at bounding box center [335, 80] width 123 height 123
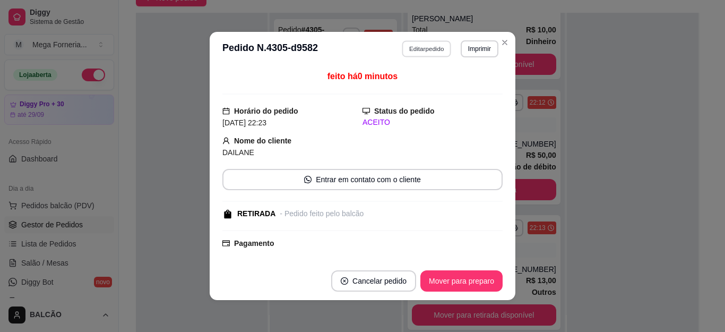
click at [411, 46] on button "Editar pedido" at bounding box center [426, 48] width 49 height 16
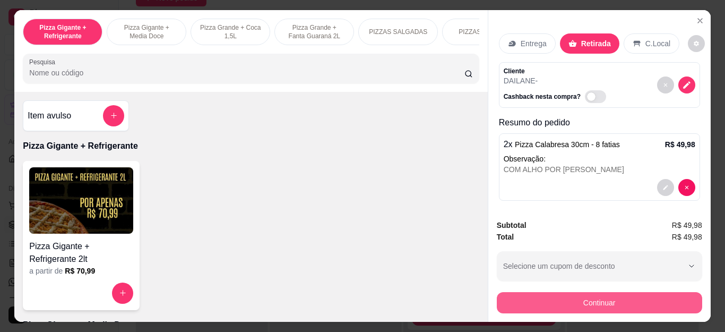
click at [540, 292] on button "Continuar" at bounding box center [599, 302] width 205 height 21
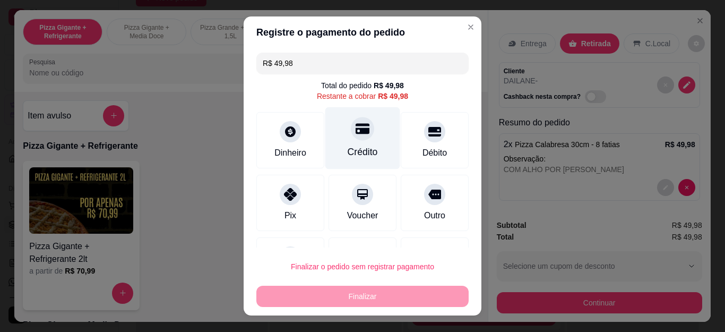
click at [356, 133] on icon at bounding box center [363, 129] width 14 height 11
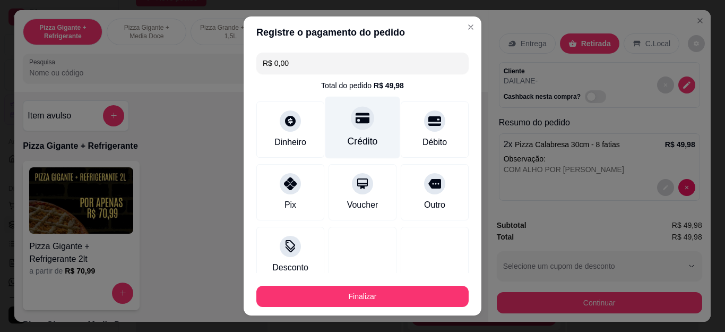
type input "R$ 0,00"
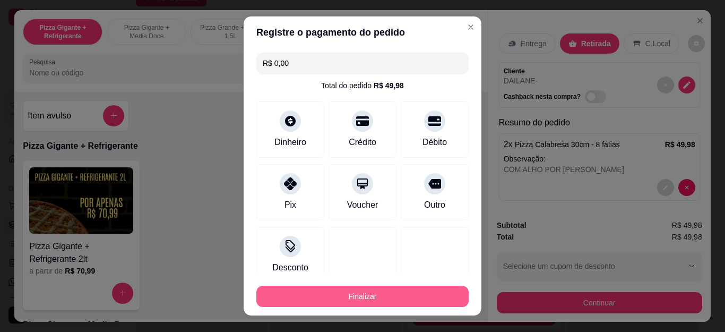
click at [397, 292] on button "Finalizar" at bounding box center [362, 296] width 212 height 21
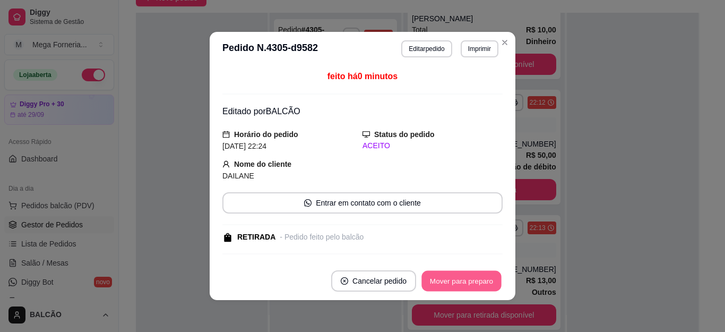
click at [472, 281] on button "Mover para preparo" at bounding box center [461, 281] width 80 height 21
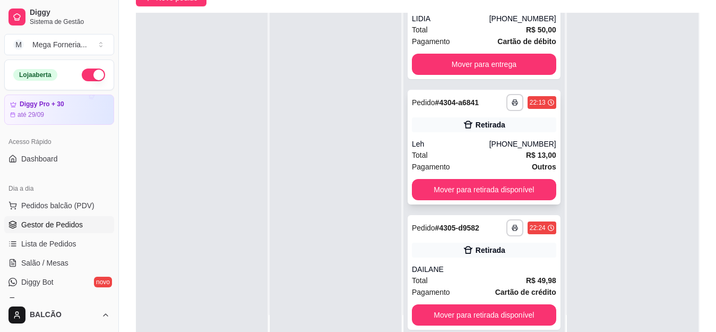
scroll to position [350, 0]
click at [257, 160] on div at bounding box center [202, 179] width 132 height 332
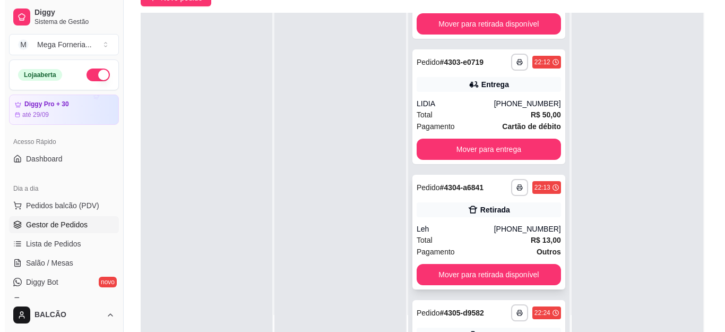
scroll to position [244, 0]
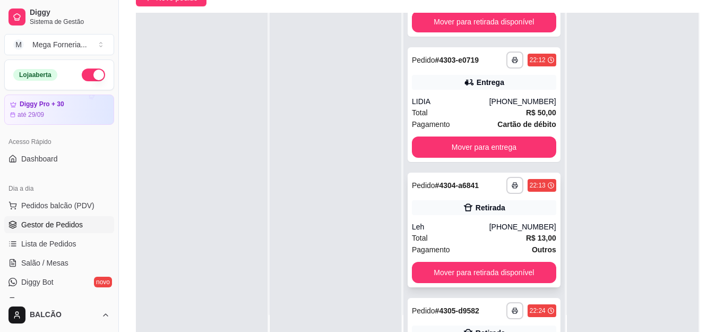
click at [494, 231] on div "**********" at bounding box center [484, 230] width 153 height 115
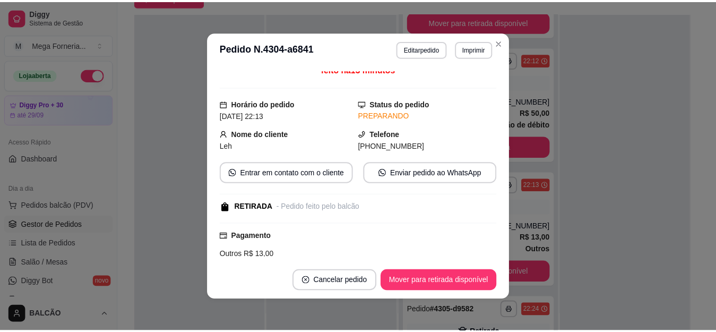
scroll to position [0, 0]
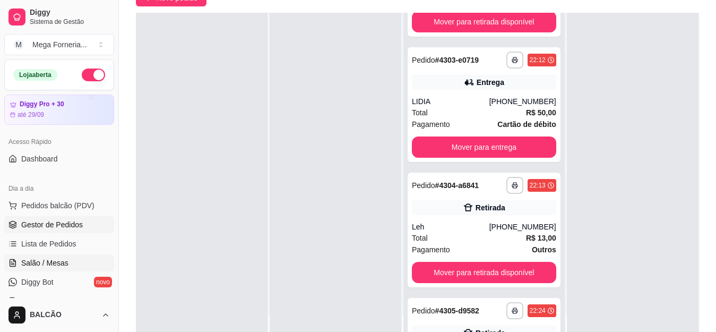
click at [56, 263] on span "Salão / Mesas" at bounding box center [44, 262] width 47 height 11
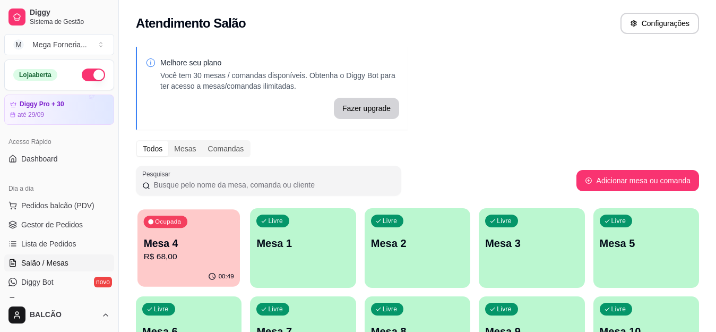
click at [166, 248] on p "Mesa 4" at bounding box center [189, 243] width 90 height 14
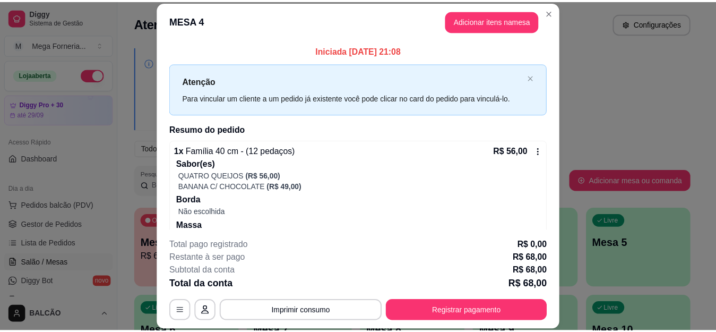
scroll to position [80, 0]
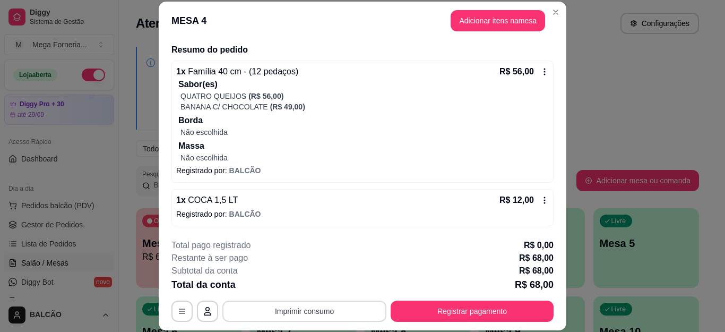
click at [330, 307] on button "Imprimir consumo" at bounding box center [304, 310] width 164 height 21
click at [326, 274] on div "Escolha a impressora IMPRESSORA" at bounding box center [304, 279] width 88 height 36
click at [325, 285] on button "IMPRESSORA" at bounding box center [303, 286] width 74 height 16
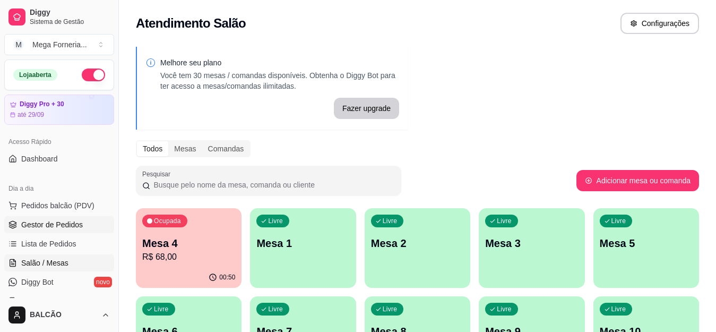
click at [58, 227] on span "Gestor de Pedidos" at bounding box center [52, 224] width 62 height 11
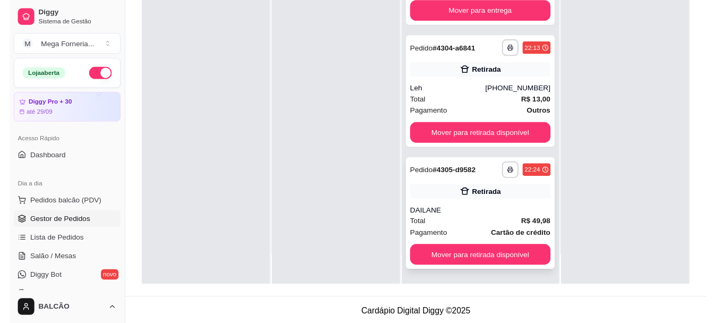
scroll to position [162, 0]
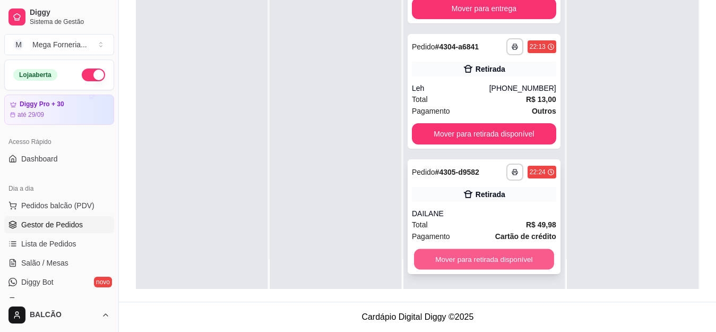
click at [489, 264] on button "Mover para retirada disponível" at bounding box center [484, 259] width 140 height 21
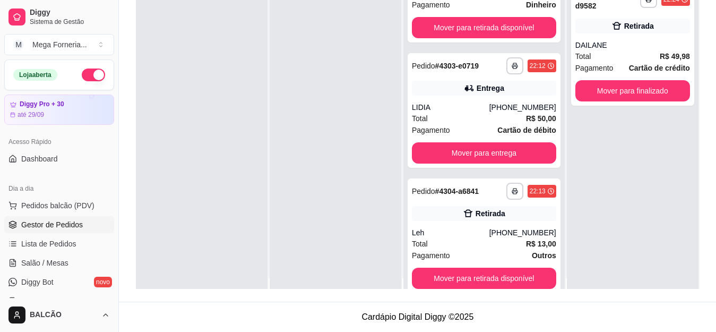
scroll to position [0, 0]
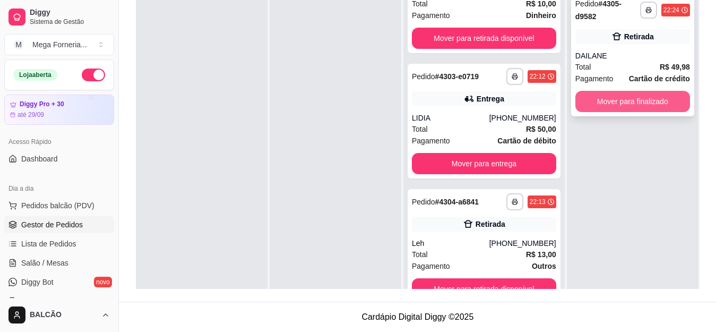
click at [609, 98] on button "Mover para finalizado" at bounding box center [632, 101] width 115 height 21
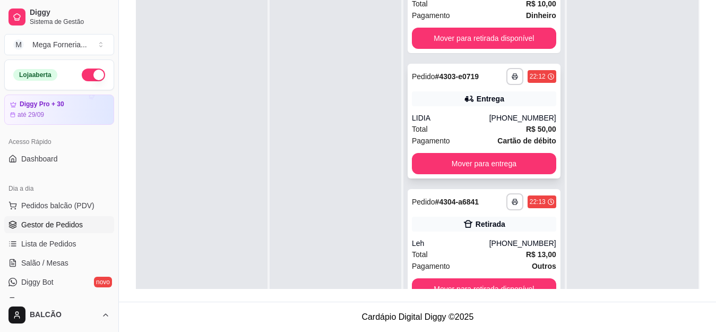
scroll to position [30, 0]
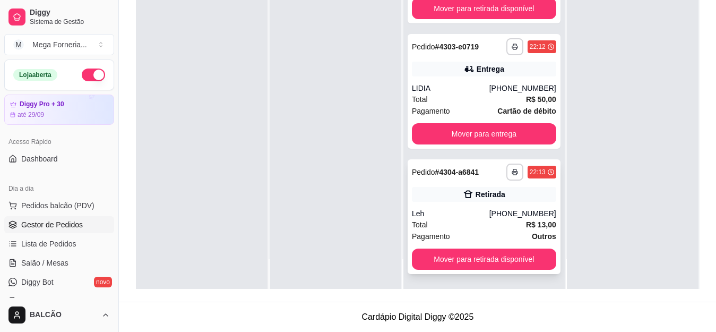
click at [502, 209] on div "[PHONE_NUMBER]" at bounding box center [522, 213] width 67 height 11
click at [501, 44] on div "**********" at bounding box center [484, 46] width 144 height 17
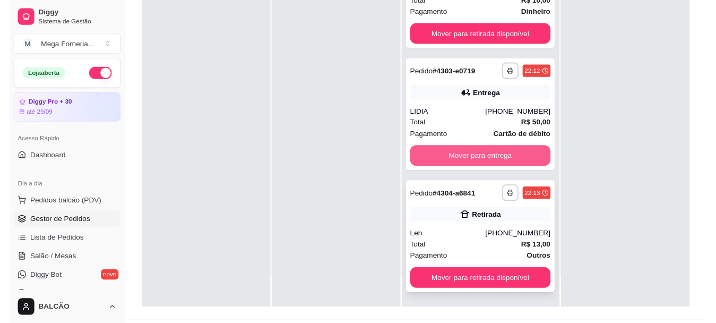
scroll to position [162, 0]
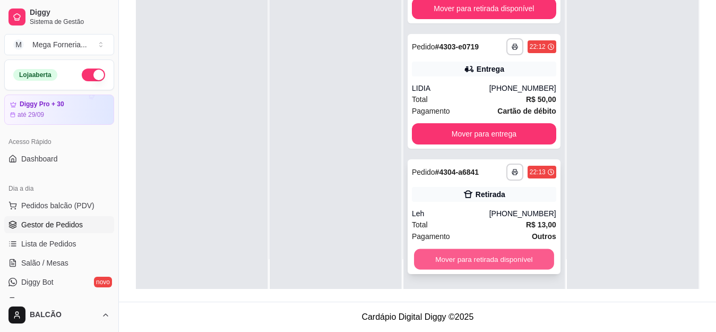
click at [478, 256] on button "Mover para retirada disponível" at bounding box center [484, 259] width 140 height 21
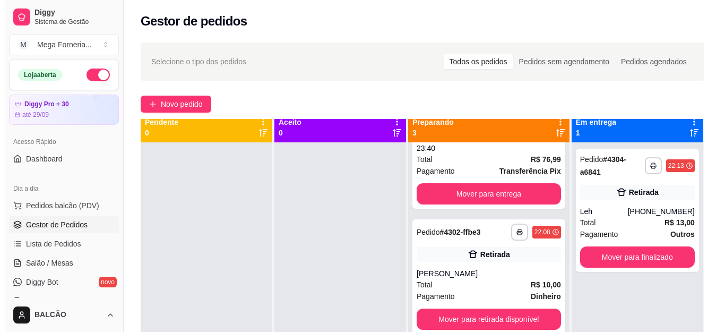
scroll to position [0, 0]
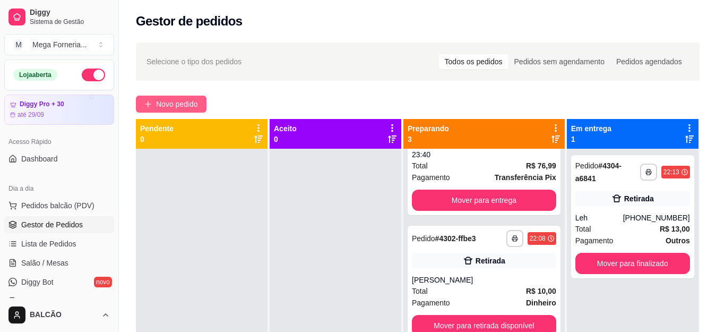
click at [195, 105] on span "Novo pedido" at bounding box center [177, 104] width 42 height 12
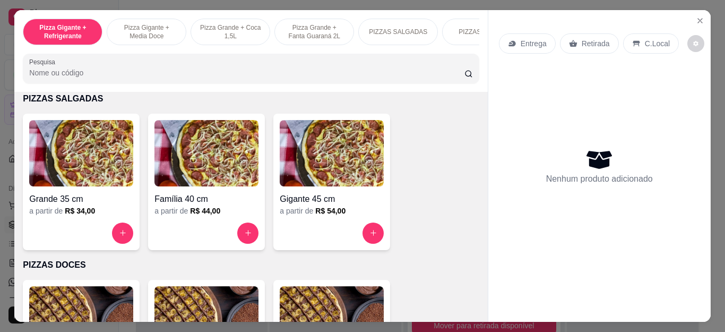
scroll to position [743, 0]
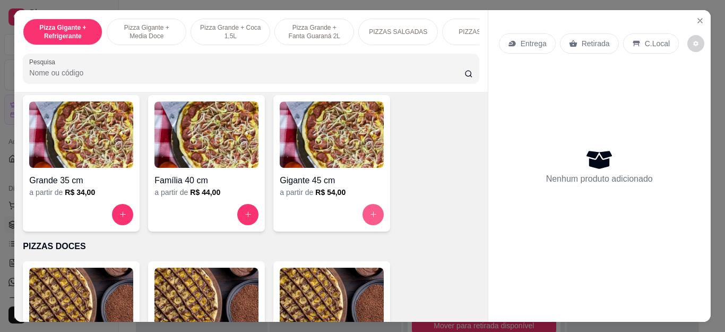
click at [369, 216] on icon "increase-product-quantity" at bounding box center [373, 214] width 8 height 8
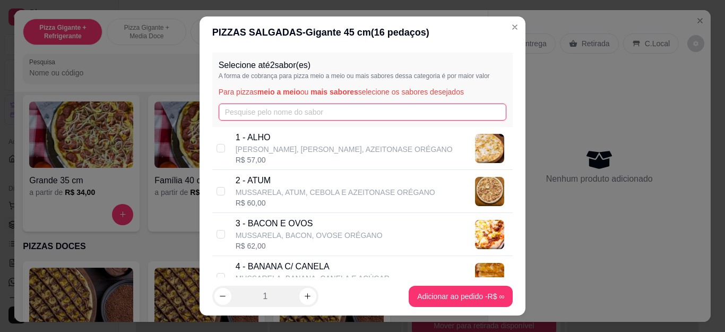
click at [270, 110] on input "text" at bounding box center [363, 112] width 288 height 17
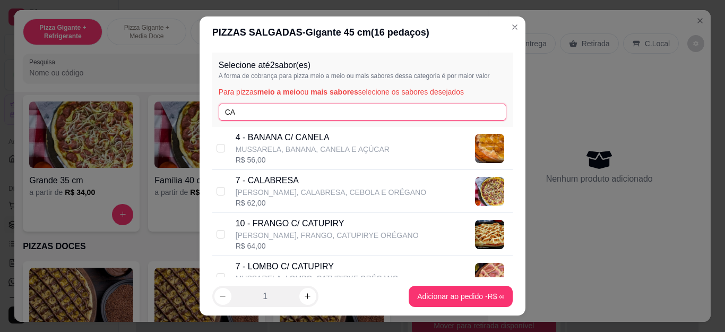
type input "CA"
click at [256, 177] on p "7 - CALABRESA" at bounding box center [331, 180] width 191 height 13
checkbox input "true"
click at [242, 113] on input "CA" at bounding box center [363, 112] width 288 height 17
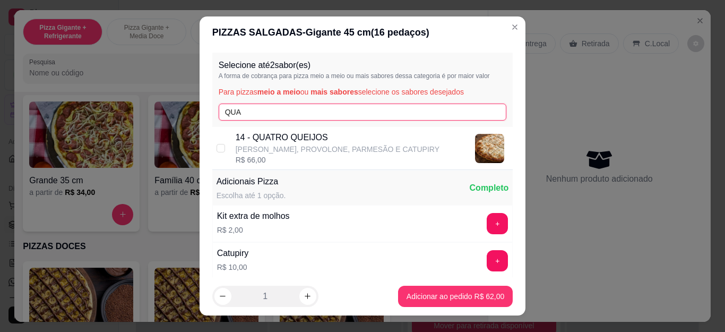
type input "QUA"
click at [241, 148] on p "[PERSON_NAME], PROVOLONE, PARMESÃO E CATUPIRY" at bounding box center [338, 149] width 204 height 11
checkbox input "true"
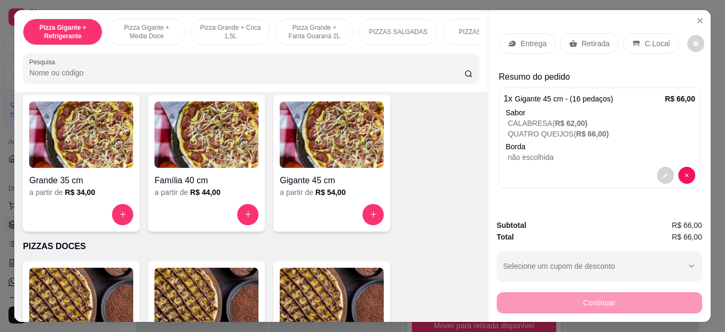
click at [507, 33] on div "Entrega" at bounding box center [527, 43] width 57 height 20
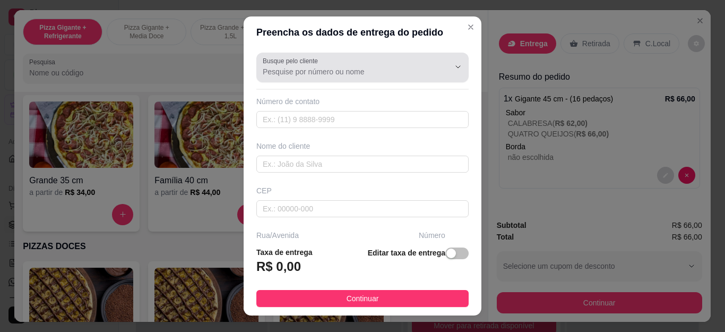
click at [366, 81] on div "Busque pelo cliente" at bounding box center [362, 68] width 212 height 30
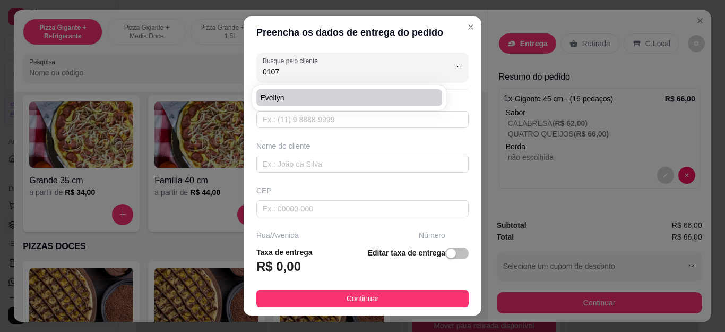
click at [356, 94] on span "Evellyn" at bounding box center [344, 97] width 167 height 11
type input "Evellyn"
type input "22999250107"
type input "Evellyn"
type input "Cabo Frio"
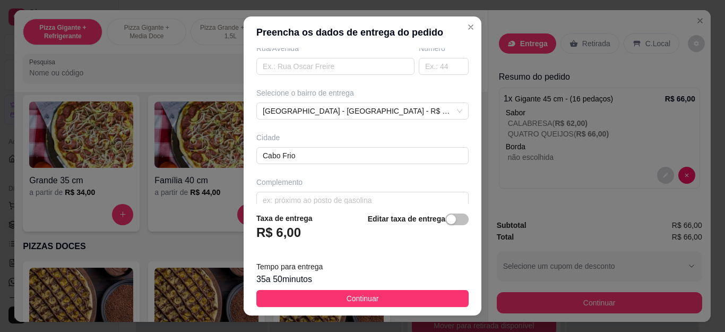
scroll to position [202, 0]
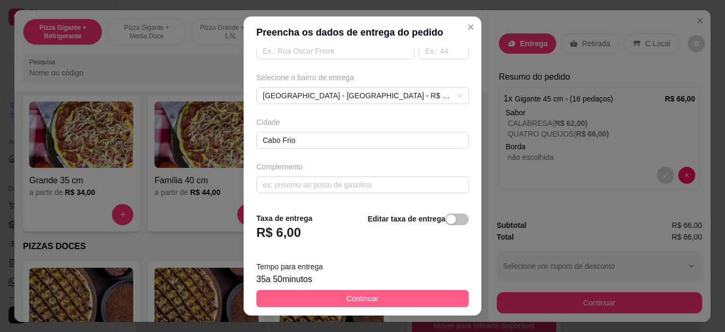
type input "Evellyn"
click at [347, 297] on span "Continuar" at bounding box center [363, 298] width 32 height 12
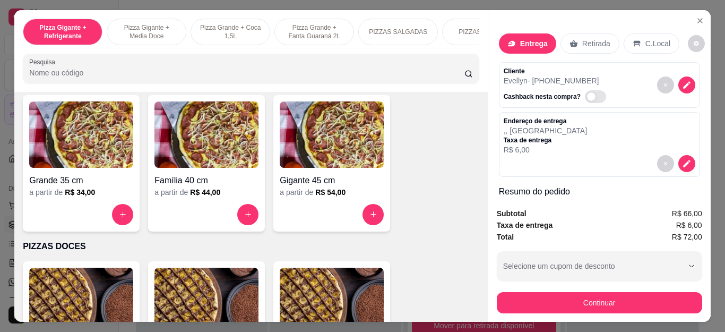
click at [497, 306] on div "Continuar" at bounding box center [599, 301] width 205 height 24
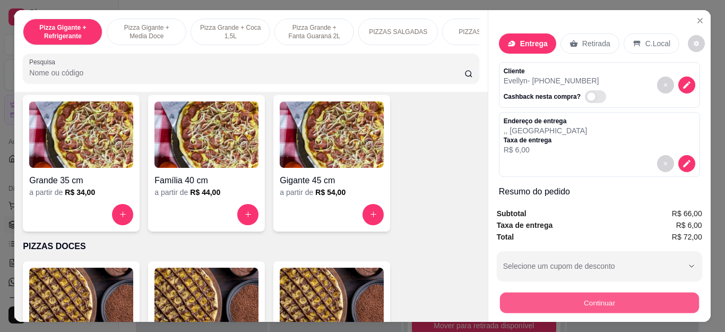
click at [499, 301] on button "Continuar" at bounding box center [598, 302] width 199 height 21
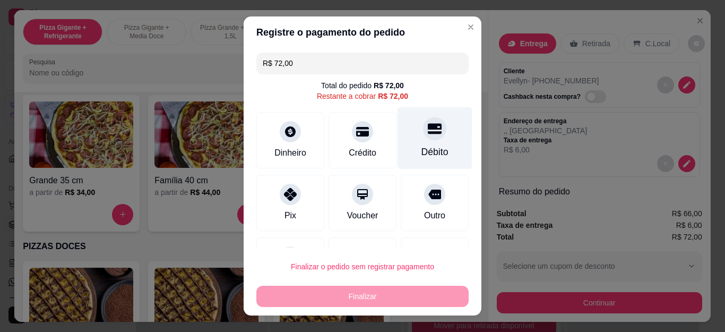
click at [398, 145] on div "Débito" at bounding box center [435, 138] width 75 height 62
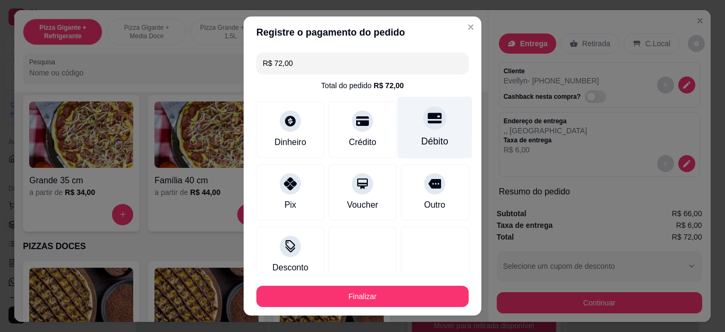
type input "R$ 0,00"
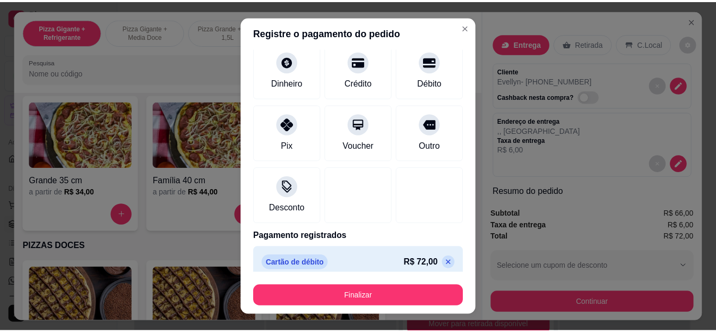
scroll to position [70, 0]
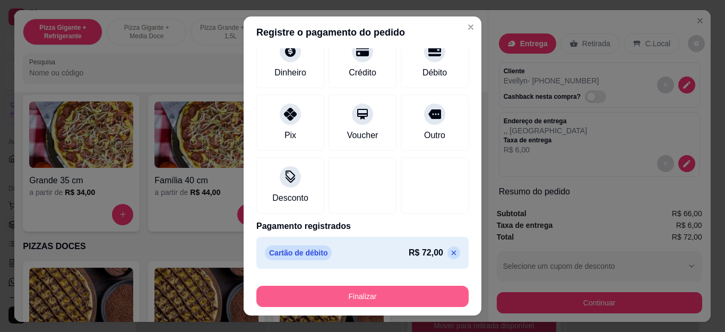
click at [378, 299] on button "Finalizar" at bounding box center [362, 296] width 212 height 21
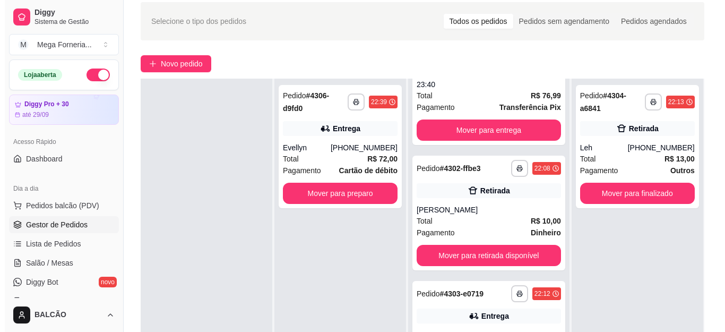
scroll to position [106, 0]
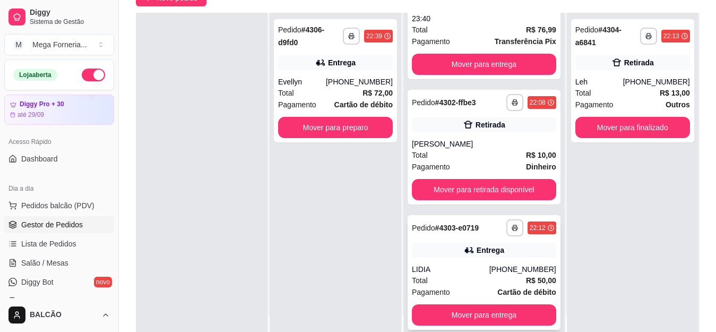
click at [454, 266] on div "LIDIA" at bounding box center [450, 269] width 77 height 11
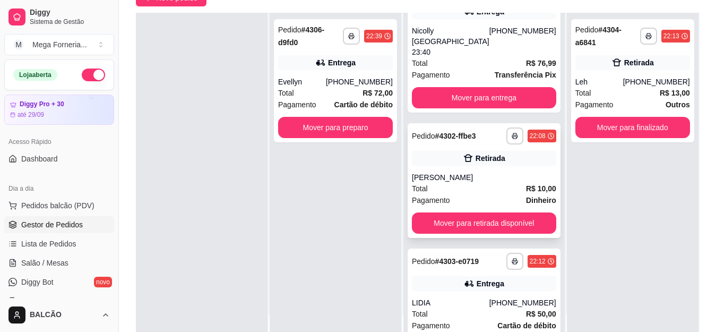
scroll to position [0, 0]
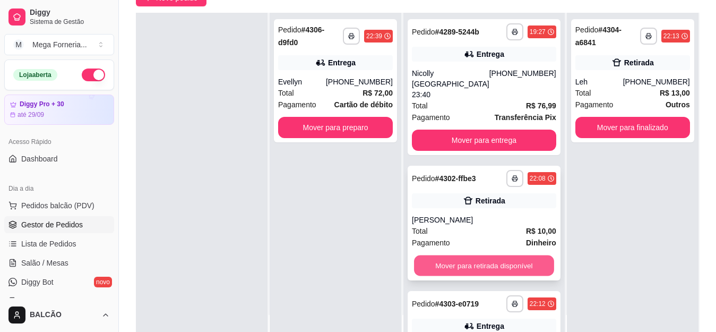
click at [485, 266] on button "Mover para retirada disponível" at bounding box center [484, 265] width 140 height 21
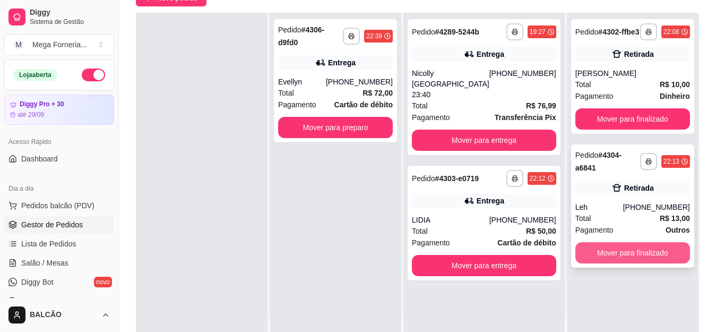
click at [600, 242] on button "Mover para finalizado" at bounding box center [632, 252] width 115 height 21
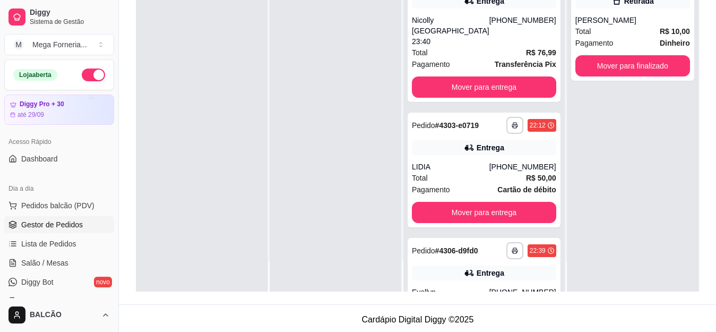
scroll to position [106, 0]
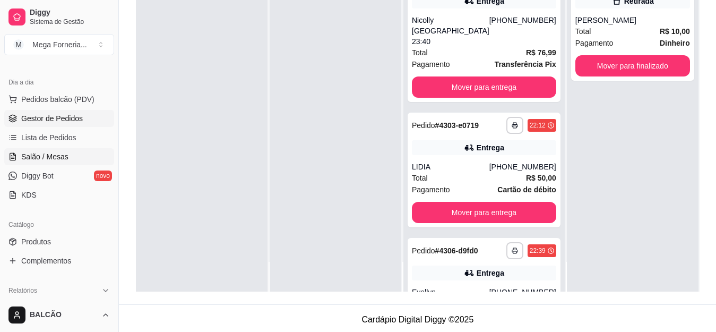
click at [52, 156] on span "Salão / Mesas" at bounding box center [44, 156] width 47 height 11
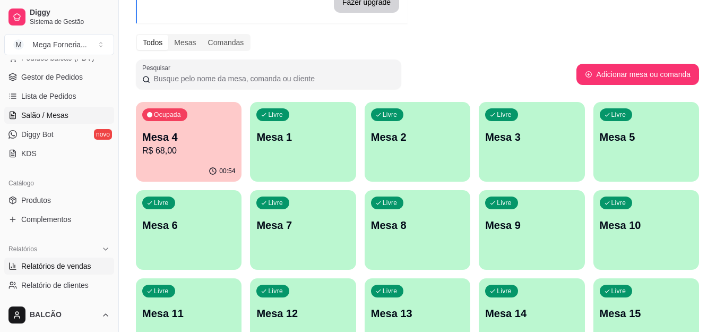
scroll to position [212, 0]
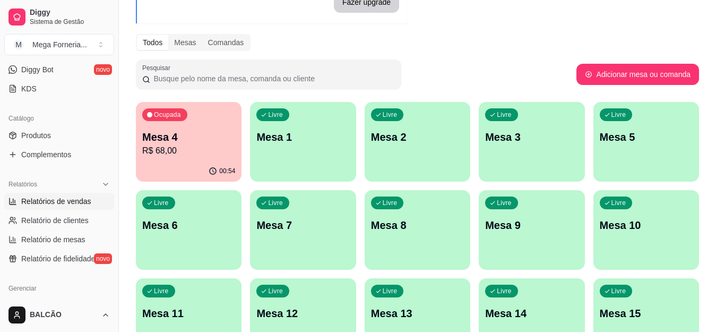
click at [49, 204] on span "Relatórios de vendas" at bounding box center [56, 201] width 70 height 11
select select "ALL"
select select "0"
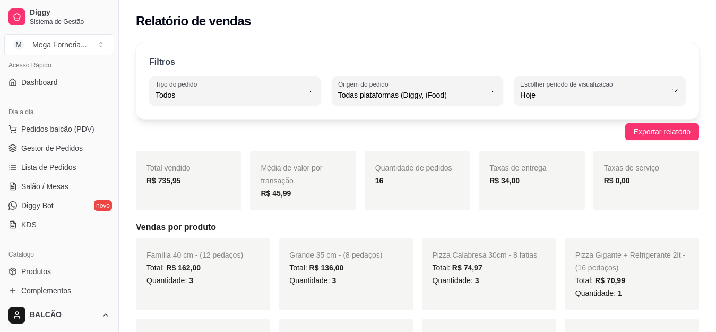
scroll to position [53, 0]
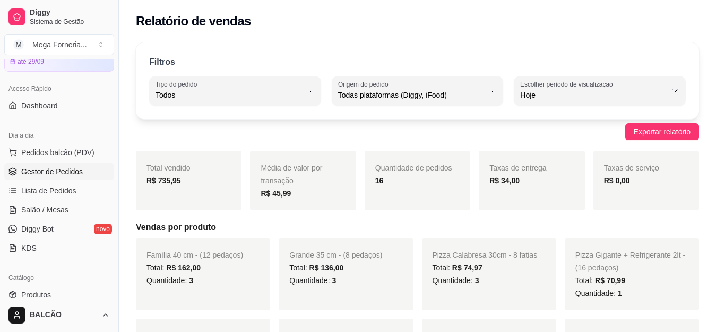
click at [61, 174] on span "Gestor de Pedidos" at bounding box center [52, 171] width 62 height 11
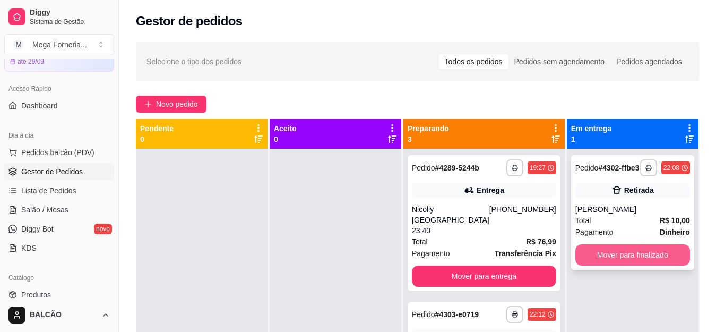
click at [580, 261] on button "Mover para finalizado" at bounding box center [632, 254] width 115 height 21
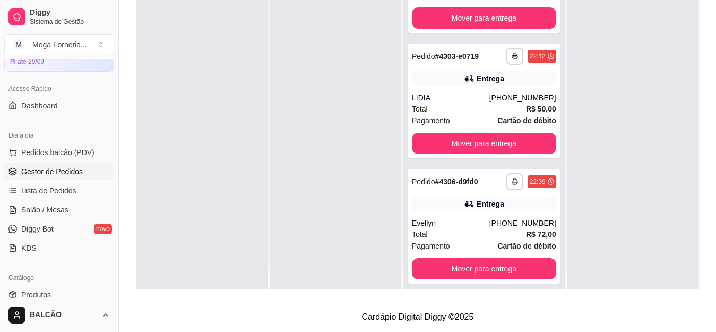
scroll to position [30, 0]
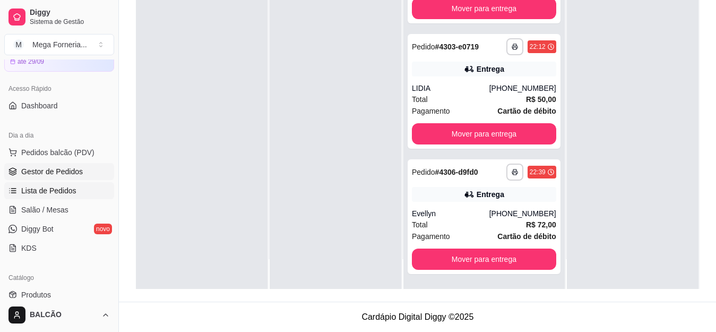
click at [59, 193] on span "Lista de Pedidos" at bounding box center [48, 190] width 55 height 11
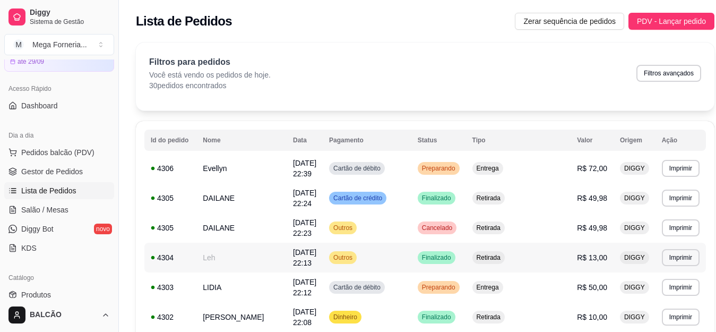
click at [209, 244] on td "Leh" at bounding box center [241, 258] width 90 height 30
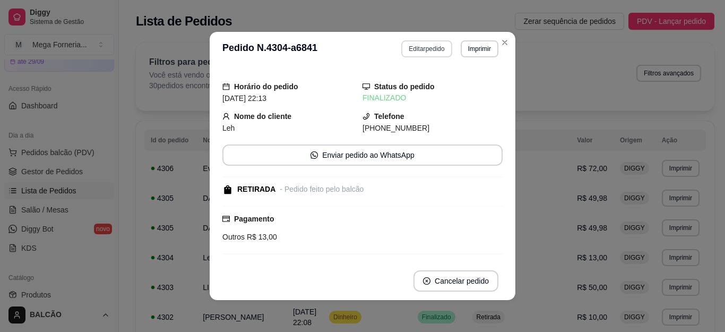
click at [408, 49] on button "Editar pedido" at bounding box center [426, 48] width 50 height 17
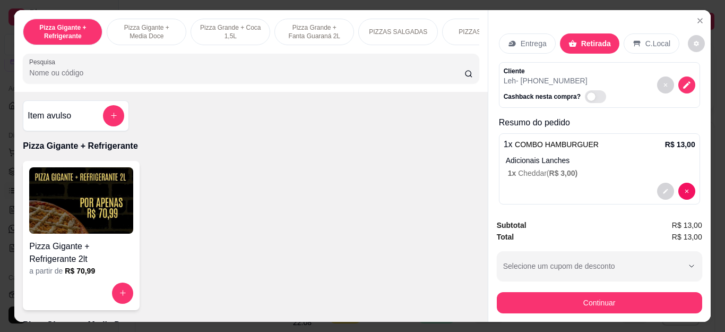
click at [564, 305] on button "Continuar" at bounding box center [599, 302] width 205 height 21
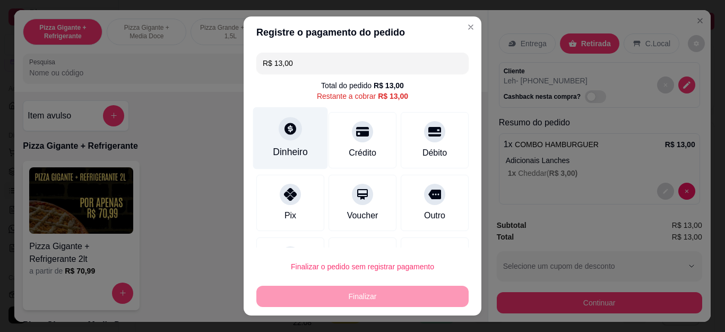
click at [283, 127] on icon at bounding box center [290, 129] width 14 height 14
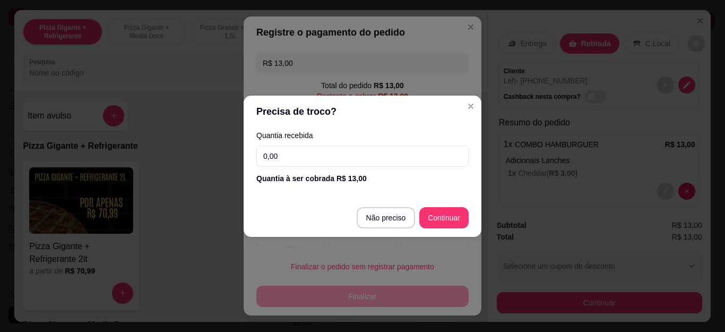
click at [305, 168] on div "Quantia recebida 0,00 Quantia à ser cobrada R$ 13,00" at bounding box center [363, 157] width 238 height 61
click at [305, 156] on input "0,00" at bounding box center [362, 155] width 212 height 21
type input "20,00"
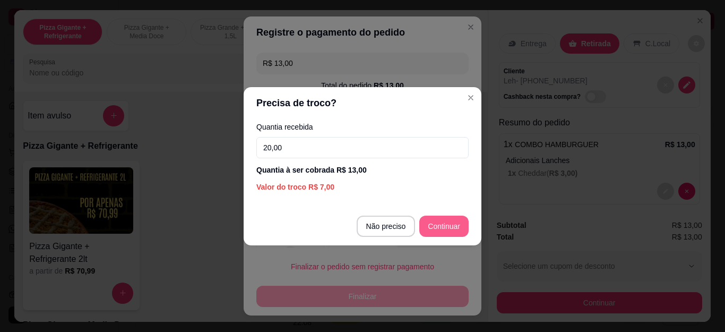
click at [441, 234] on div at bounding box center [435, 263] width 75 height 62
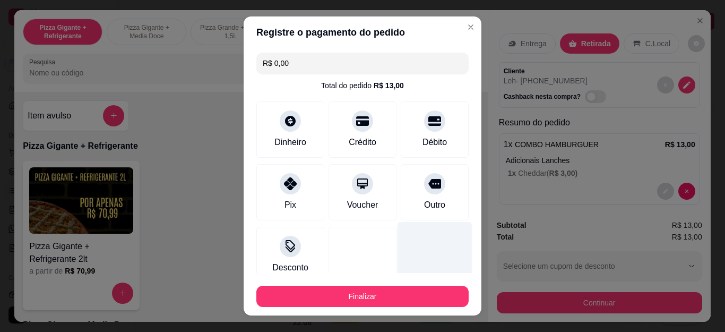
type input "R$ 0,00"
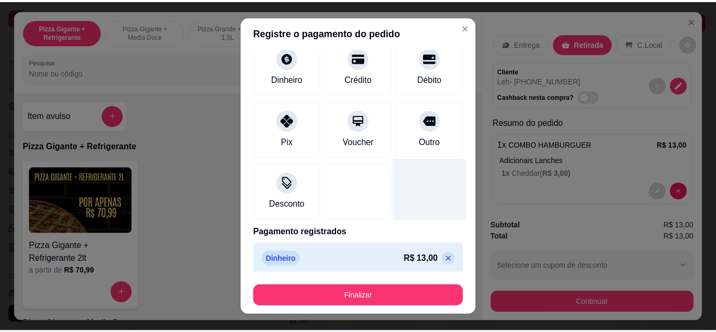
scroll to position [70, 0]
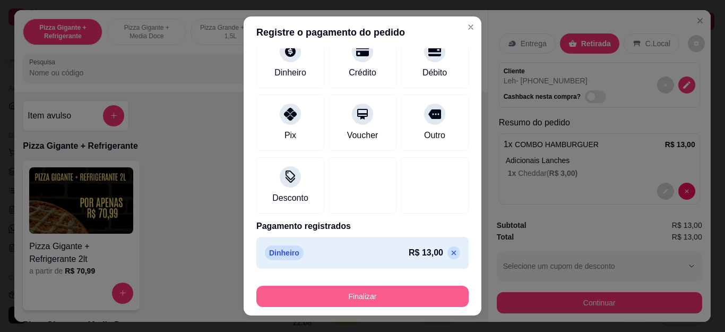
click at [404, 292] on button "Finalizar" at bounding box center [362, 296] width 212 height 21
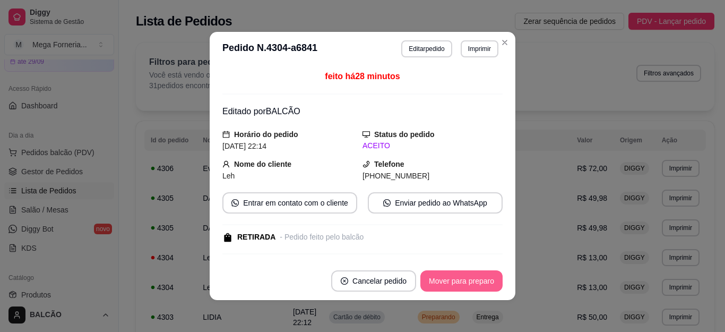
click at [471, 289] on button "Mover para preparo" at bounding box center [461, 280] width 82 height 21
click at [467, 281] on button "Mover para retirada disponível" at bounding box center [443, 280] width 117 height 21
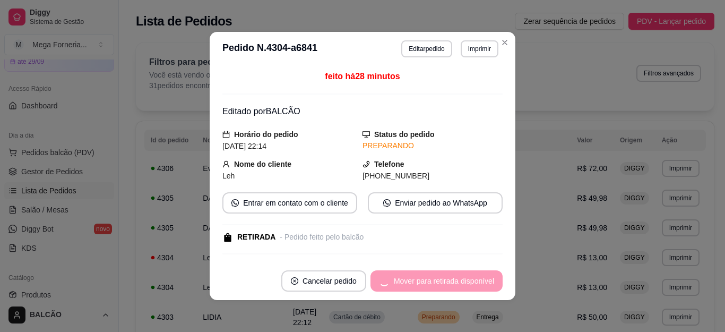
click at [467, 281] on div "Mover para retirada disponível" at bounding box center [437, 280] width 132 height 21
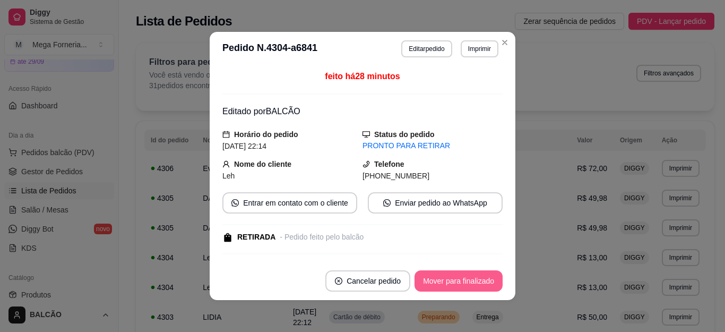
click at [467, 281] on button "Mover para finalizado" at bounding box center [459, 280] width 88 height 21
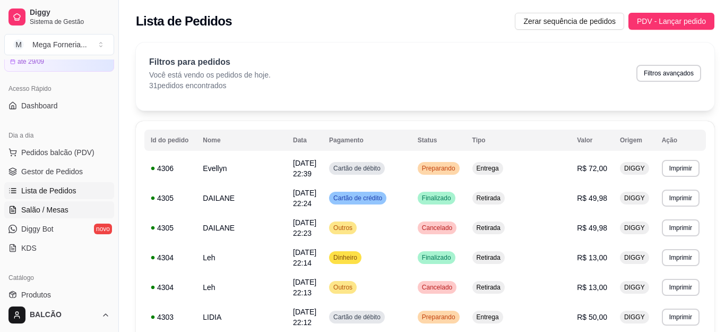
click at [56, 211] on span "Salão / Mesas" at bounding box center [44, 209] width 47 height 11
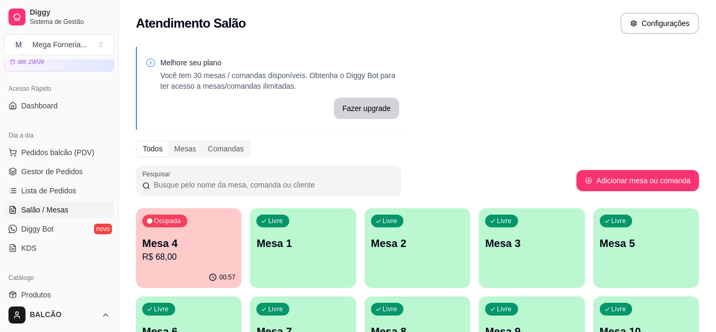
click at [173, 260] on p "R$ 68,00" at bounding box center [188, 257] width 93 height 13
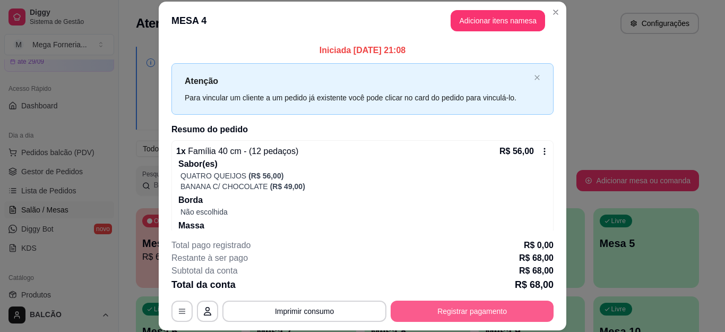
click at [461, 308] on button "Registrar pagamento" at bounding box center [472, 310] width 163 height 21
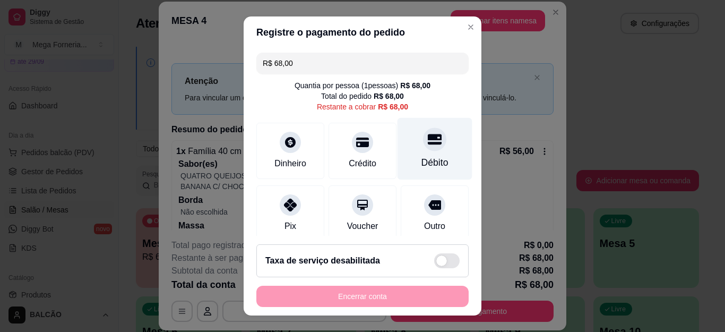
click at [415, 153] on div "Débito" at bounding box center [435, 149] width 75 height 62
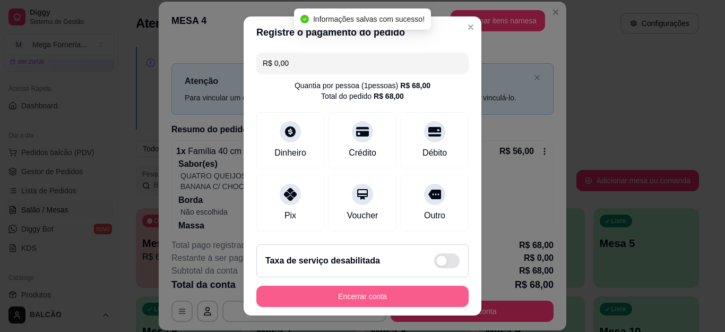
type input "R$ 0,00"
click at [417, 300] on button "Encerrar conta" at bounding box center [363, 296] width 206 height 21
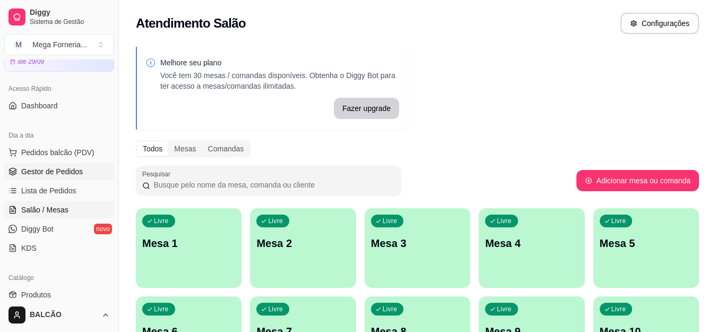
click at [74, 167] on span "Gestor de Pedidos" at bounding box center [52, 171] width 62 height 11
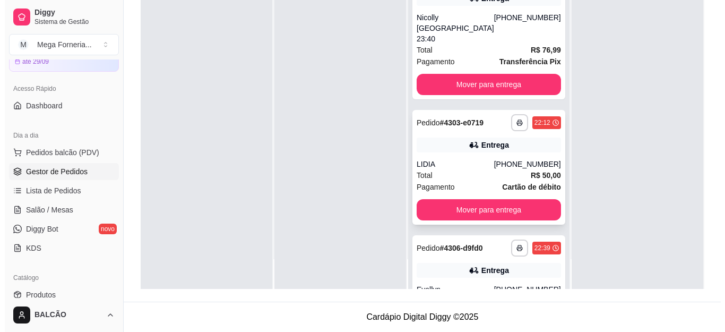
scroll to position [91, 0]
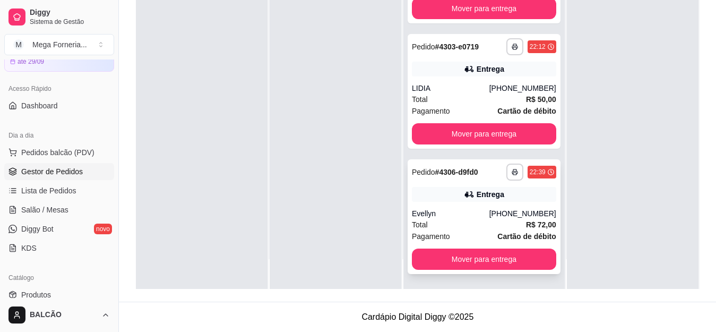
click at [488, 204] on div "**********" at bounding box center [484, 216] width 153 height 115
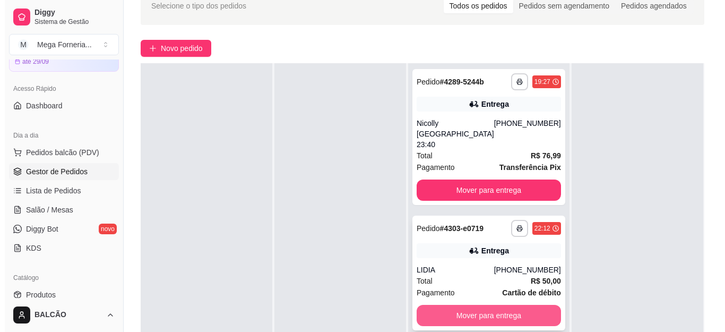
scroll to position [0, 0]
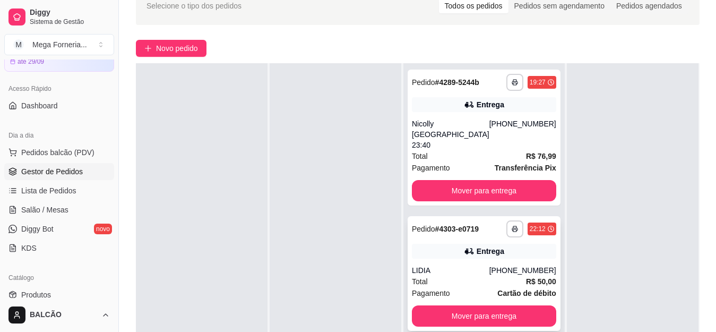
click at [467, 228] on strong "# 4303-e0719" at bounding box center [457, 229] width 44 height 8
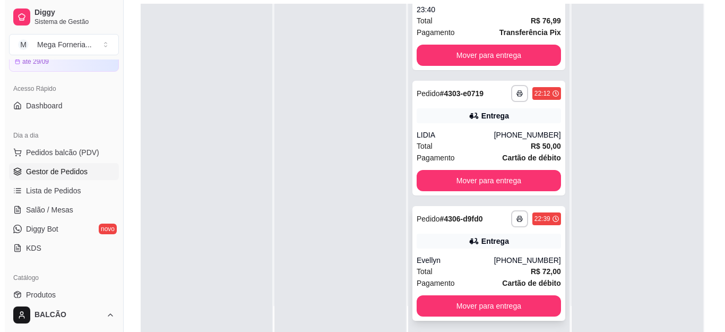
scroll to position [162, 0]
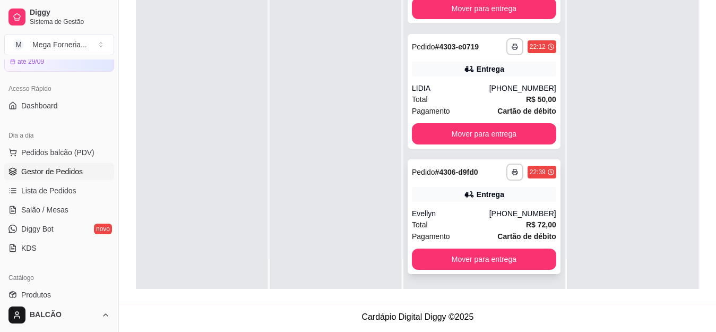
click at [436, 211] on div "Evellyn" at bounding box center [450, 213] width 77 height 11
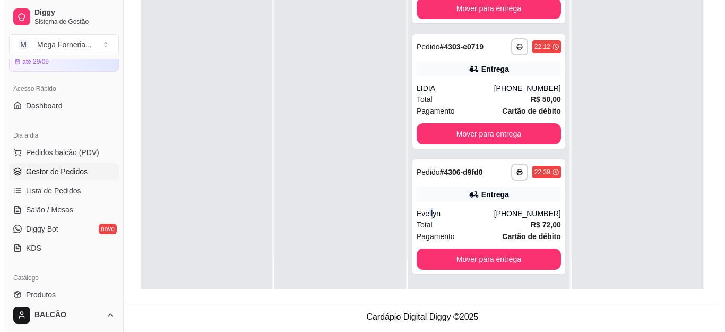
scroll to position [91, 0]
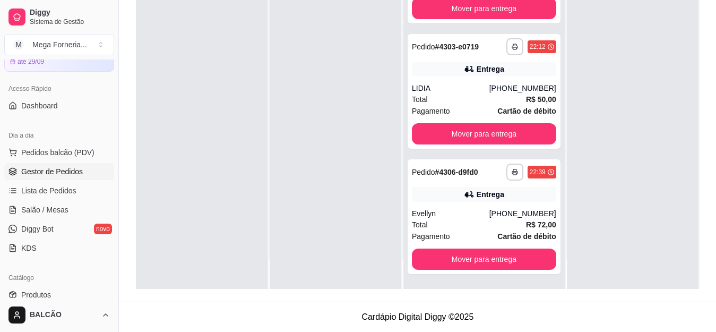
click at [377, 134] on div at bounding box center [336, 123] width 132 height 332
click at [445, 218] on div "Evellyn" at bounding box center [450, 213] width 77 height 11
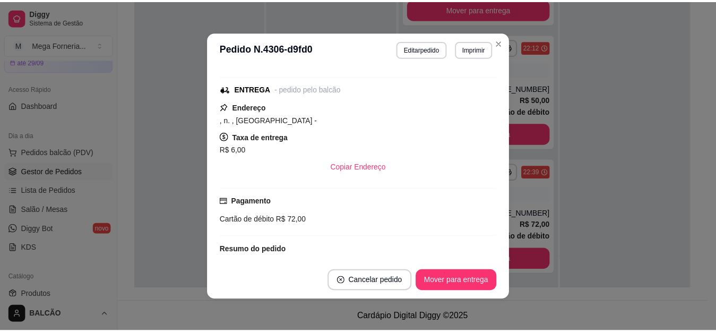
scroll to position [339, 0]
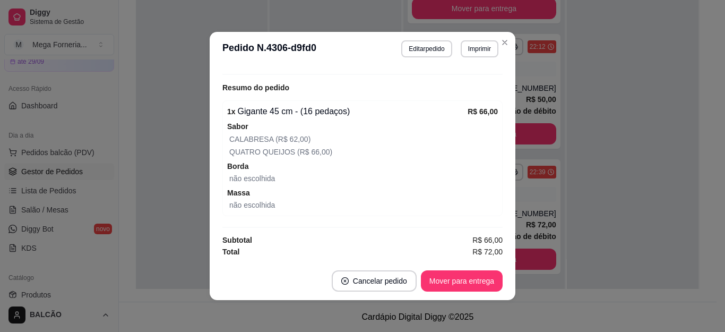
click at [497, 53] on header "**********" at bounding box center [363, 49] width 306 height 34
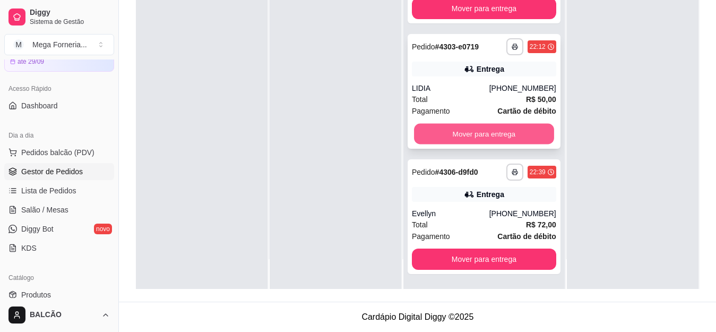
click at [452, 125] on button "Mover para entrega" at bounding box center [484, 134] width 140 height 21
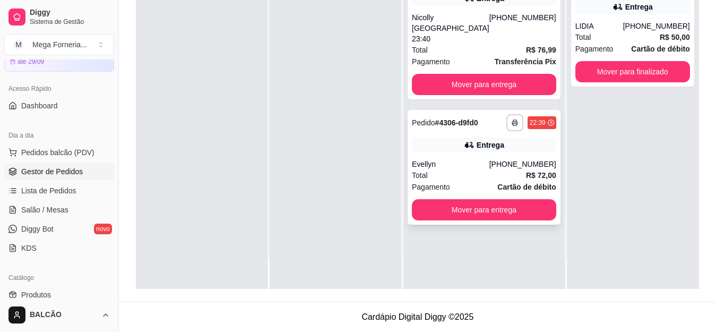
scroll to position [0, 0]
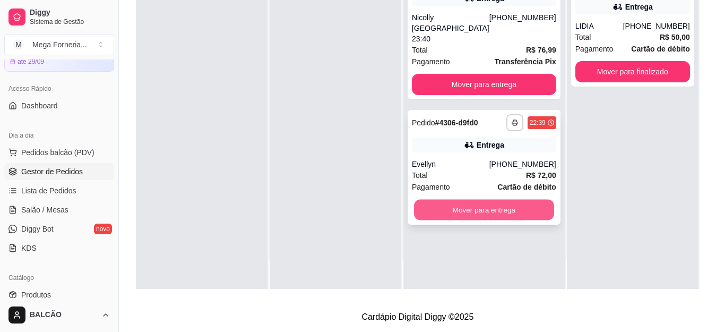
click at [464, 200] on button "Mover para entrega" at bounding box center [484, 210] width 140 height 21
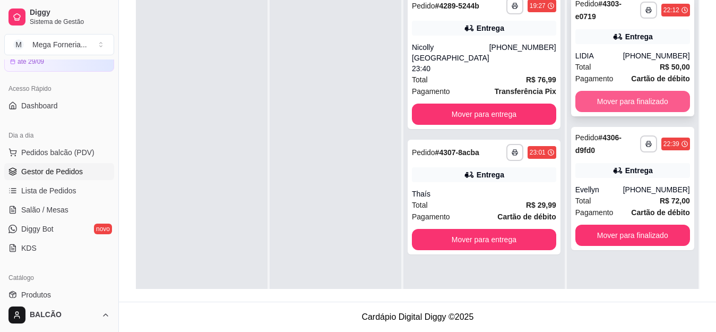
click at [632, 95] on button "Mover para finalizado" at bounding box center [632, 101] width 115 height 21
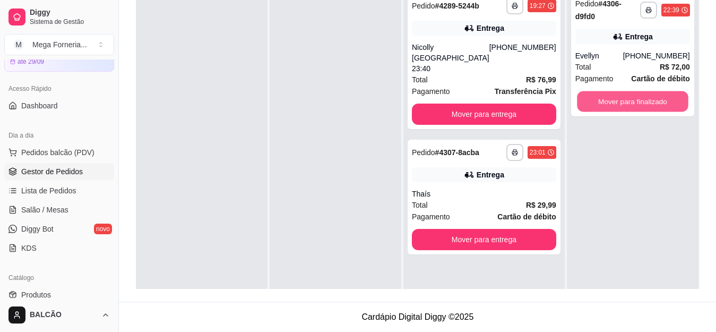
click at [632, 95] on button "Mover para finalizado" at bounding box center [632, 101] width 111 height 21
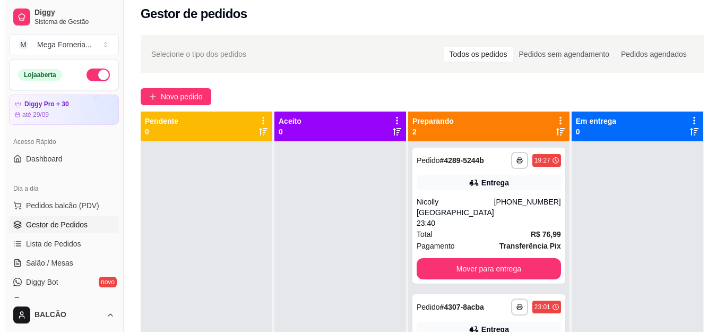
scroll to position [3, 0]
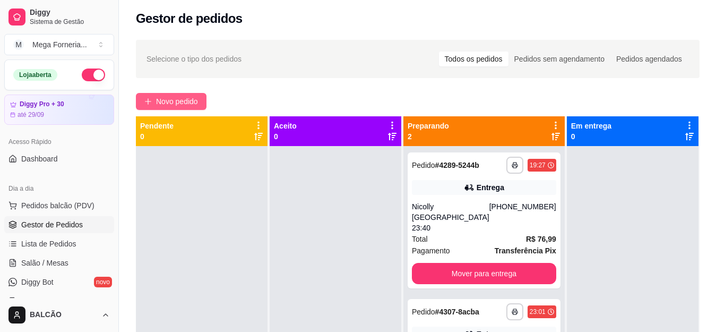
click at [182, 100] on span "Novo pedido" at bounding box center [177, 102] width 42 height 12
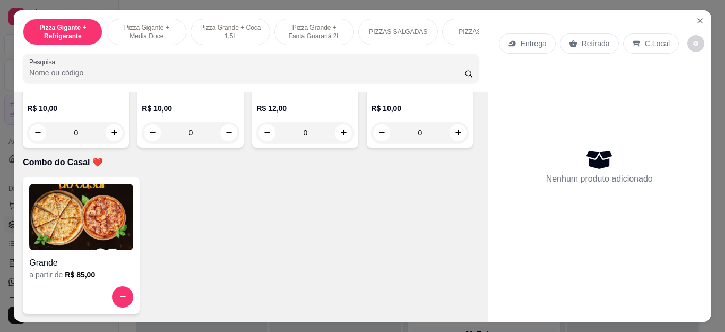
scroll to position [2570, 0]
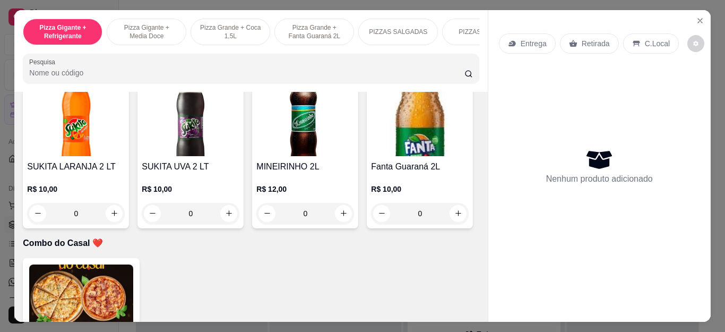
type input "1"
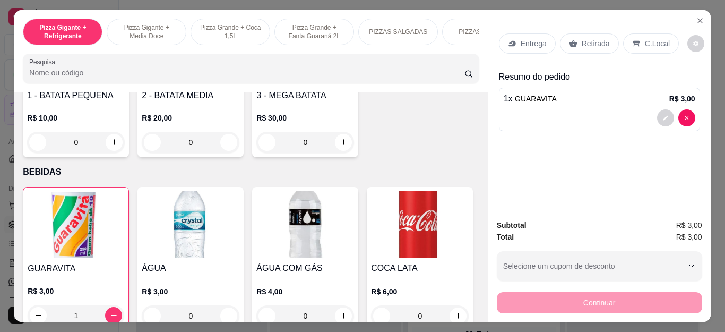
scroll to position [2199, 0]
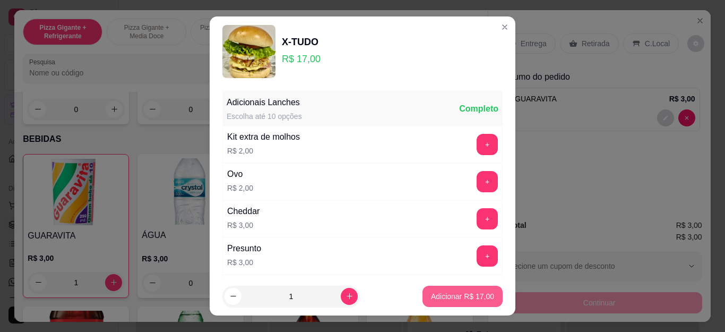
click at [445, 299] on p "Adicionar R$ 17,00" at bounding box center [462, 296] width 63 height 11
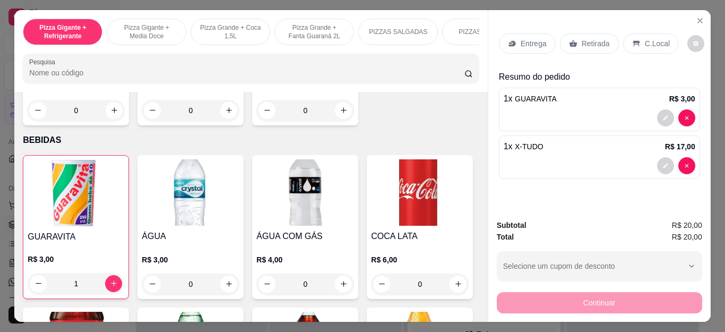
type input "1"
click at [596, 41] on p "Retirada" at bounding box center [596, 43] width 28 height 11
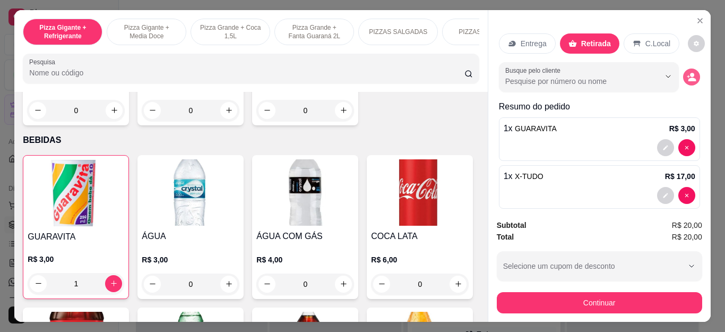
click at [683, 73] on button "decrease-product-quantity" at bounding box center [691, 76] width 17 height 17
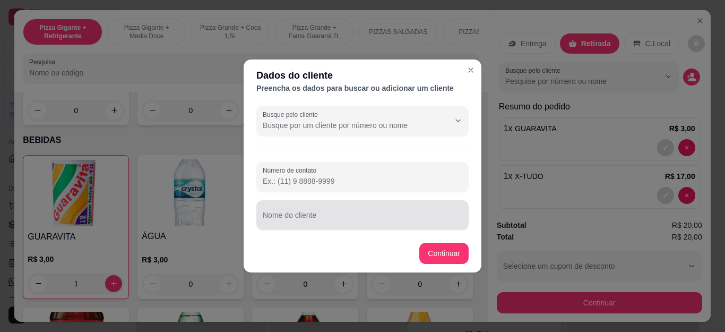
click at [381, 212] on div at bounding box center [363, 214] width 200 height 21
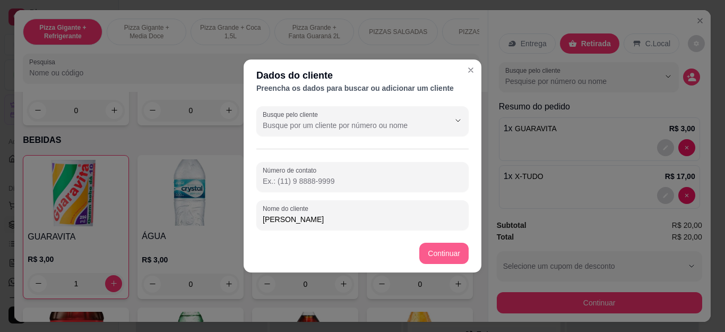
type input "[PERSON_NAME]"
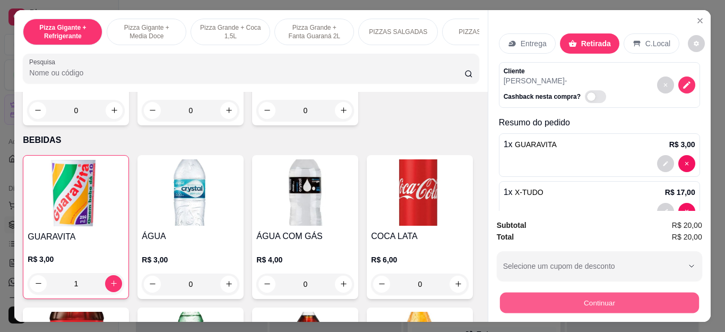
click at [561, 294] on button "Continuar" at bounding box center [598, 302] width 199 height 21
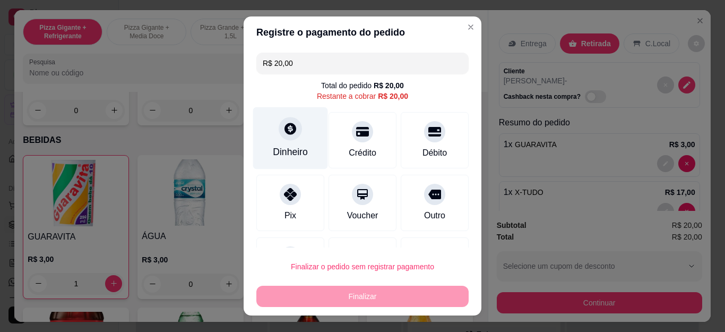
click at [292, 153] on div "Dinheiro" at bounding box center [290, 152] width 35 height 14
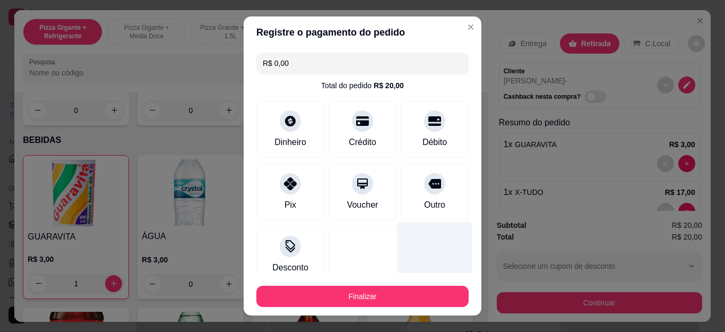
type input "R$ 0,00"
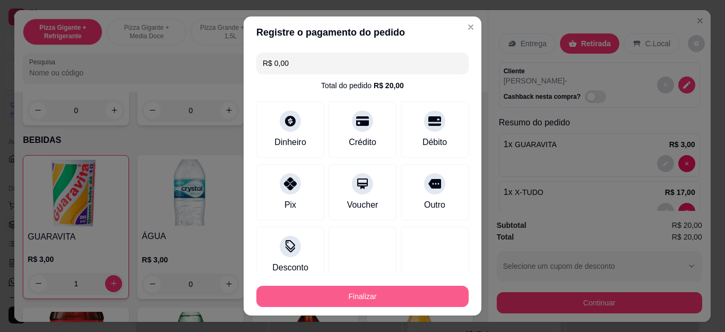
click at [403, 291] on button "Finalizar" at bounding box center [362, 296] width 212 height 21
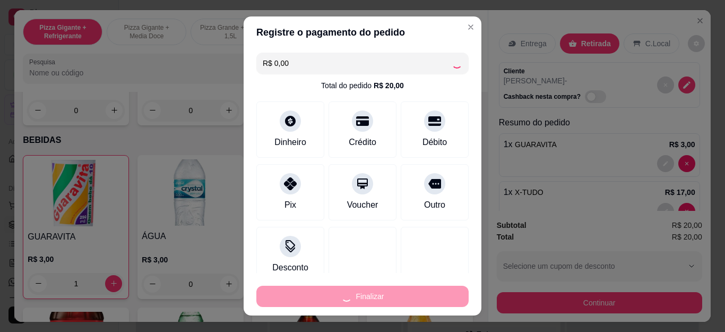
type input "0"
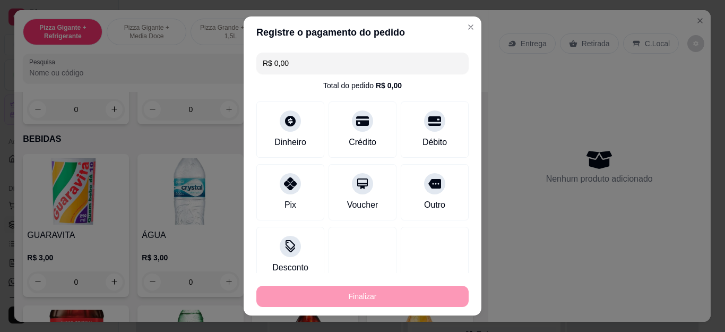
type input "-R$ 20,00"
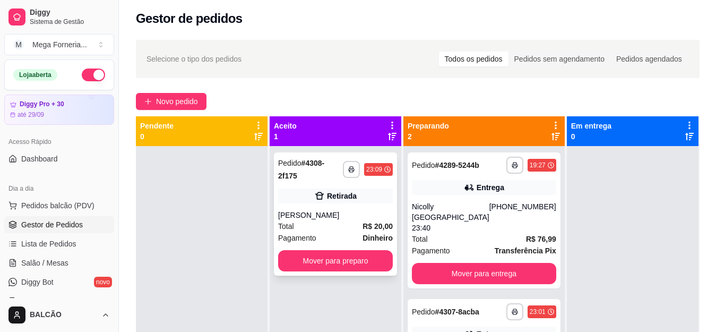
click at [343, 197] on div "**********" at bounding box center [335, 213] width 123 height 123
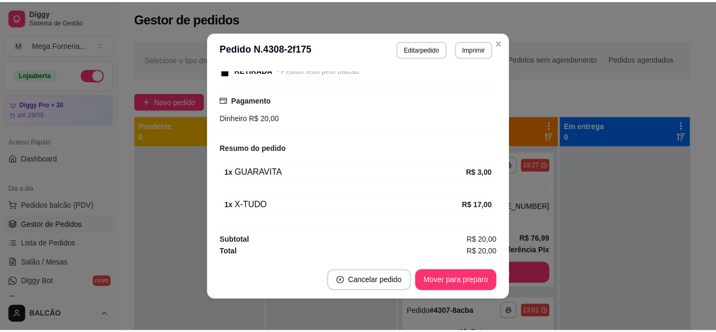
scroll to position [2, 0]
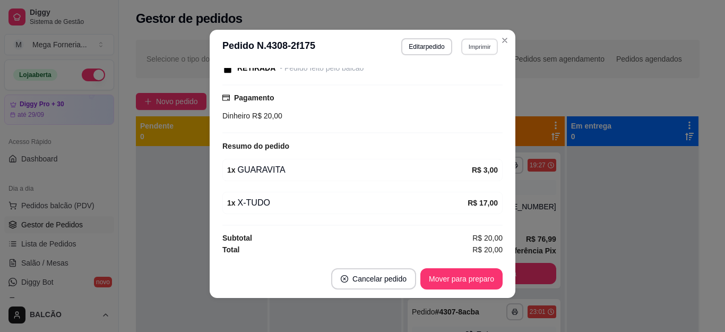
click at [466, 38] on button "Imprimir" at bounding box center [479, 46] width 37 height 16
click at [463, 82] on button "IMPRESSORA" at bounding box center [456, 83] width 74 height 16
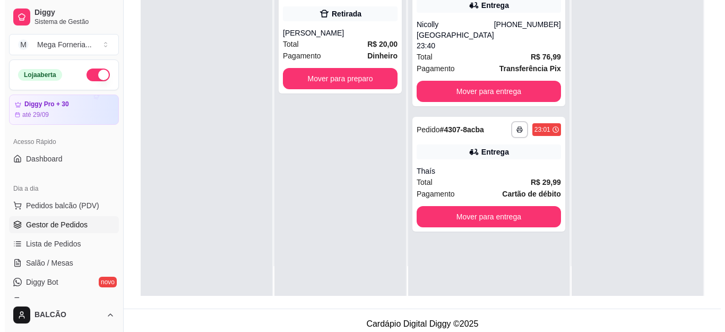
scroll to position [162, 0]
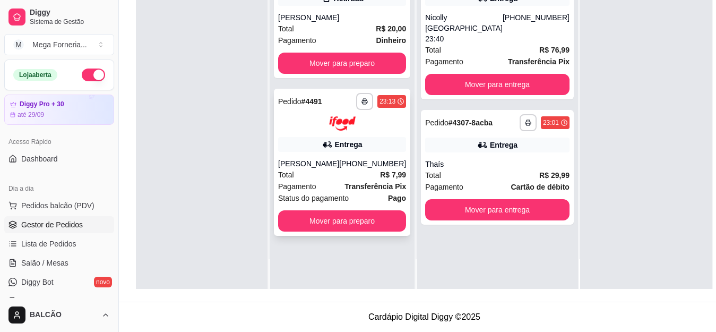
click at [332, 163] on div "[PERSON_NAME]" at bounding box center [308, 163] width 61 height 11
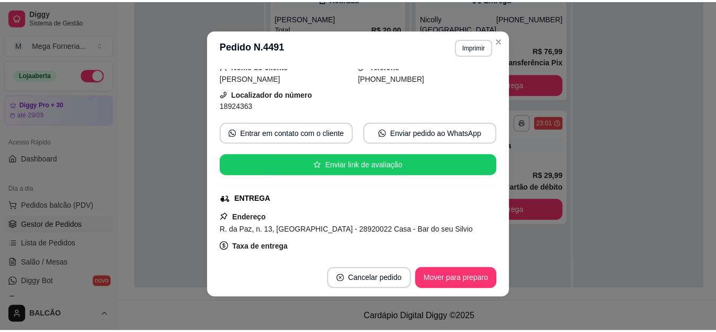
scroll to position [69, 0]
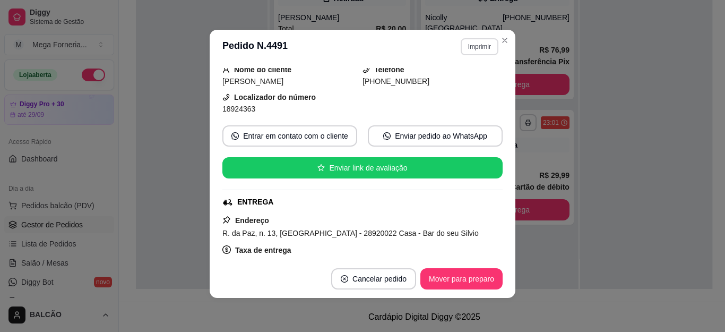
click at [472, 44] on button "Imprimir" at bounding box center [480, 46] width 38 height 17
click at [476, 83] on button "IMPRESSORA" at bounding box center [456, 83] width 77 height 17
click at [487, 272] on button "Mover para preparo" at bounding box center [461, 278] width 82 height 21
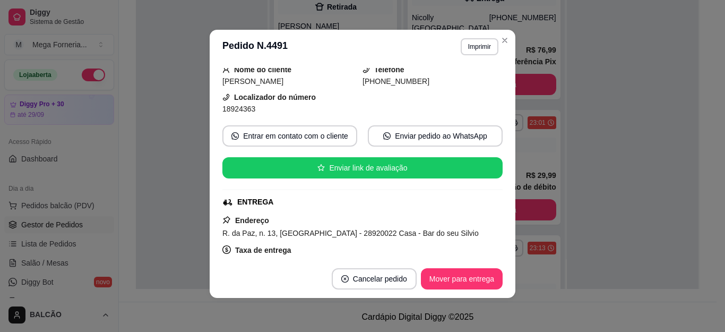
click at [496, 49] on header "**********" at bounding box center [363, 47] width 306 height 34
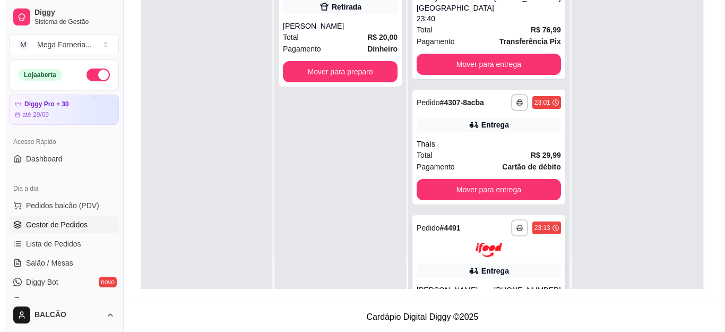
scroll to position [0, 0]
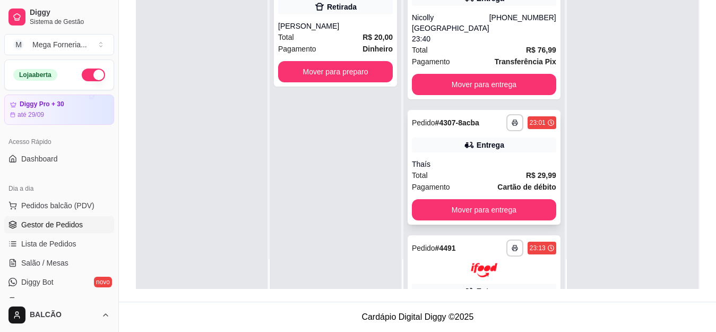
click at [477, 161] on div "**********" at bounding box center [484, 167] width 153 height 115
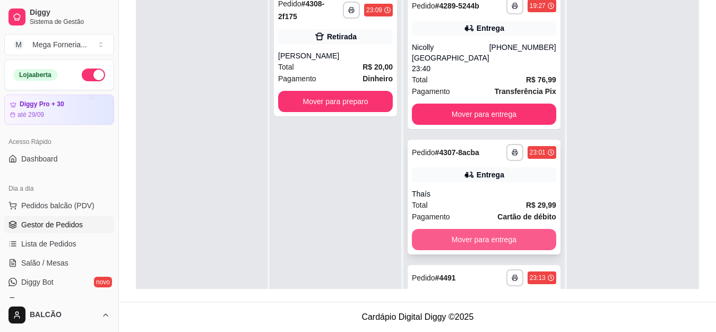
click at [500, 246] on button "Mover para entrega" at bounding box center [484, 239] width 144 height 21
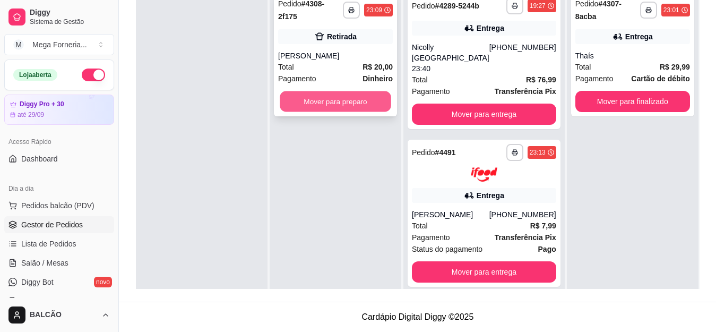
click at [368, 91] on button "Mover para preparo" at bounding box center [335, 101] width 111 height 21
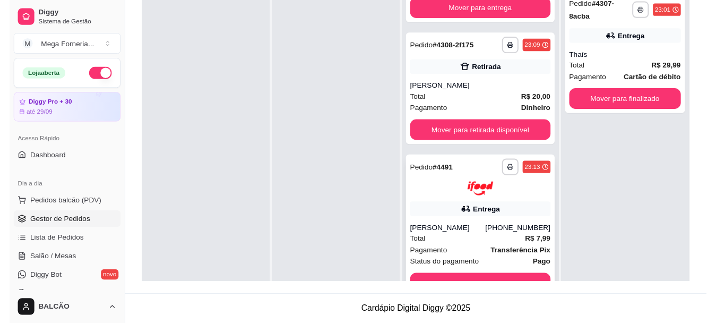
scroll to position [30, 0]
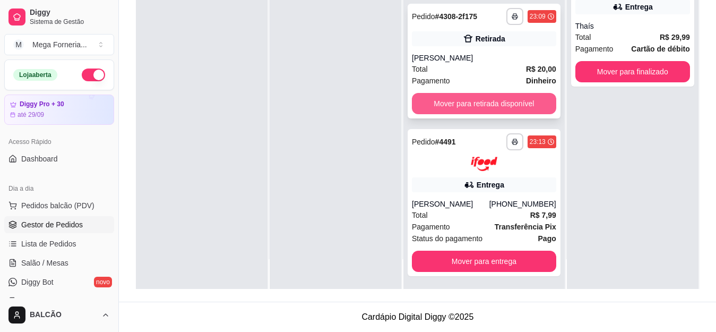
click at [514, 99] on button "Mover para retirada disponível" at bounding box center [484, 103] width 144 height 21
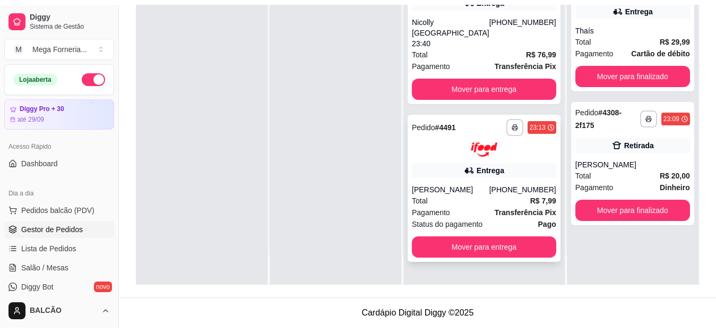
scroll to position [0, 0]
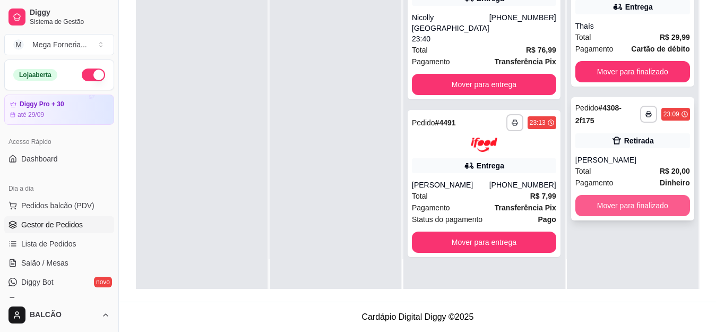
click at [630, 195] on button "Mover para finalizado" at bounding box center [632, 205] width 115 height 21
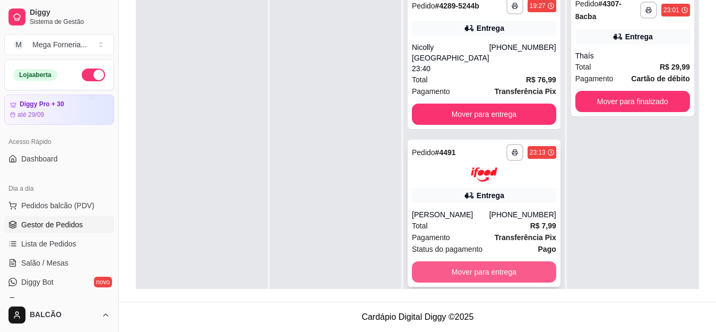
click at [475, 261] on button "Mover para entrega" at bounding box center [484, 271] width 144 height 21
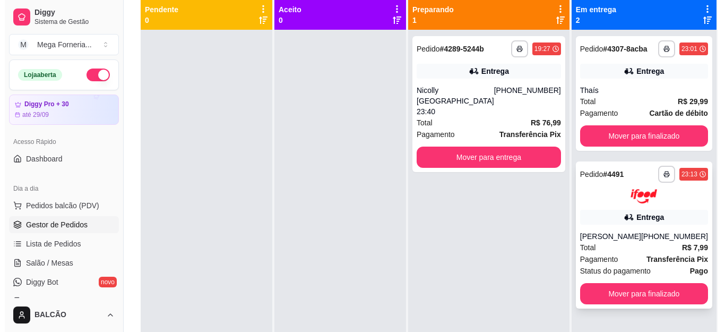
scroll to position [56, 0]
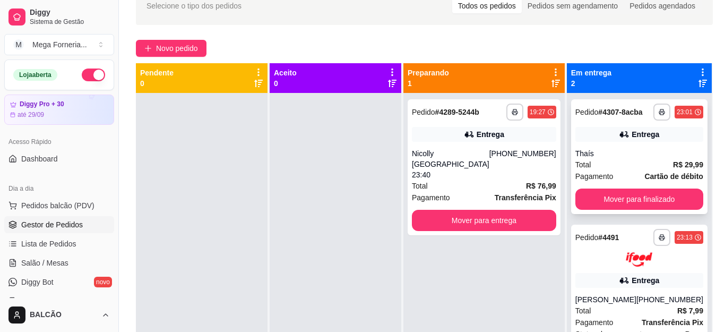
click at [590, 143] on div "**********" at bounding box center [639, 156] width 136 height 115
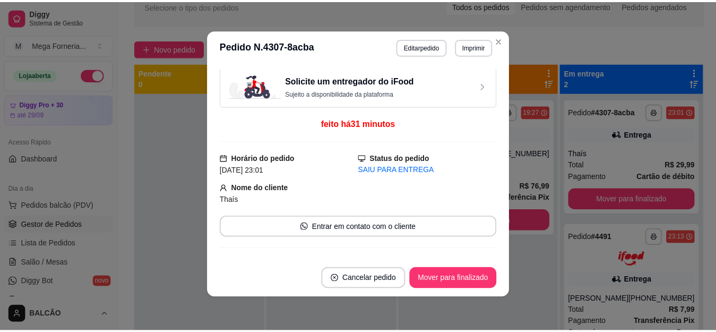
scroll to position [0, 0]
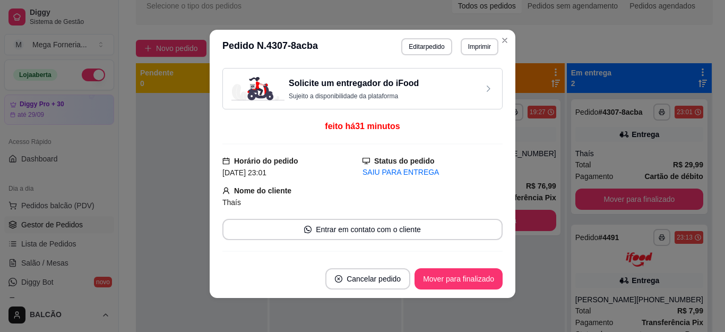
click at [506, 49] on header "**********" at bounding box center [363, 47] width 306 height 34
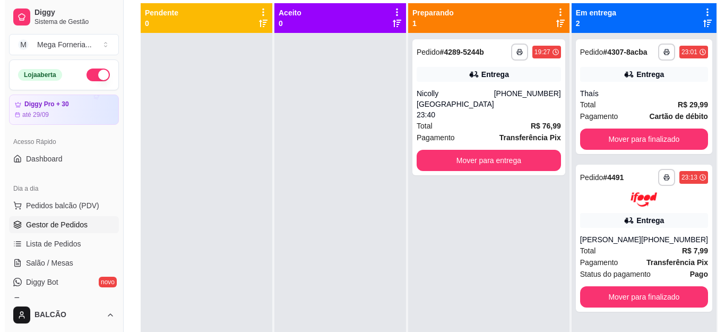
scroll to position [56, 0]
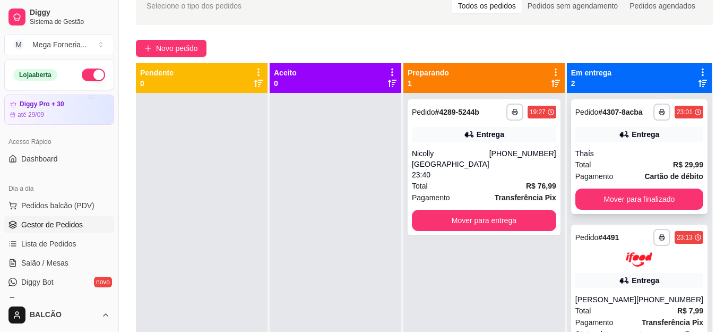
click at [606, 116] on strong "# 4307-8acba" at bounding box center [620, 112] width 44 height 8
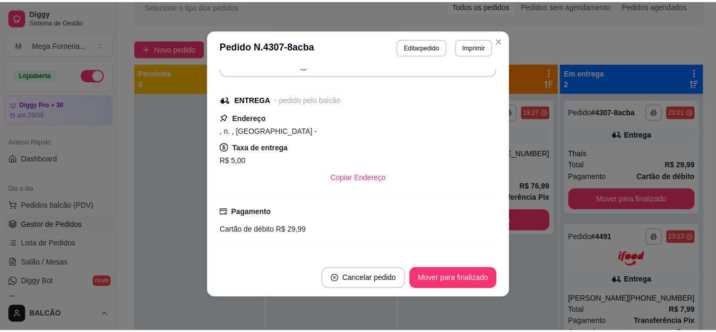
scroll to position [212, 0]
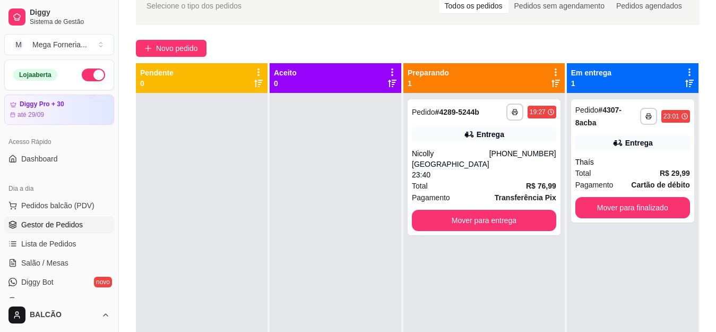
click at [273, 37] on div "**********" at bounding box center [418, 193] width 598 height 427
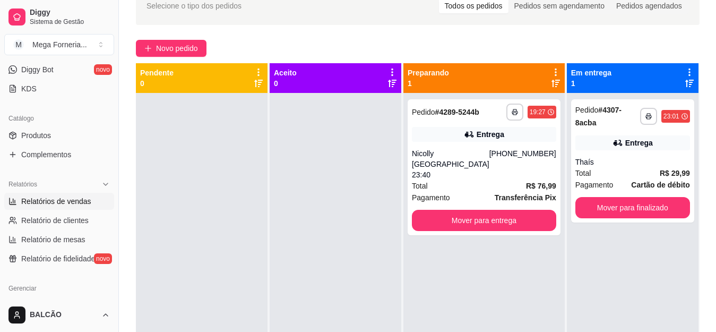
click at [72, 194] on link "Relatórios de vendas" at bounding box center [59, 201] width 110 height 17
select select "ALL"
select select "0"
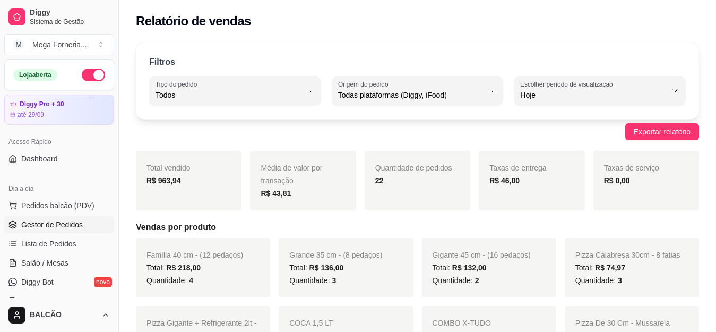
click at [67, 222] on span "Gestor de Pedidos" at bounding box center [52, 224] width 62 height 11
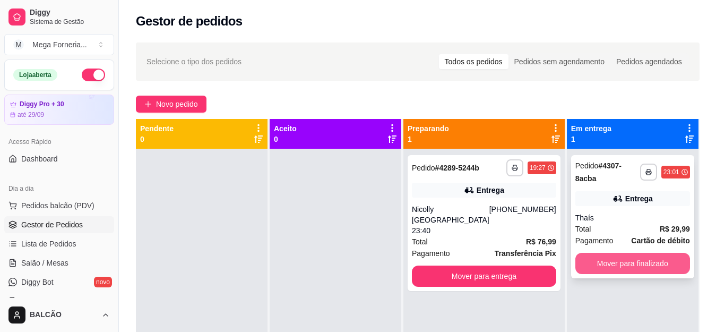
click at [625, 260] on button "Mover para finalizado" at bounding box center [632, 263] width 115 height 21
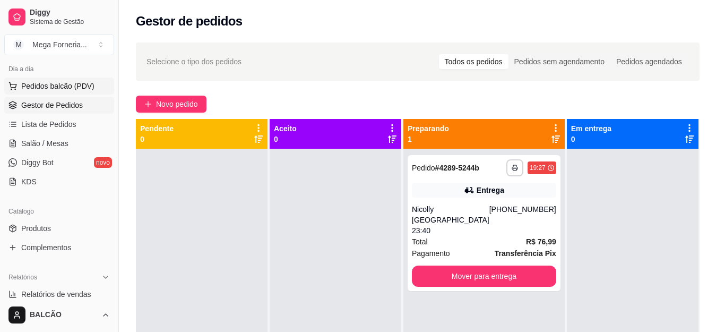
scroll to position [159, 0]
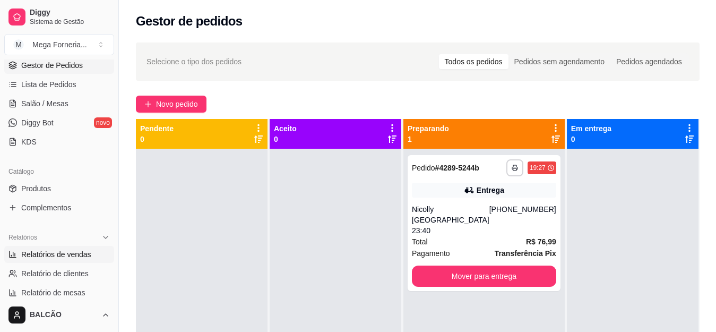
click at [45, 257] on span "Relatórios de vendas" at bounding box center [56, 254] width 70 height 11
select select "ALL"
select select "0"
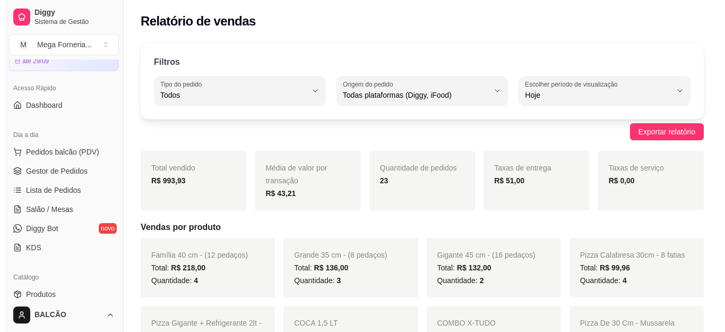
scroll to position [53, 0]
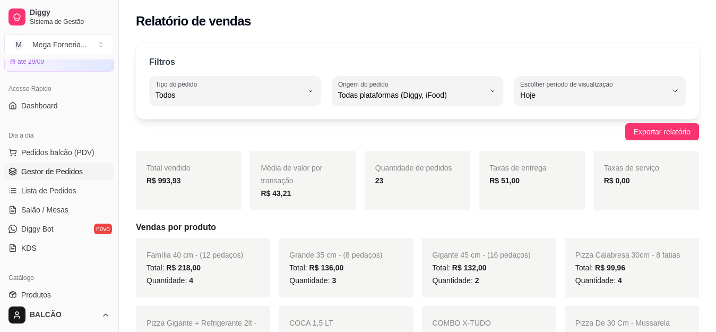
click at [71, 175] on span "Gestor de Pedidos" at bounding box center [52, 171] width 62 height 11
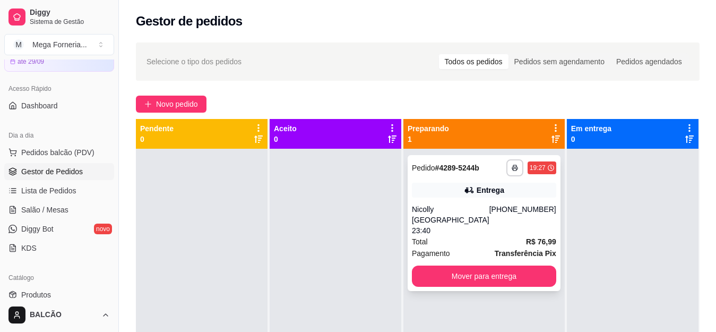
click at [453, 184] on div "Entrega" at bounding box center [484, 190] width 144 height 15
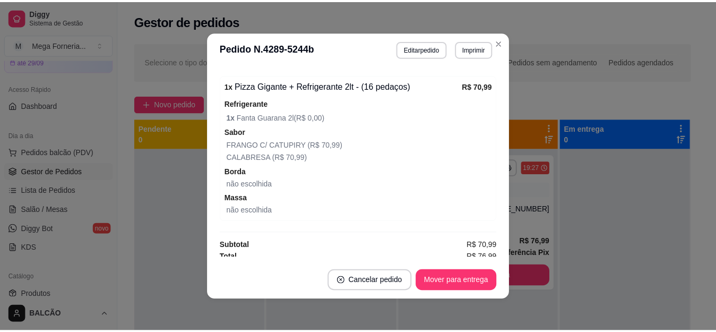
scroll to position [317, 0]
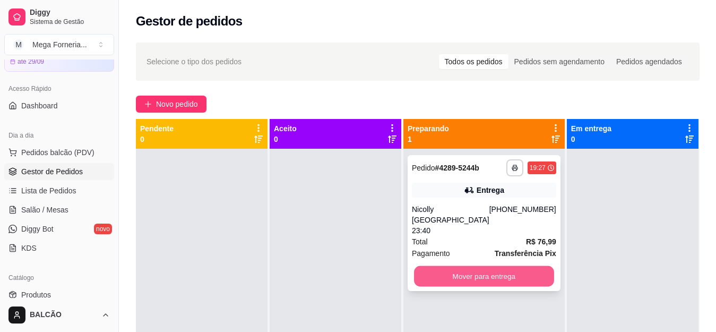
click at [531, 266] on button "Mover para entrega" at bounding box center [484, 276] width 140 height 21
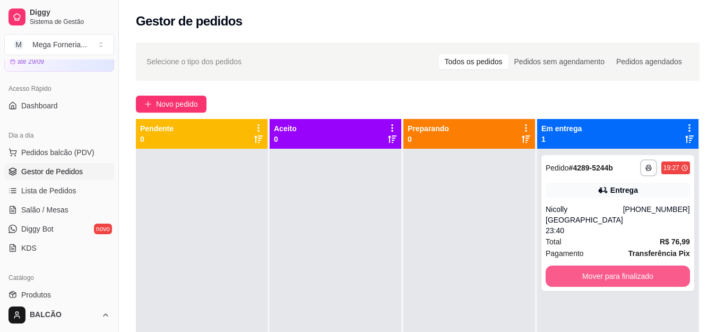
click at [587, 265] on button "Mover para finalizado" at bounding box center [618, 275] width 144 height 21
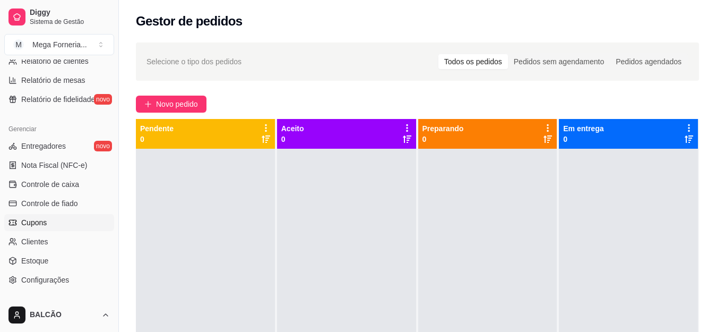
scroll to position [318, 0]
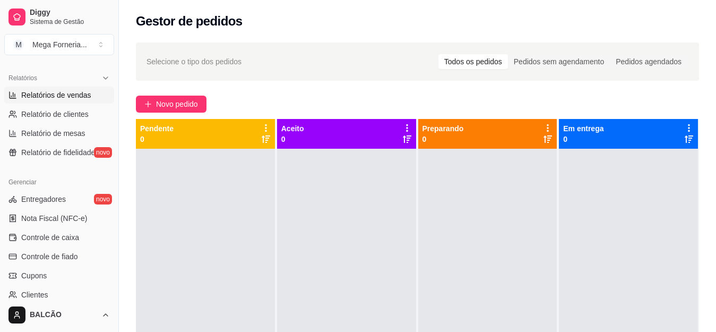
click at [89, 101] on link "Relatórios de vendas" at bounding box center [59, 95] width 110 height 17
select select "ALL"
select select "0"
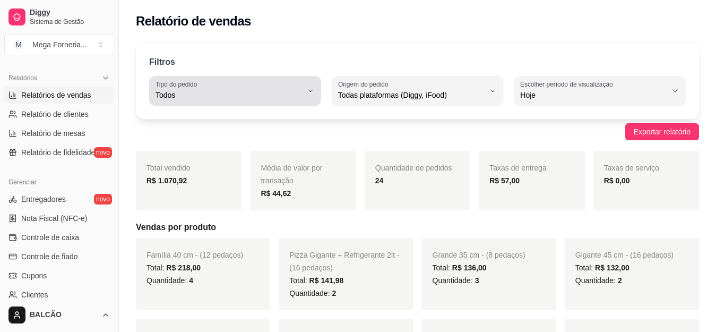
click at [237, 98] on span "Todos" at bounding box center [229, 95] width 147 height 11
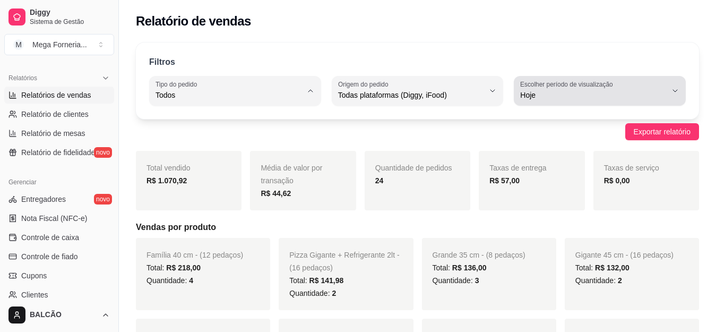
click at [580, 102] on button "Escolher período de visualização Hoje" at bounding box center [600, 91] width 172 height 30
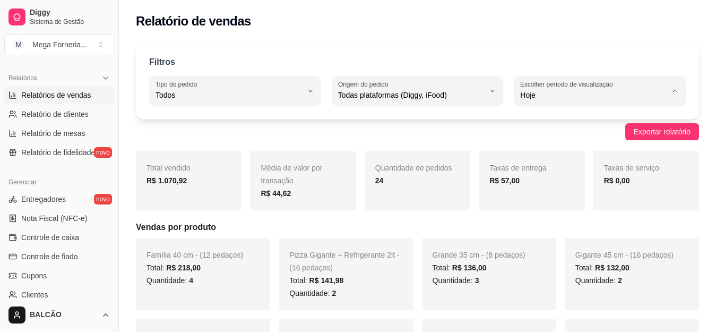
click at [559, 224] on span "Customizado" at bounding box center [595, 224] width 139 height 10
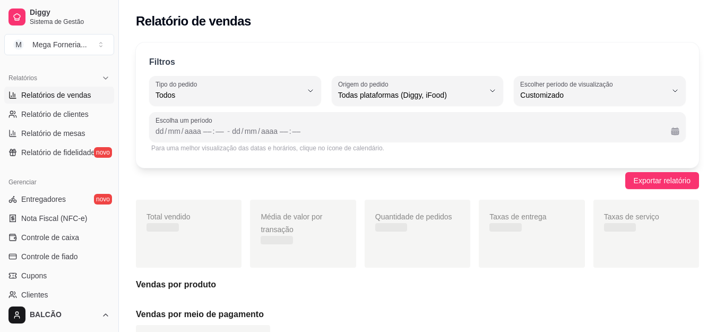
type input "-1"
select select "-1"
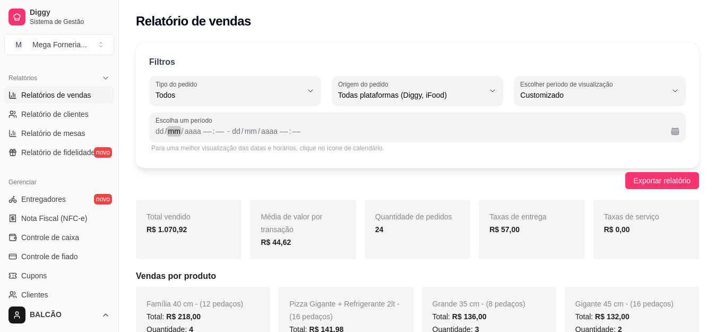
click at [174, 135] on div "mm" at bounding box center [174, 131] width 14 height 11
click at [160, 130] on div "dd" at bounding box center [159, 131] width 11 height 11
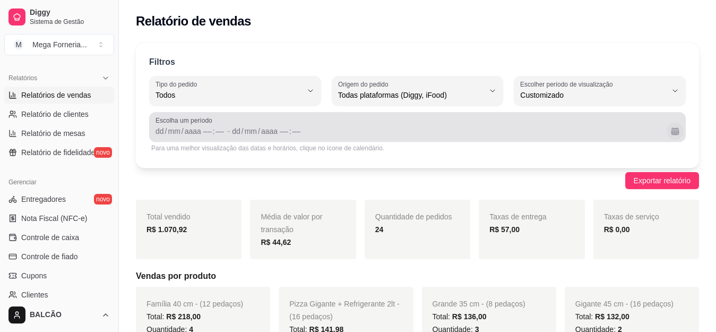
click at [674, 124] on button "Calendário" at bounding box center [675, 131] width 17 height 17
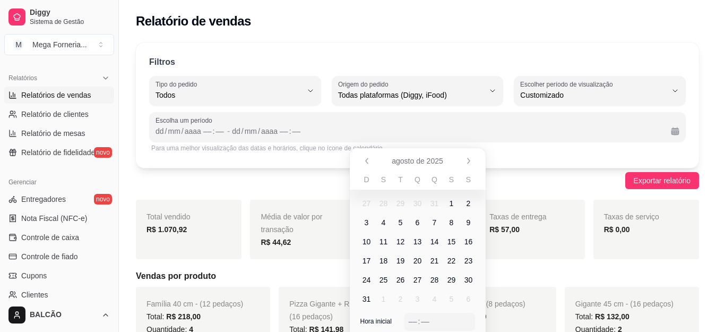
click at [455, 204] on span "1" at bounding box center [451, 203] width 17 height 17
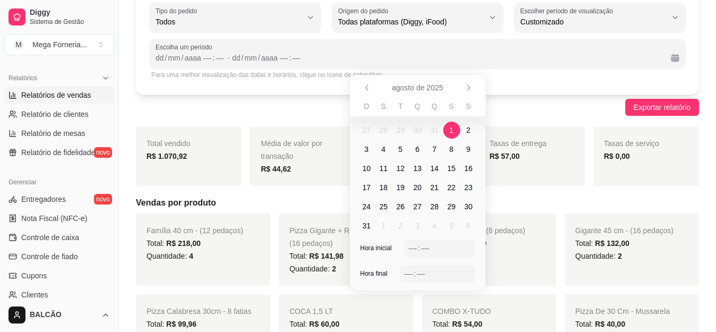
scroll to position [106, 0]
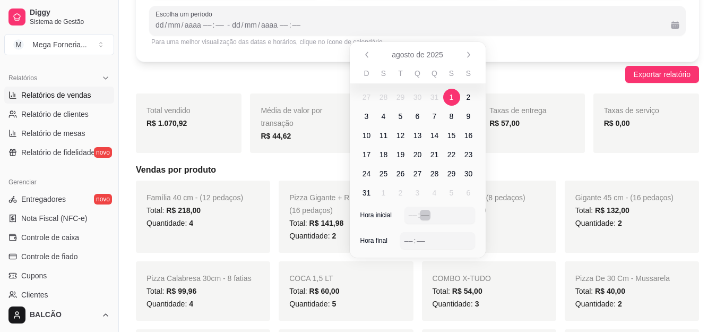
click at [423, 217] on div "––" at bounding box center [425, 215] width 11 height 11
click at [410, 216] on div "––" at bounding box center [413, 215] width 11 height 11
click at [408, 241] on div "––" at bounding box center [408, 240] width 11 height 11
click at [453, 96] on span "1" at bounding box center [452, 97] width 4 height 11
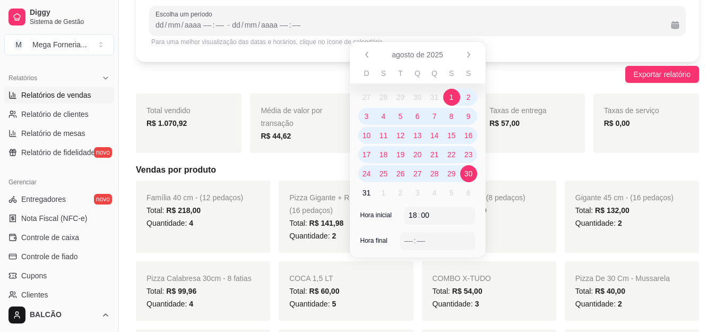
click at [469, 178] on span "30" at bounding box center [468, 173] width 8 height 11
click at [427, 240] on div "–– : ––" at bounding box center [437, 240] width 66 height 13
click at [405, 241] on div "––" at bounding box center [408, 240] width 11 height 11
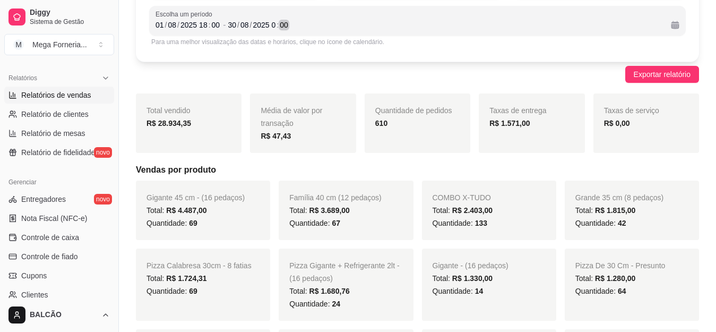
click at [380, 19] on div "[DATE] 0 : 00" at bounding box center [445, 25] width 435 height 13
click at [170, 24] on div "08" at bounding box center [172, 25] width 11 height 11
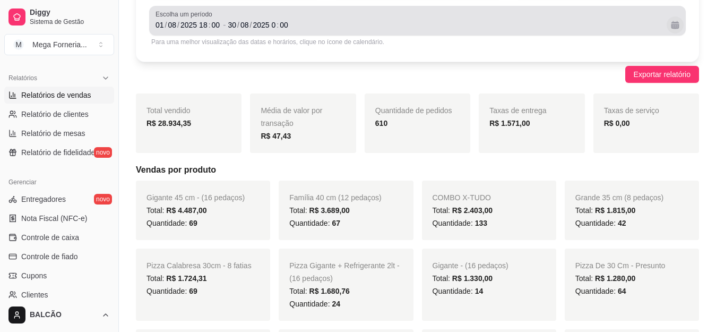
click at [673, 28] on button "Calendário" at bounding box center [675, 24] width 17 height 17
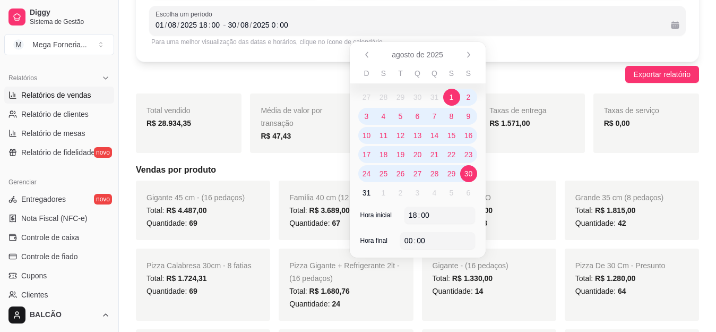
click at [383, 172] on span "25" at bounding box center [384, 173] width 8 height 11
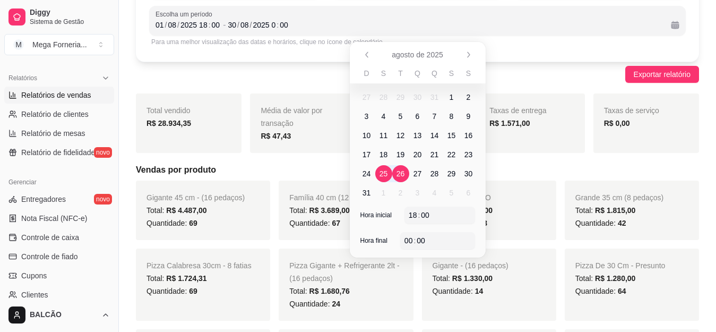
click at [402, 173] on span "26" at bounding box center [401, 173] width 8 height 11
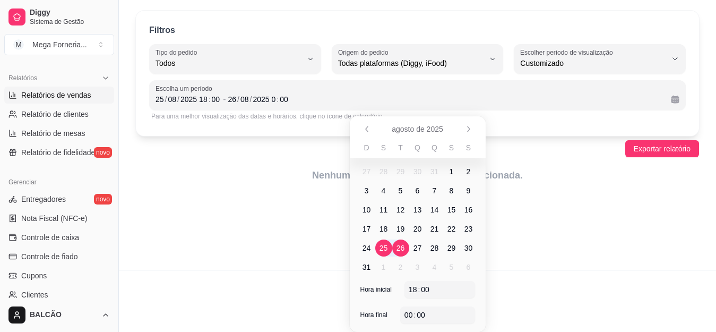
scroll to position [32, 0]
click at [401, 249] on span "26" at bounding box center [401, 248] width 8 height 11
click at [471, 249] on span "30" at bounding box center [468, 248] width 8 height 11
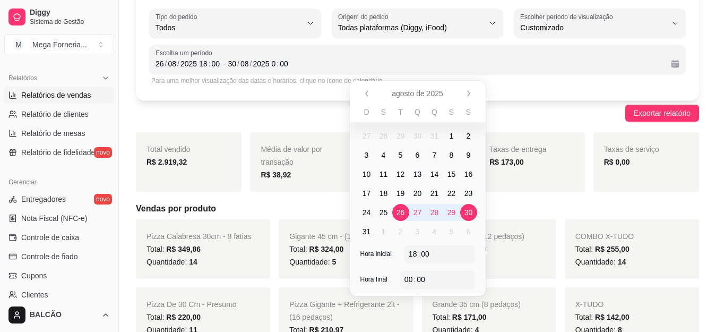
scroll to position [85, 0]
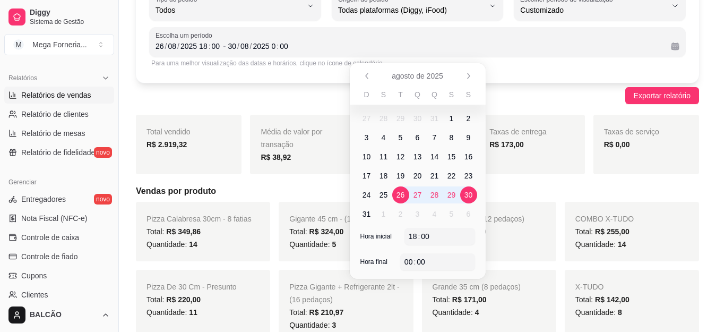
click at [502, 155] on div "Taxas de entrega R$ 173,00" at bounding box center [532, 144] width 106 height 59
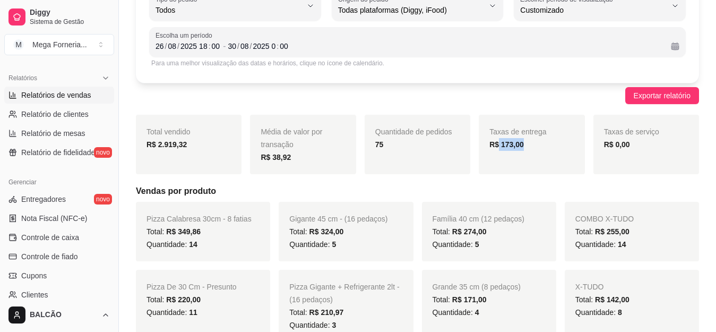
drag, startPoint x: 530, startPoint y: 140, endPoint x: 497, endPoint y: 151, distance: 34.7
click at [497, 151] on div "Taxas de entrega R$ 173,00" at bounding box center [532, 144] width 106 height 59
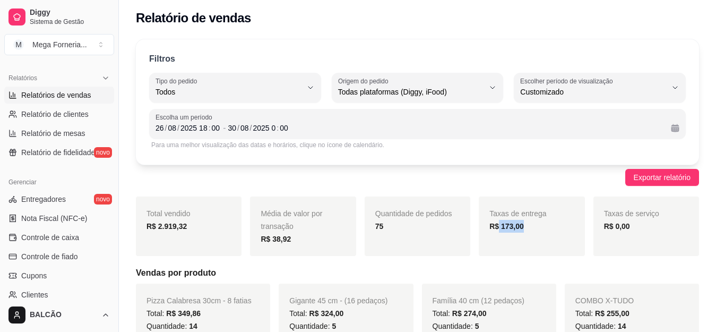
scroll to position [0, 0]
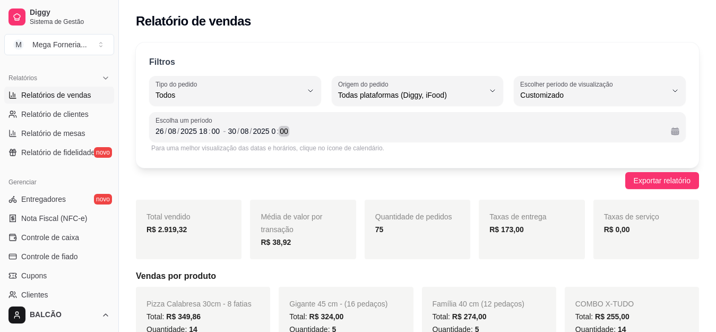
click at [487, 137] on div "[DATE] 0 : 00" at bounding box center [445, 131] width 435 height 13
click at [62, 111] on span "Relatório de clientes" at bounding box center [54, 114] width 67 height 11
select select "30"
select select "HIGHEST_TOTAL_SPENT_WITH_ORDERS"
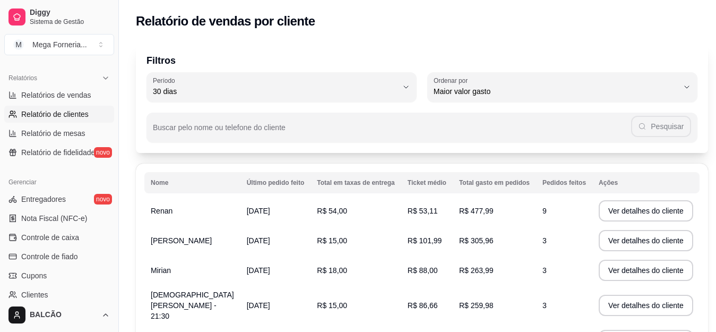
scroll to position [159, 0]
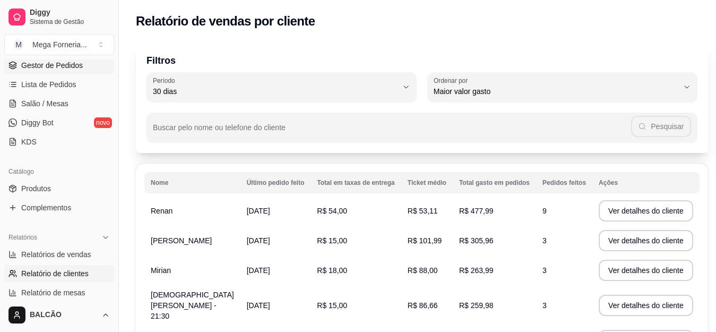
click at [42, 73] on link "Gestor de Pedidos" at bounding box center [59, 65] width 110 height 17
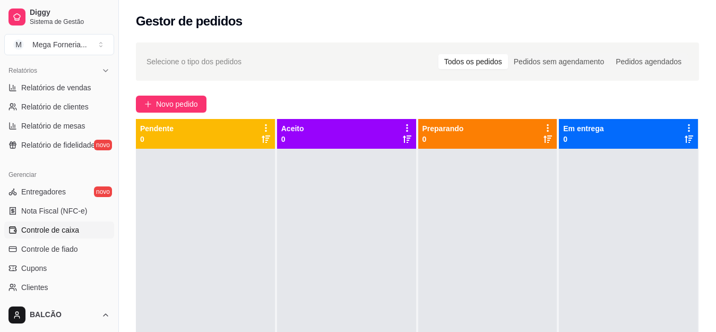
scroll to position [273, 0]
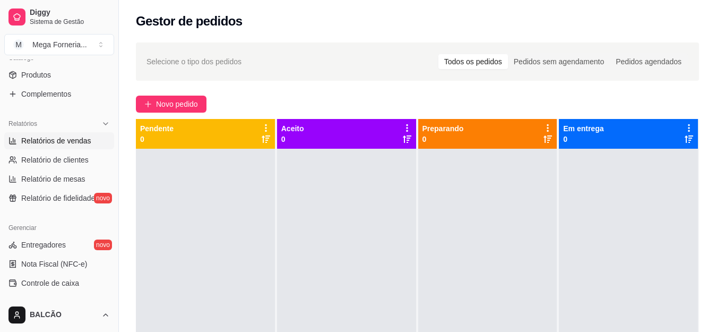
click at [48, 145] on span "Relatórios de vendas" at bounding box center [56, 140] width 70 height 11
select select "ALL"
select select "0"
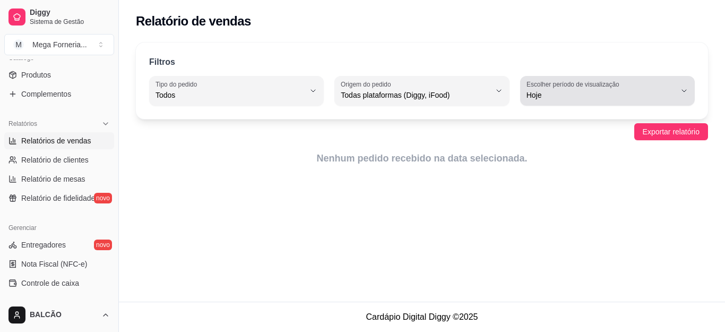
click at [614, 94] on span "Hoje" at bounding box center [601, 95] width 149 height 11
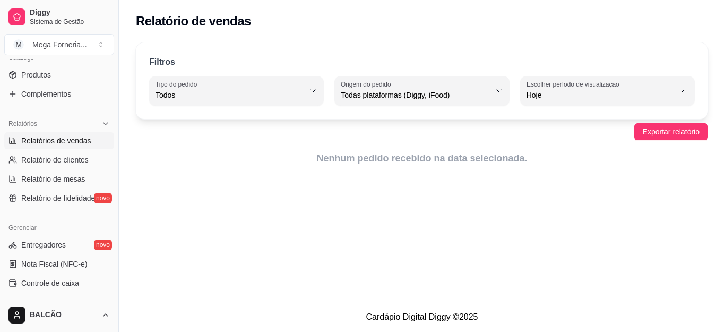
click at [575, 150] on li "7 dias" at bounding box center [608, 155] width 160 height 16
type input "7"
select select "7"
click at [559, 97] on span "7 dias" at bounding box center [601, 95] width 149 height 11
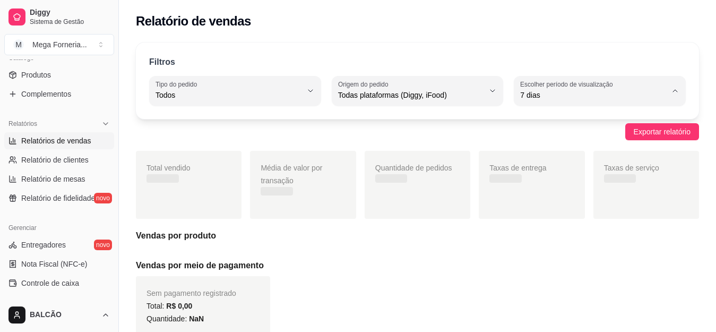
click at [539, 147] on li "7 dias" at bounding box center [599, 155] width 157 height 16
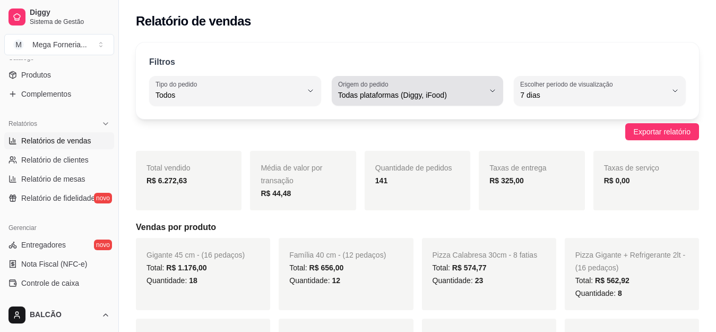
click at [558, 95] on span "7 dias" at bounding box center [593, 95] width 147 height 11
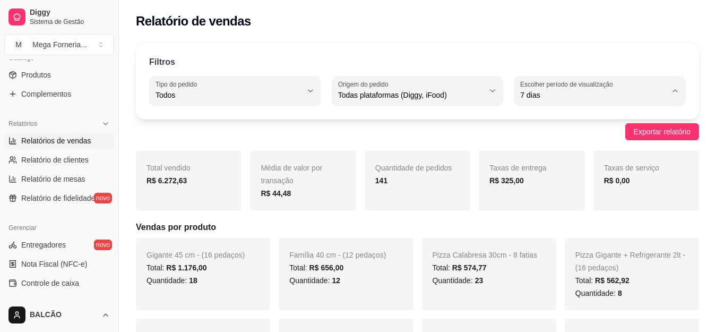
click at [544, 139] on span "Ontem" at bounding box center [595, 138] width 139 height 10
type input "1"
select select "1"
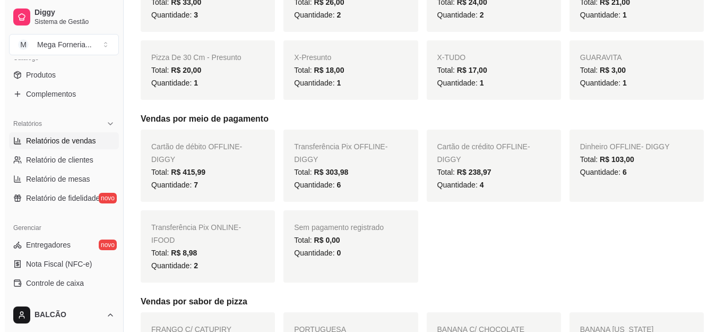
scroll to position [1753, 0]
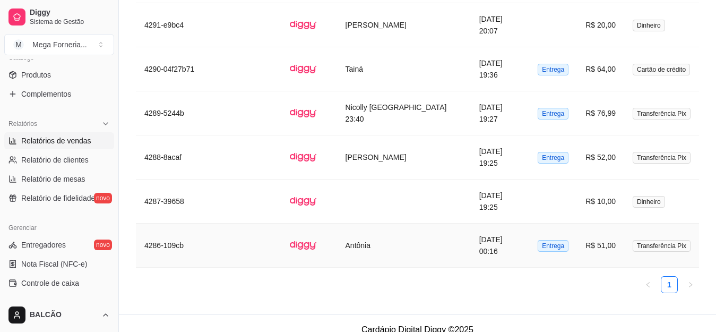
click at [471, 224] on td "[DATE] 00:16" at bounding box center [500, 245] width 59 height 44
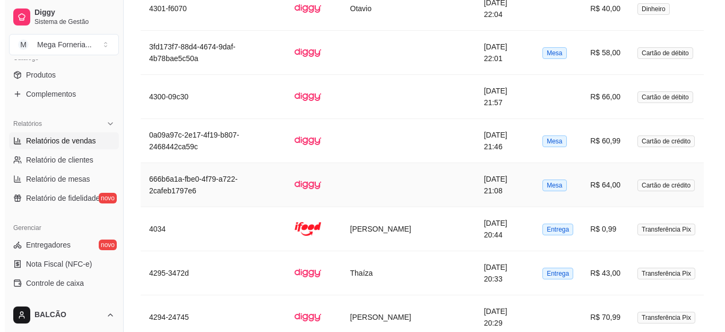
scroll to position [1422, 0]
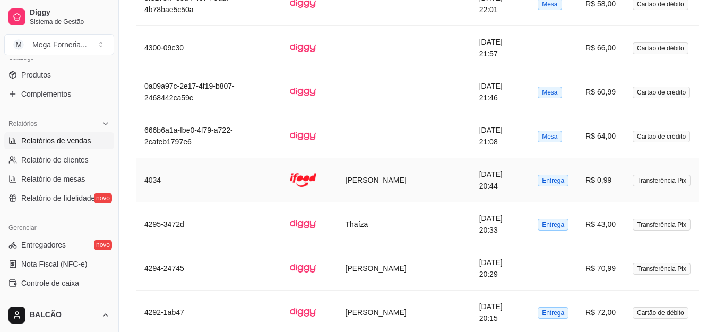
click at [422, 167] on td "[PERSON_NAME]" at bounding box center [404, 180] width 134 height 44
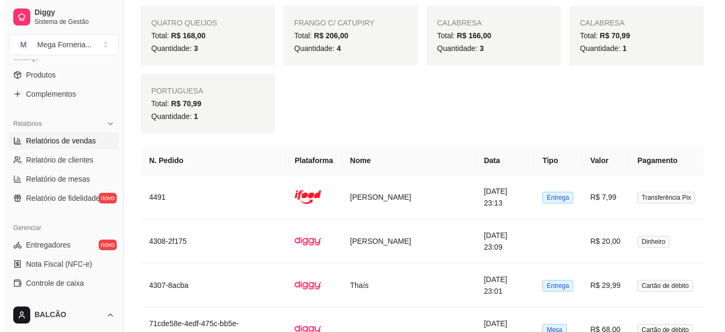
scroll to position [785, 0]
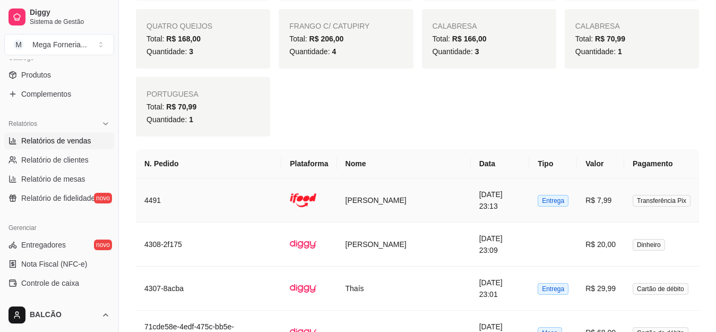
click at [429, 185] on td "[PERSON_NAME]" at bounding box center [404, 200] width 134 height 44
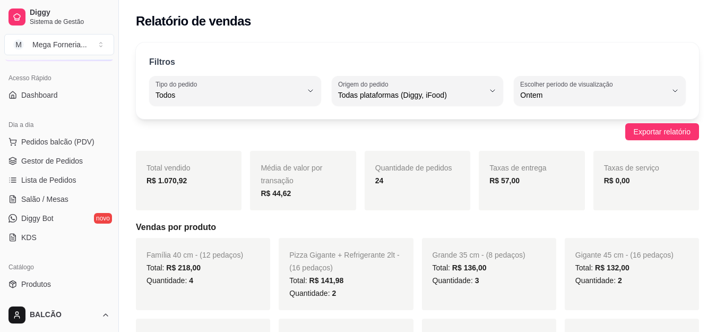
scroll to position [61, 0]
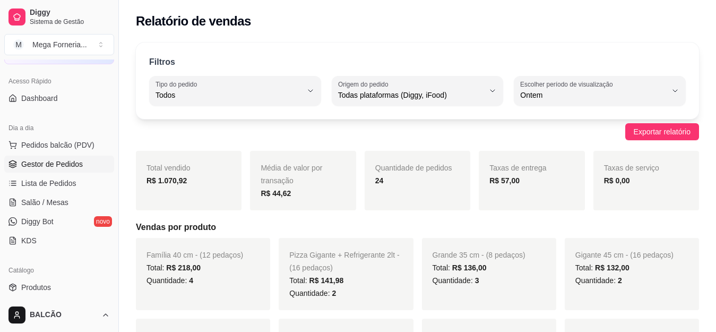
click at [50, 166] on span "Gestor de Pedidos" at bounding box center [52, 164] width 62 height 11
